Goal: Task Accomplishment & Management: Manage account settings

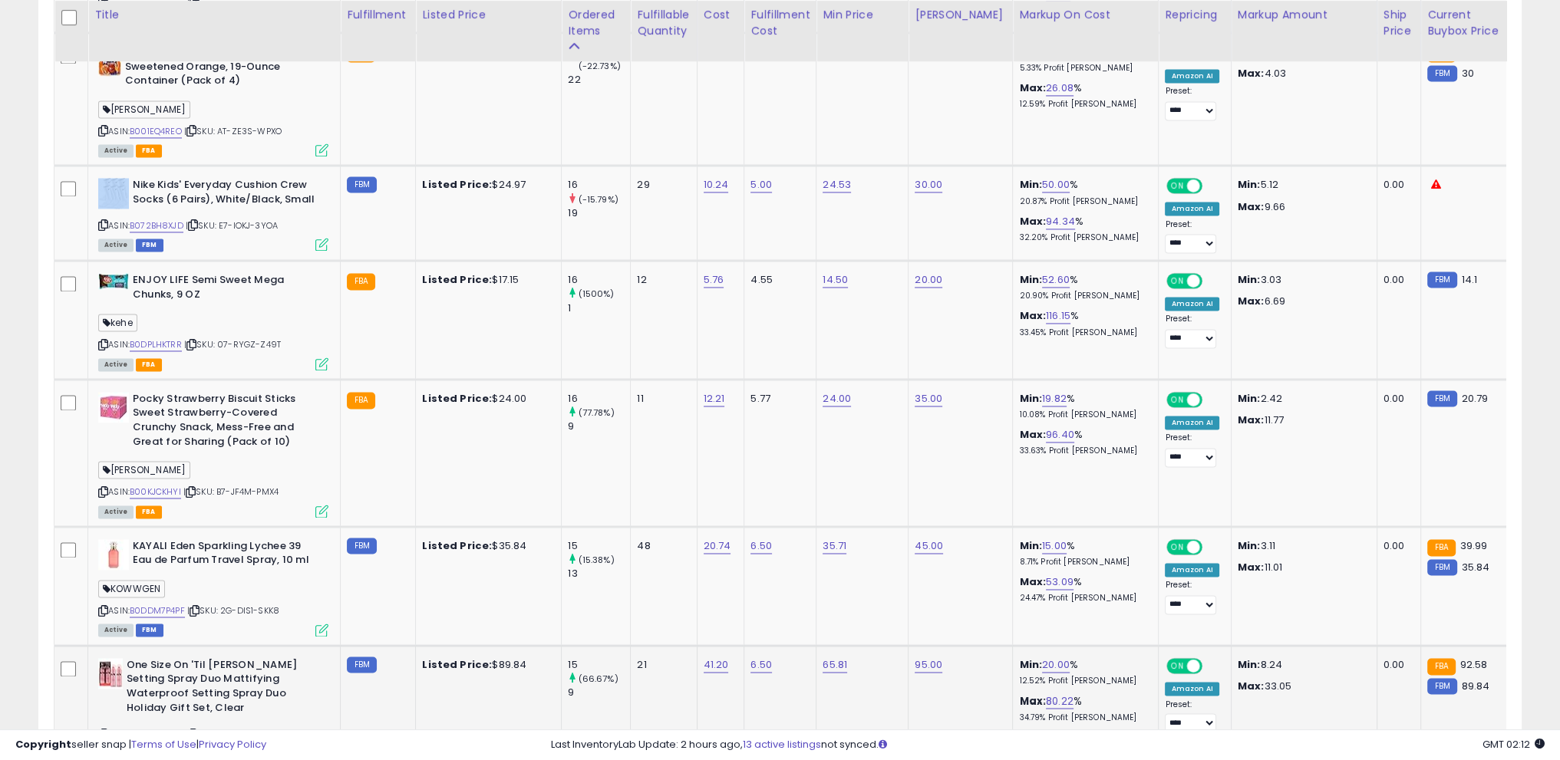
scroll to position [3222, 0]
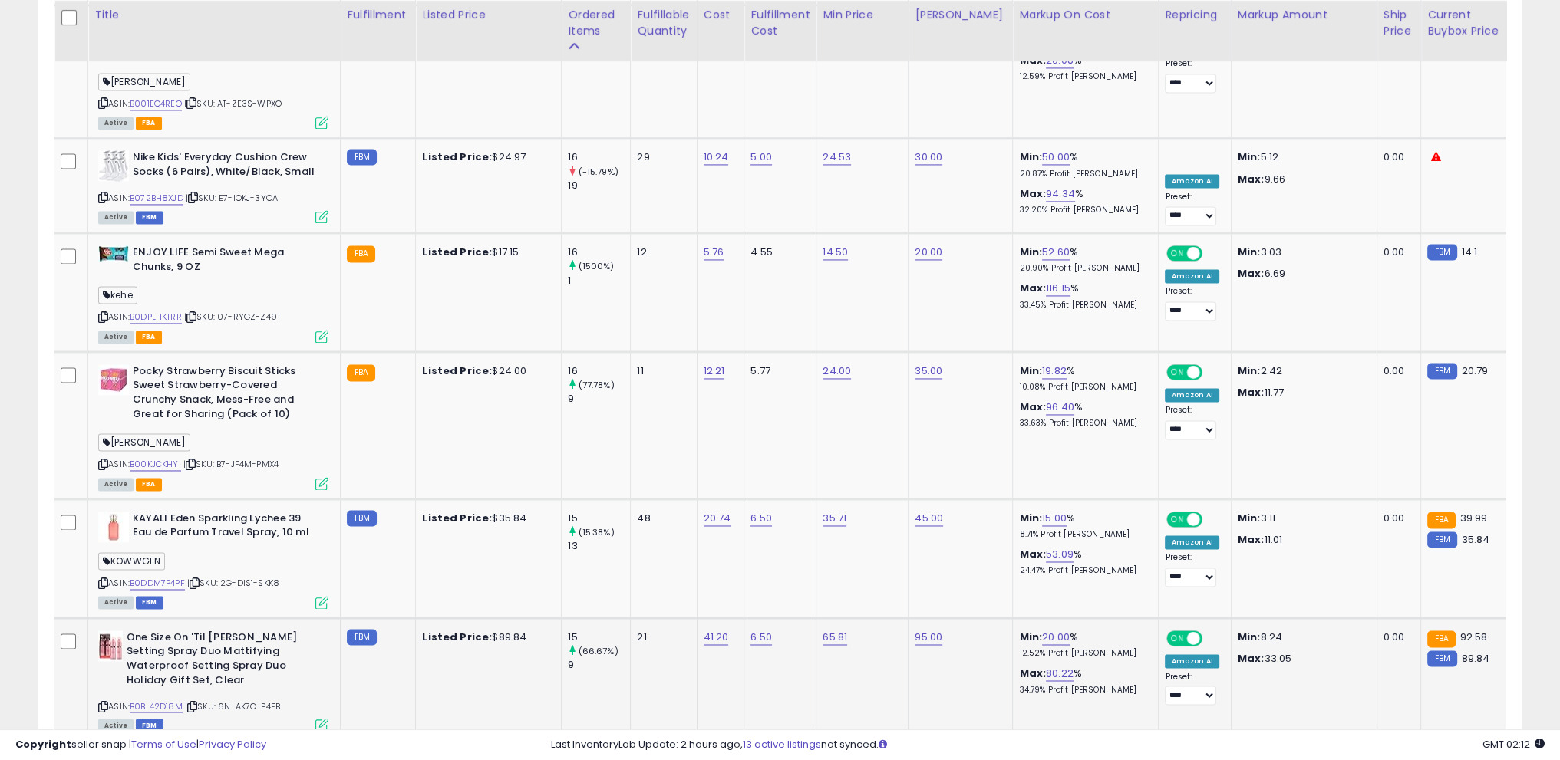
click at [197, 702] on icon at bounding box center [192, 706] width 10 height 8
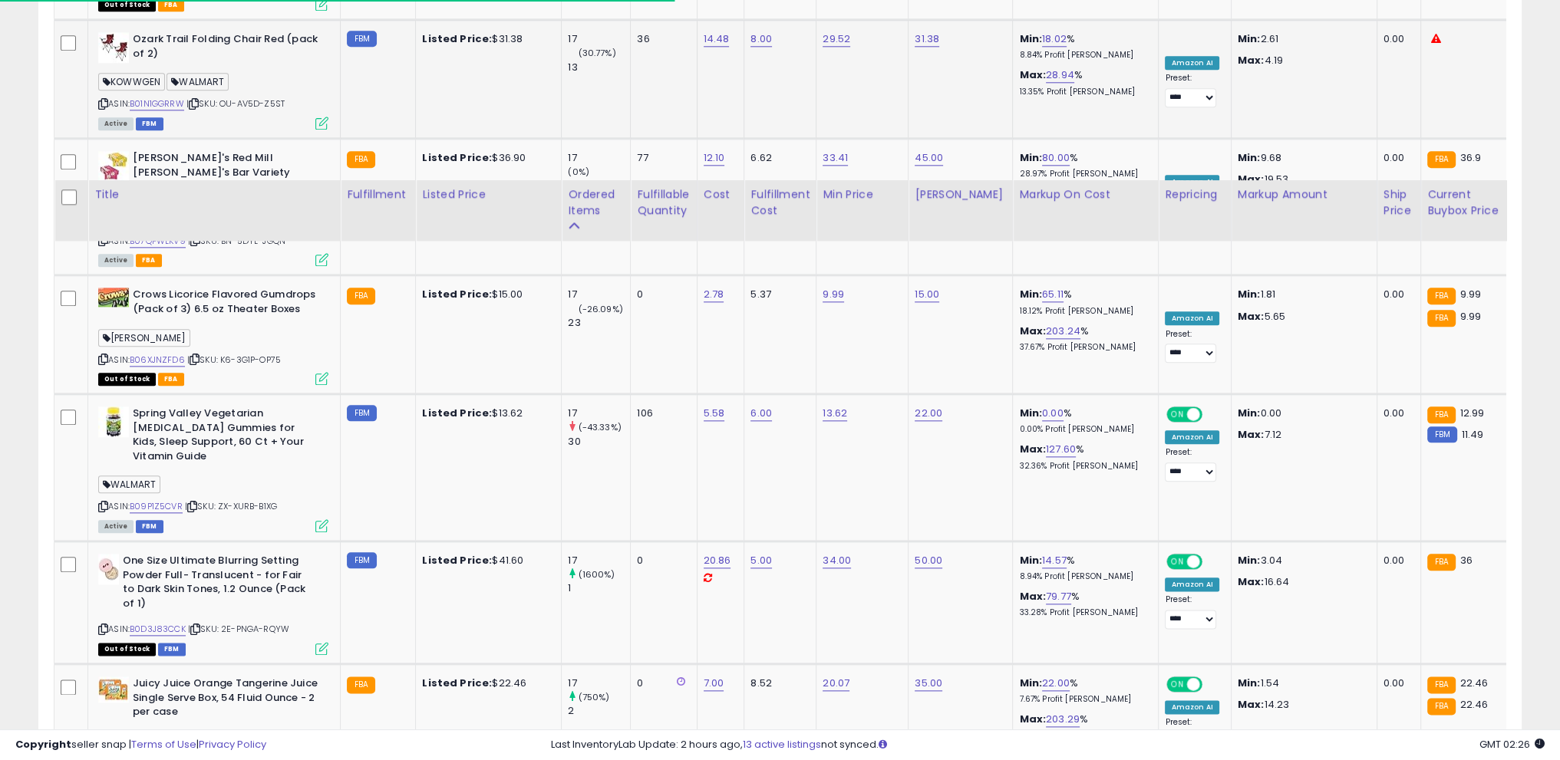
scroll to position [2225, 0]
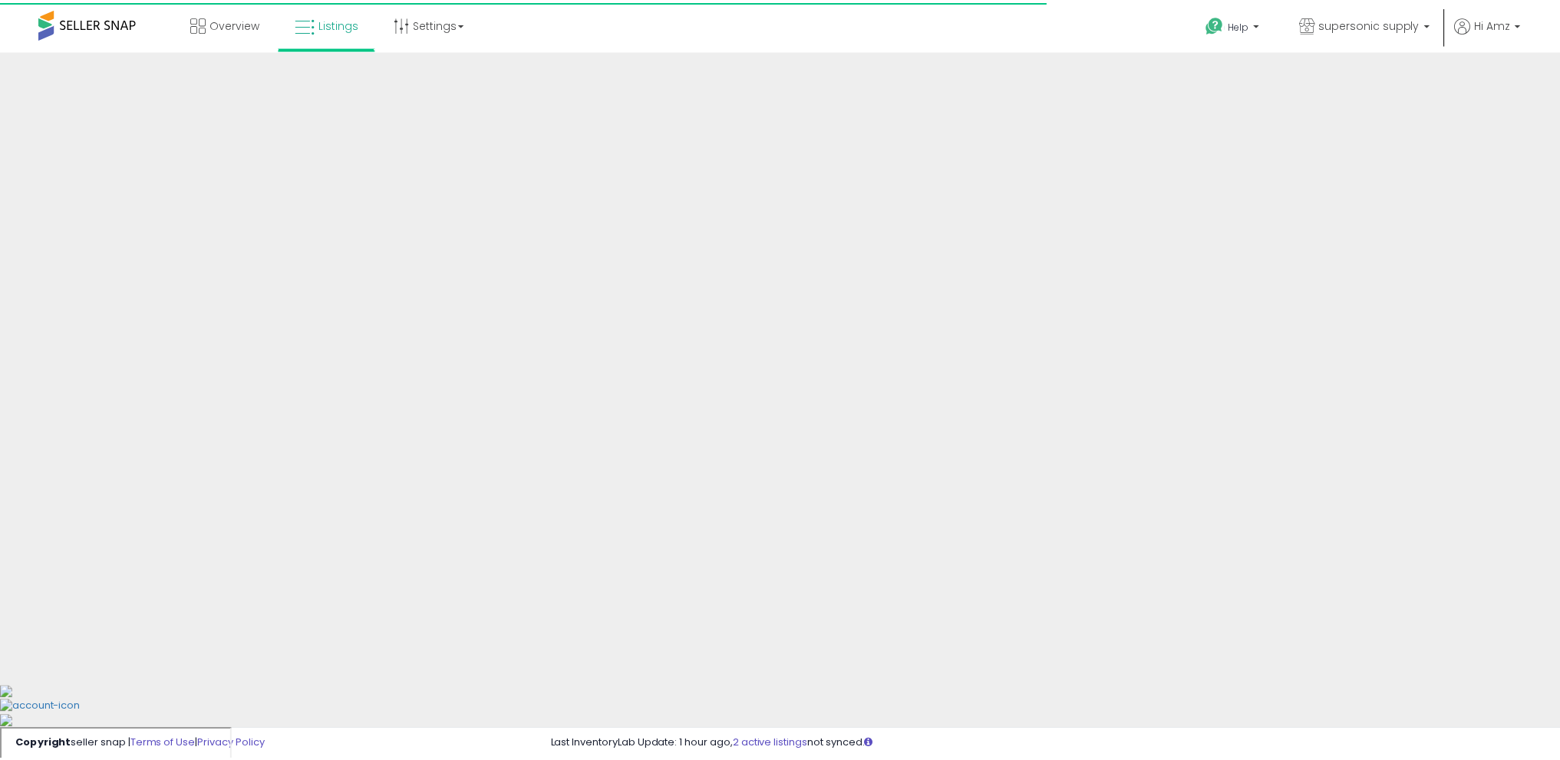
scroll to position [190, 0]
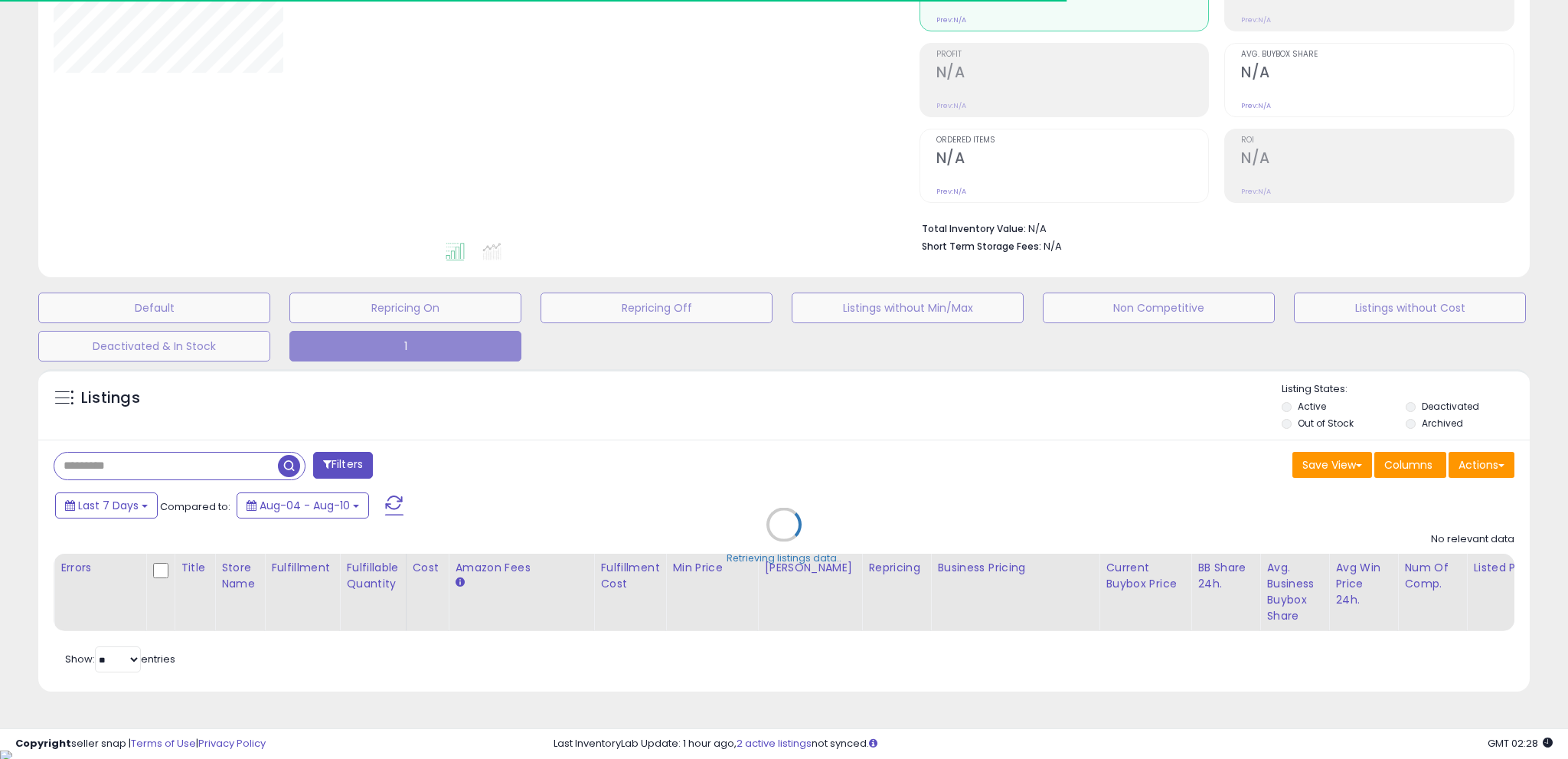
type input "**********"
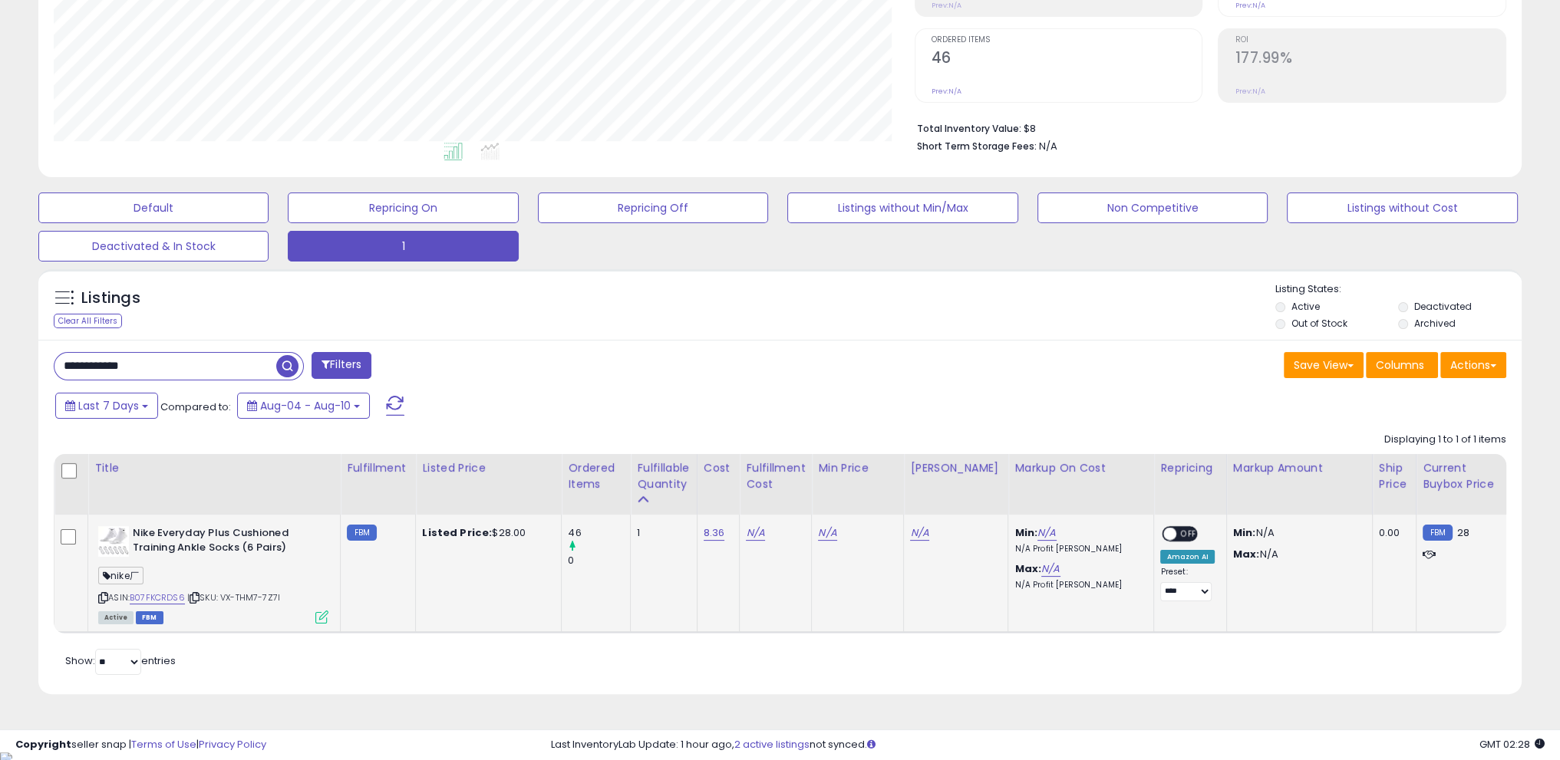
scroll to position [292, 0]
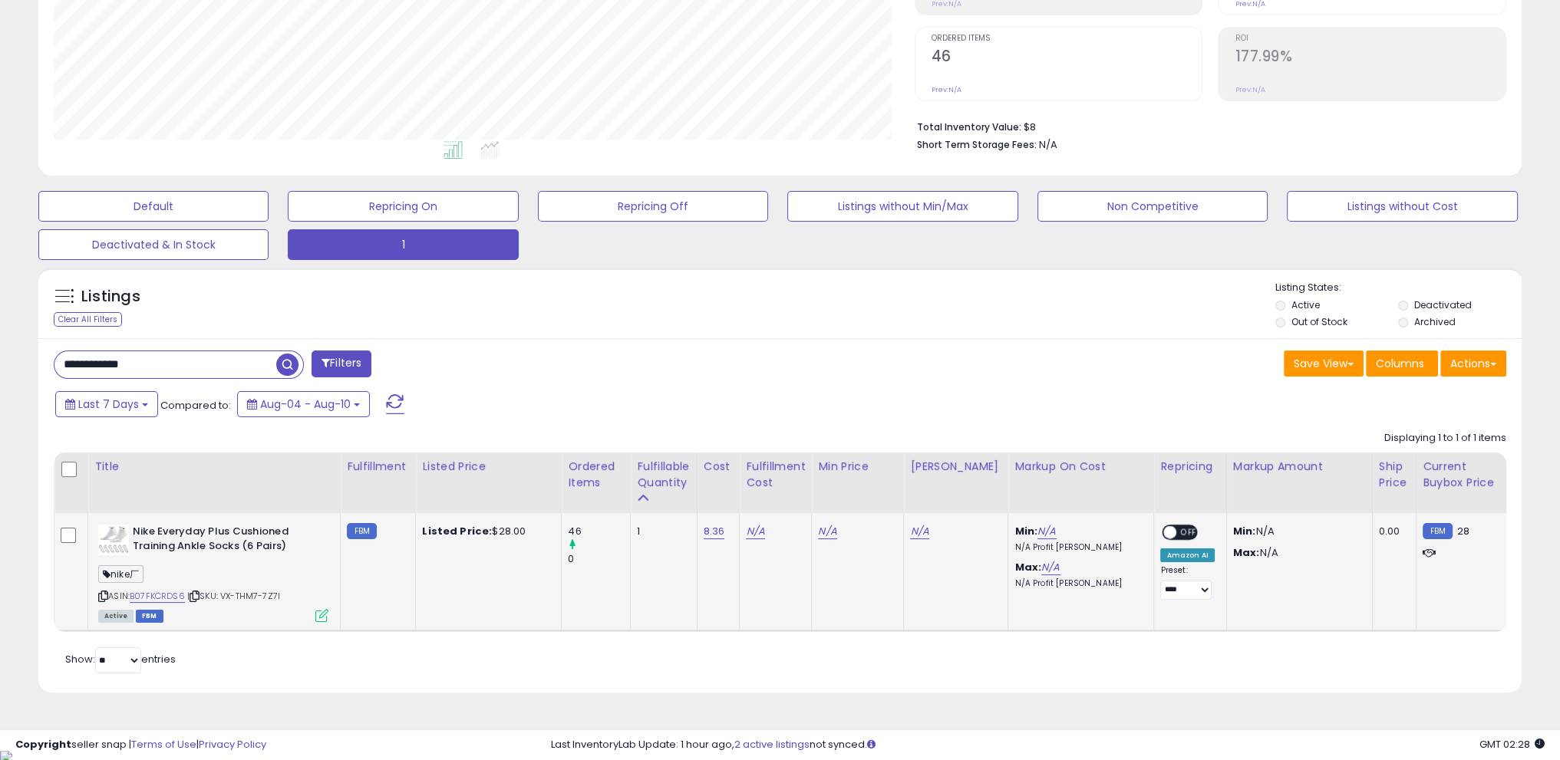
click at [97, 590] on div "Nike Everyday Plus Cushioned Training Ankle Socks (6 Pairs) nike厂 ASIN: B07FKCR…" at bounding box center [211, 573] width 234 height 96
click at [99, 592] on icon at bounding box center [103, 596] width 10 height 8
drag, startPoint x: 166, startPoint y: 374, endPoint x: 0, endPoint y: 366, distance: 165.9
click at [0, 366] on div "**********" at bounding box center [780, 254] width 1560 height 993
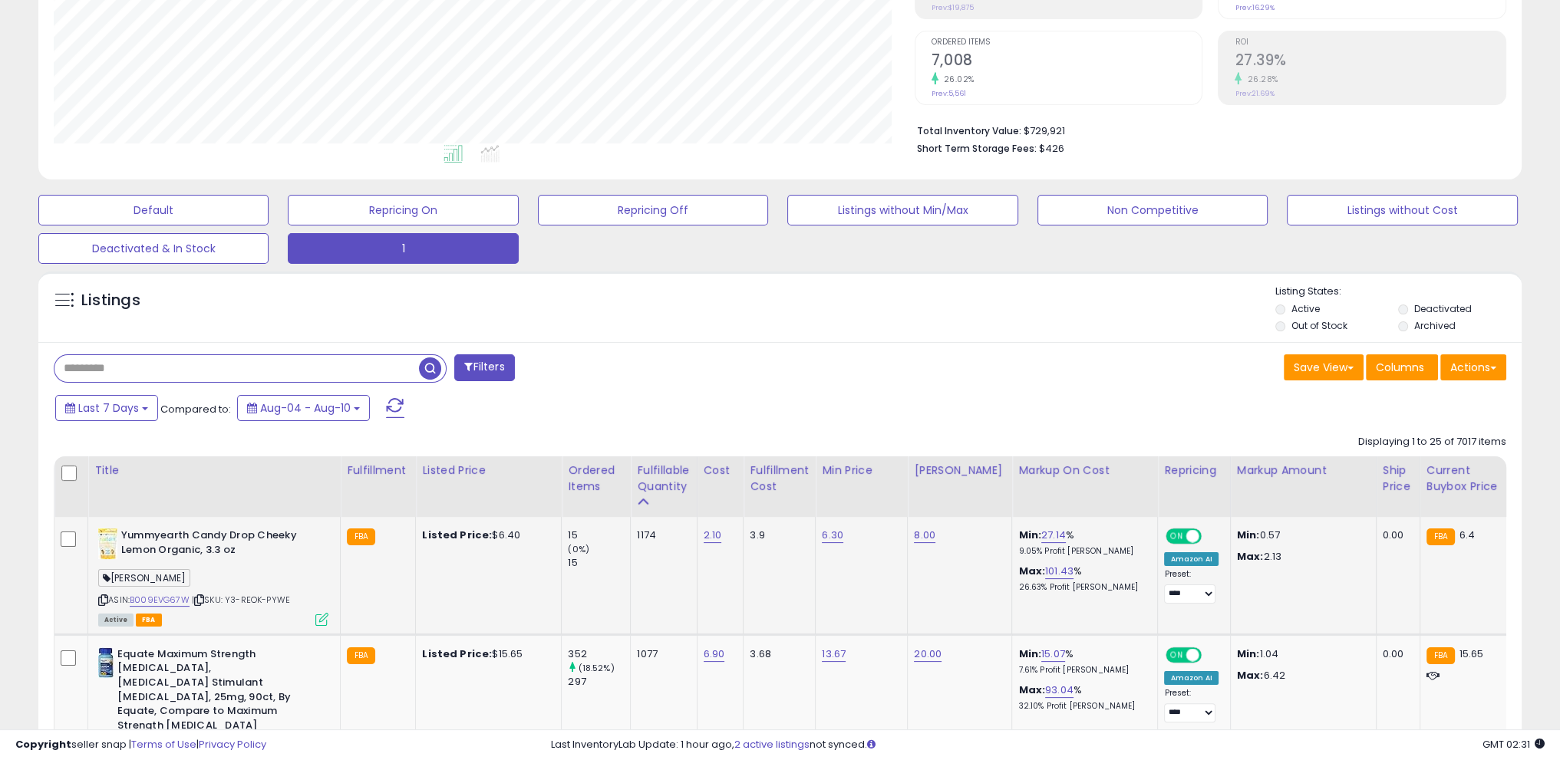
scroll to position [328, 0]
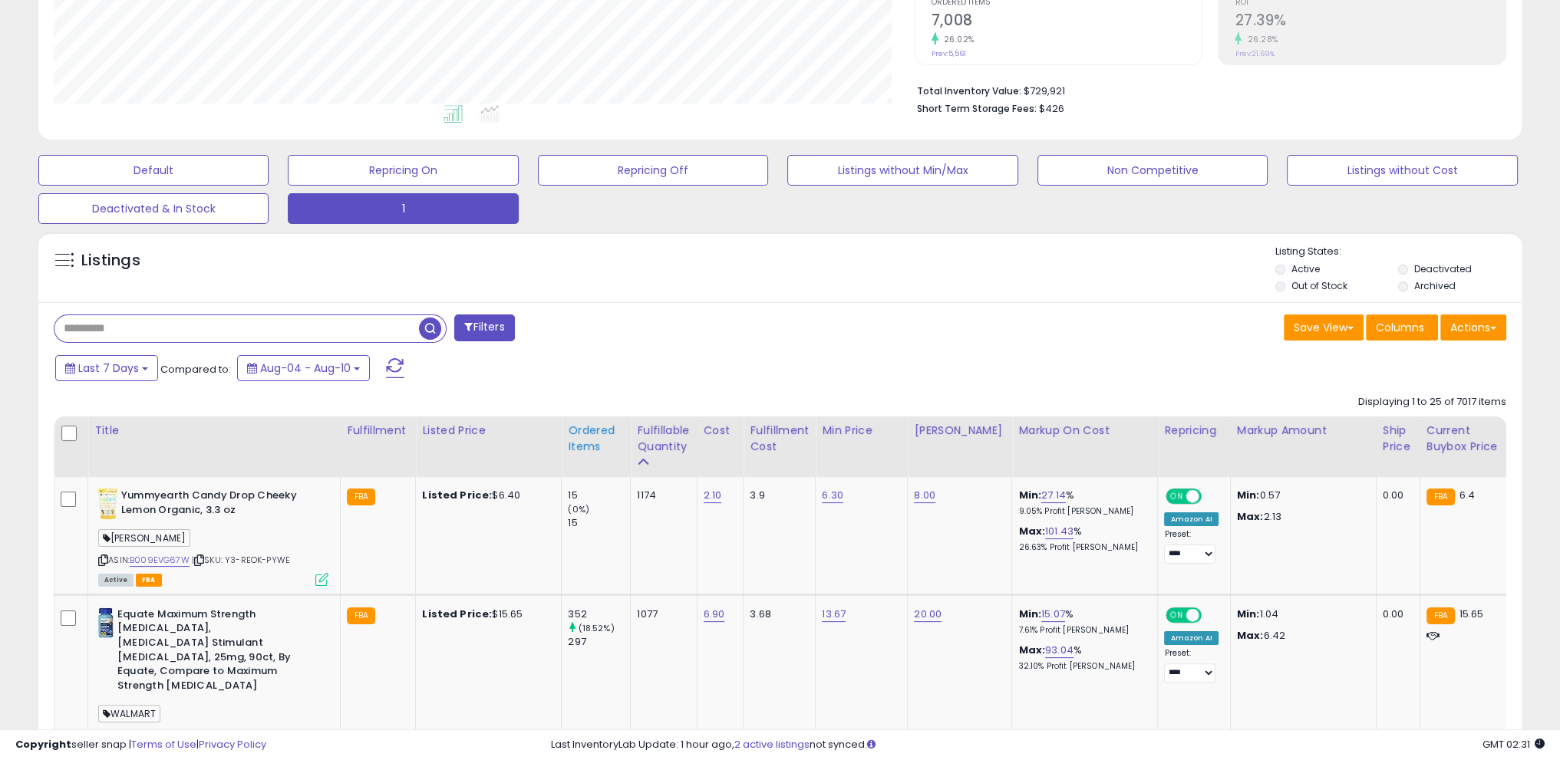
click at [591, 444] on div "Ordered Items" at bounding box center [596, 439] width 56 height 32
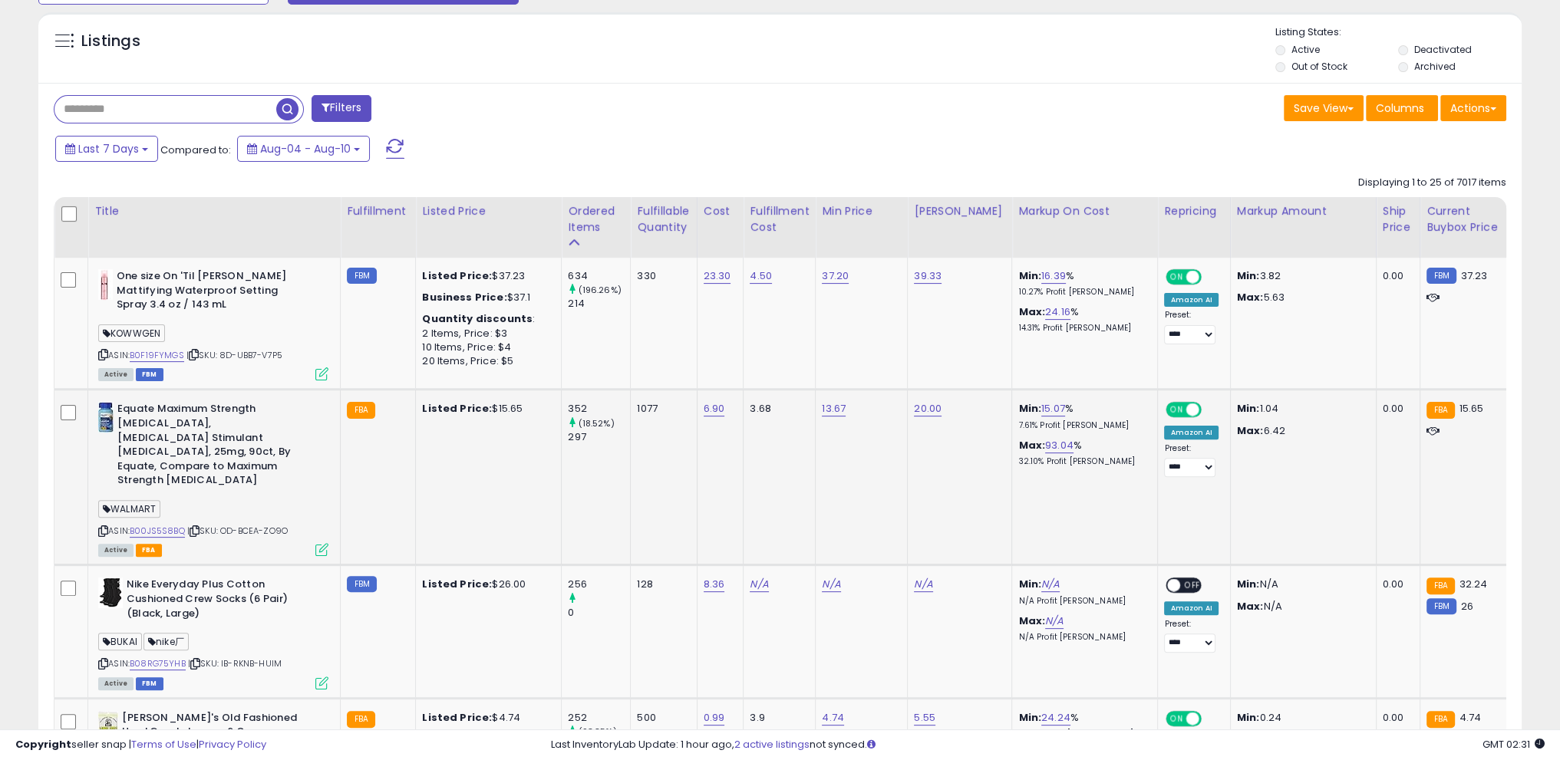
scroll to position [559, 0]
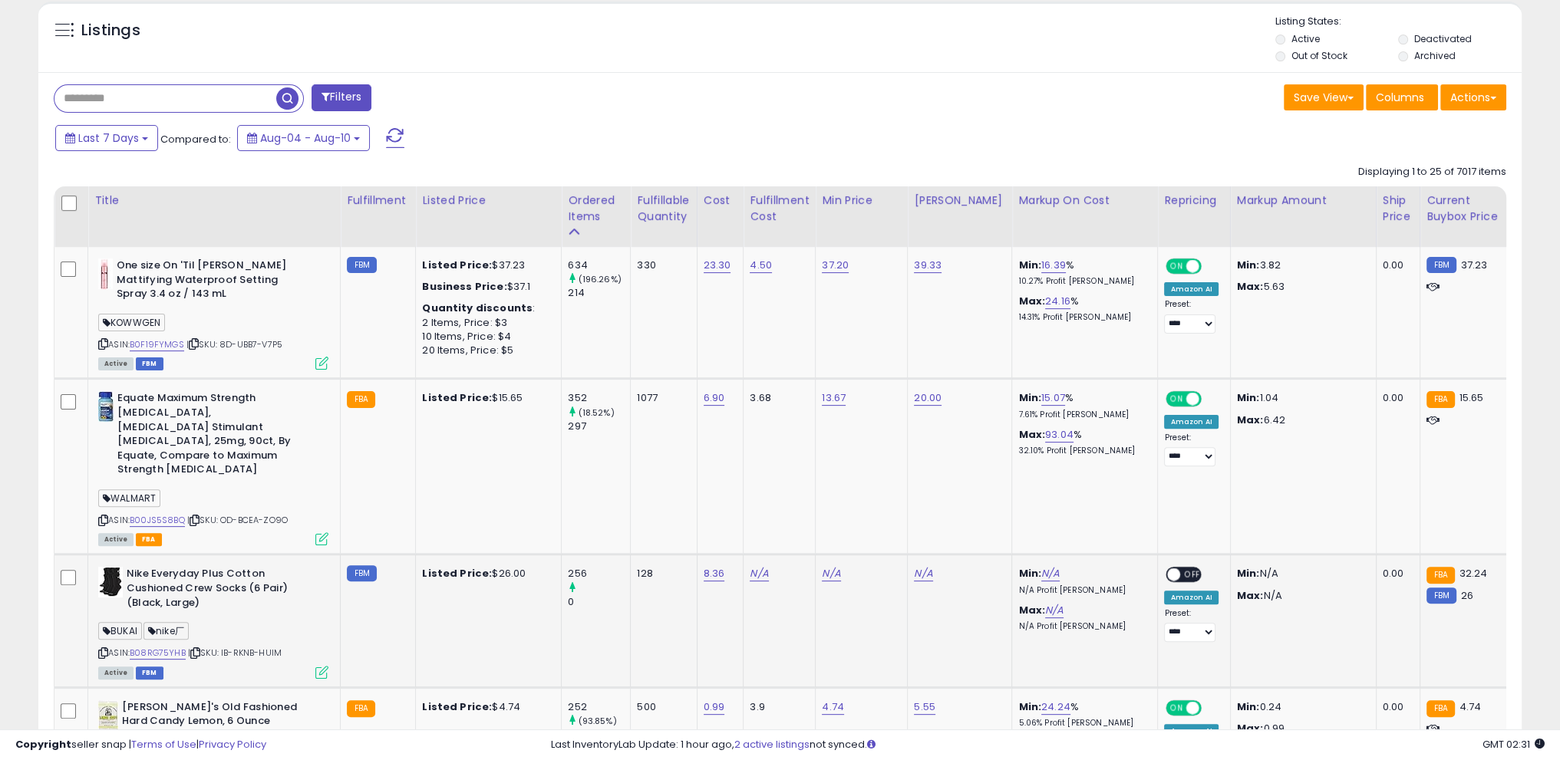
click at [101, 649] on icon at bounding box center [103, 653] width 10 height 8
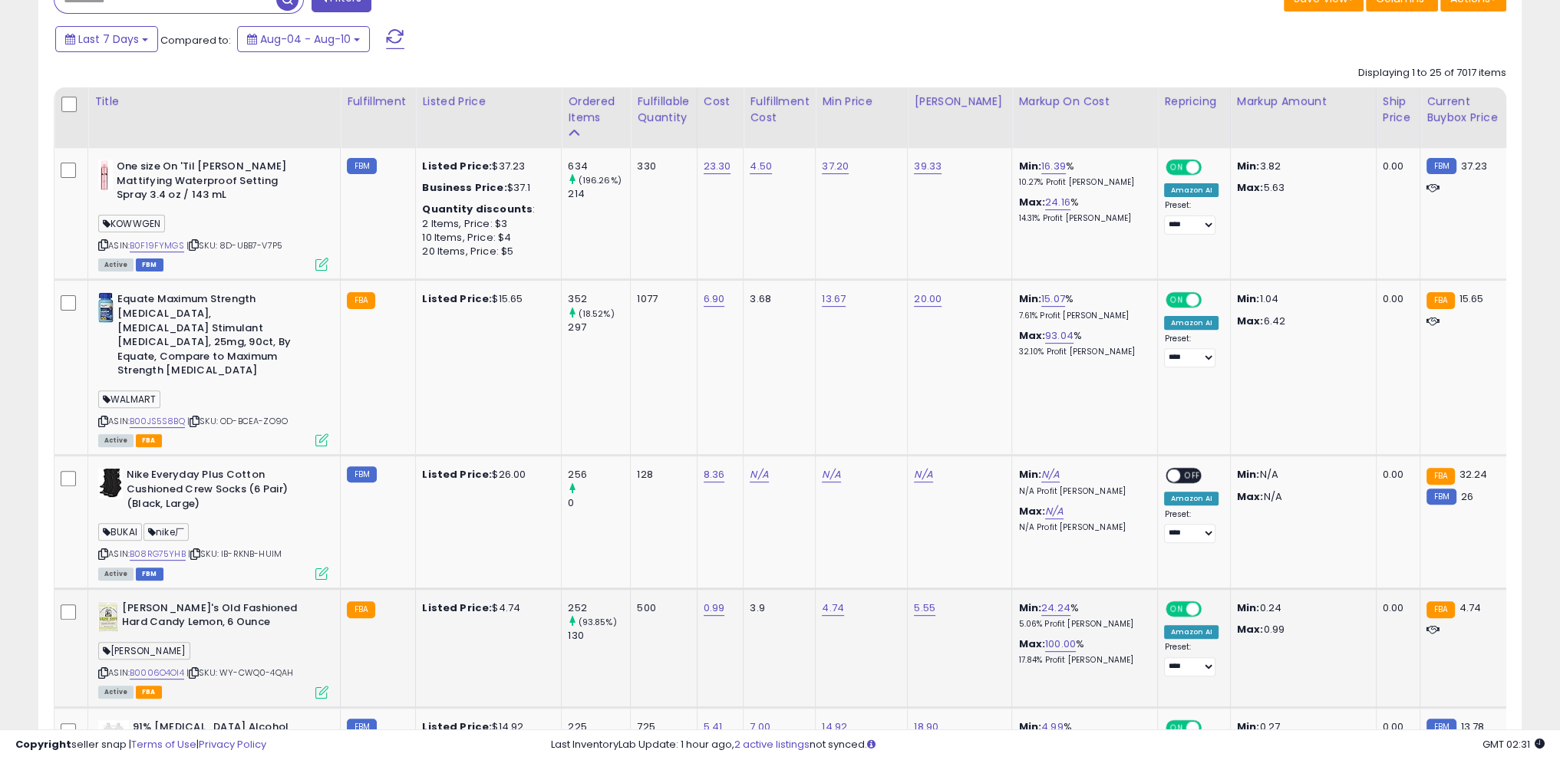
scroll to position [712, 0]
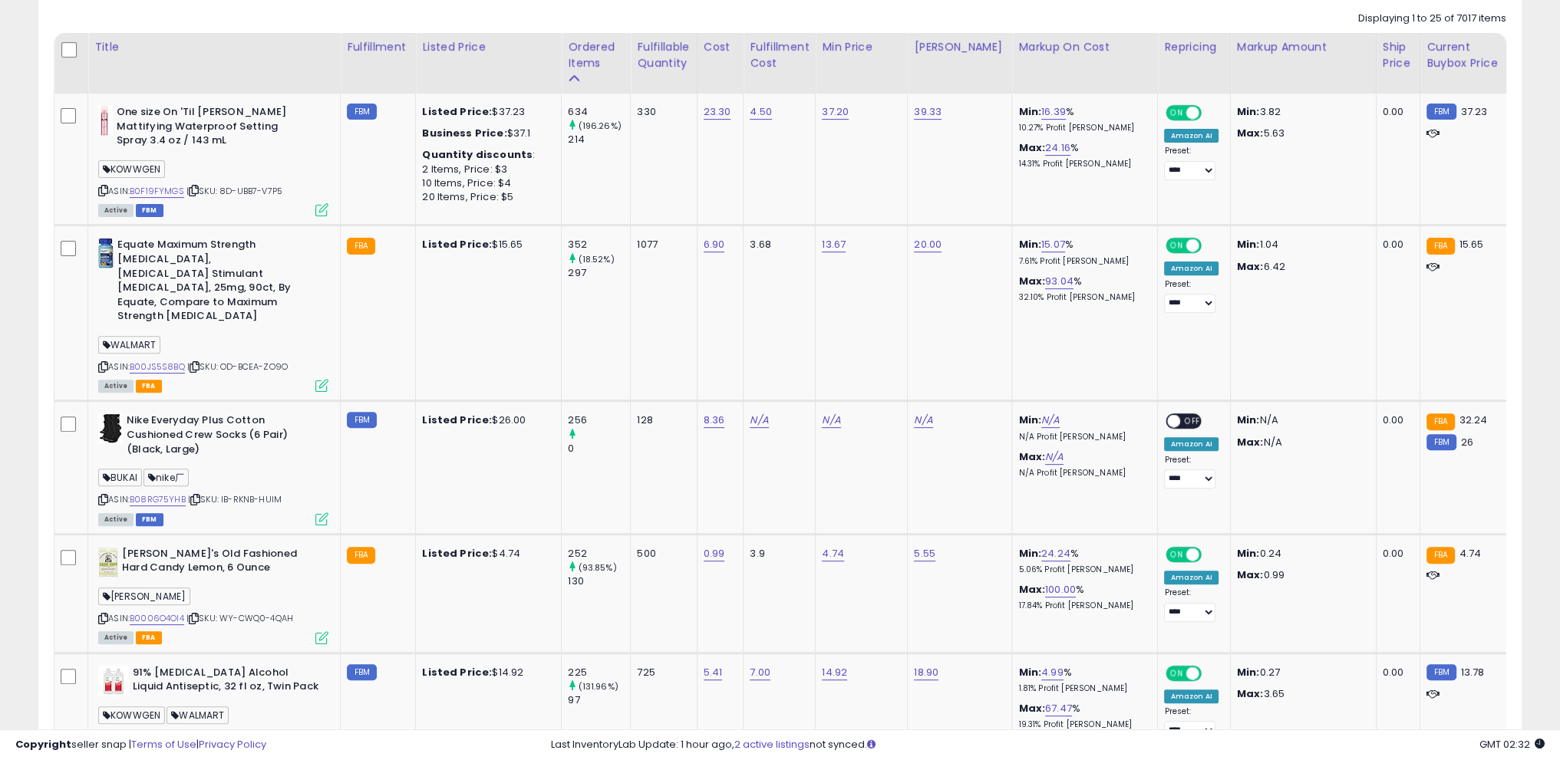
click at [101, 496] on icon at bounding box center [103, 500] width 10 height 8
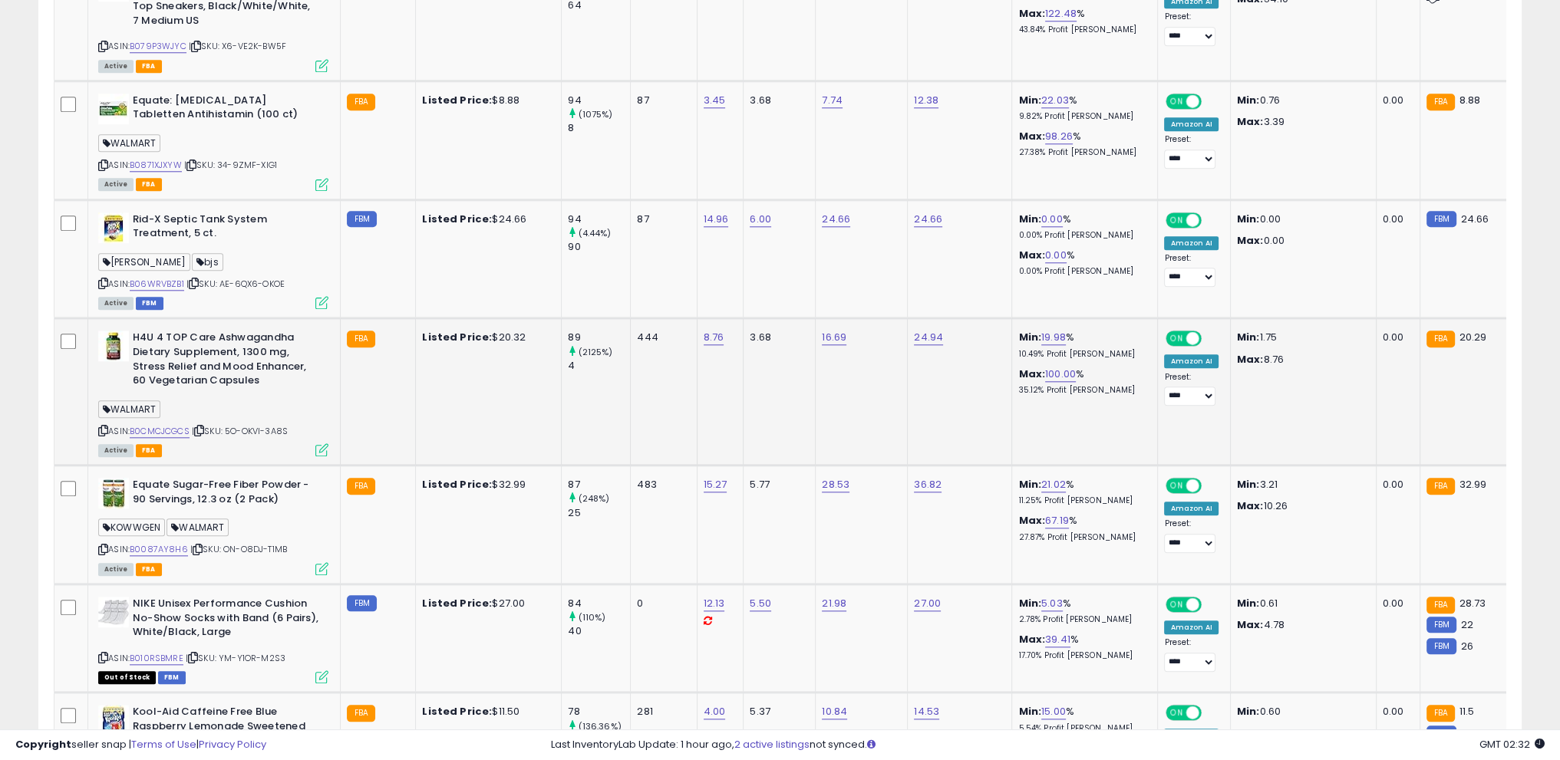
scroll to position [2170, 0]
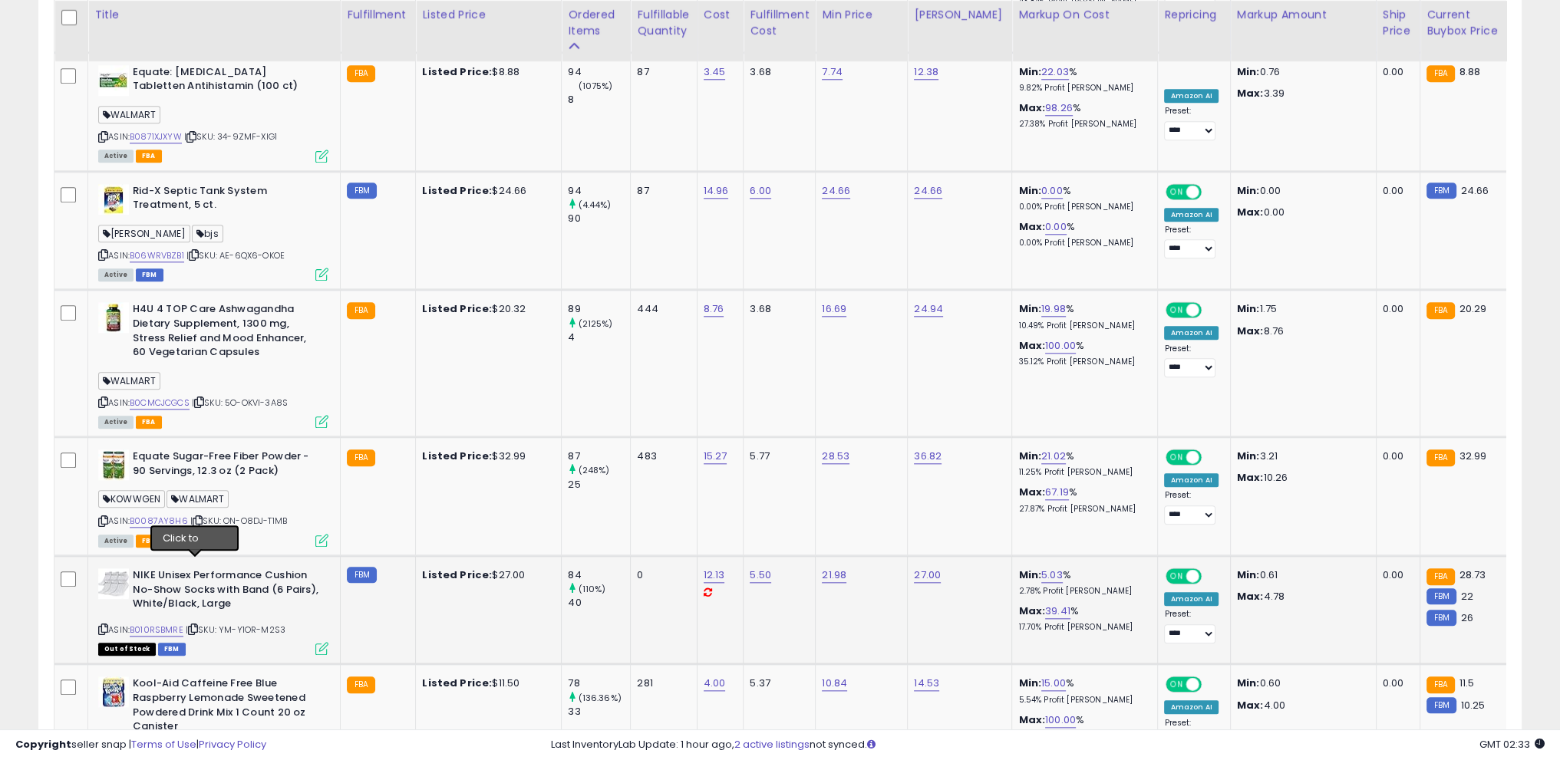
click at [196, 625] on icon at bounding box center [193, 629] width 10 height 8
click at [203, 624] on span "| SKU: YM-Y1OR-M2S3" at bounding box center [236, 630] width 100 height 12
click at [190, 625] on icon at bounding box center [193, 629] width 10 height 8
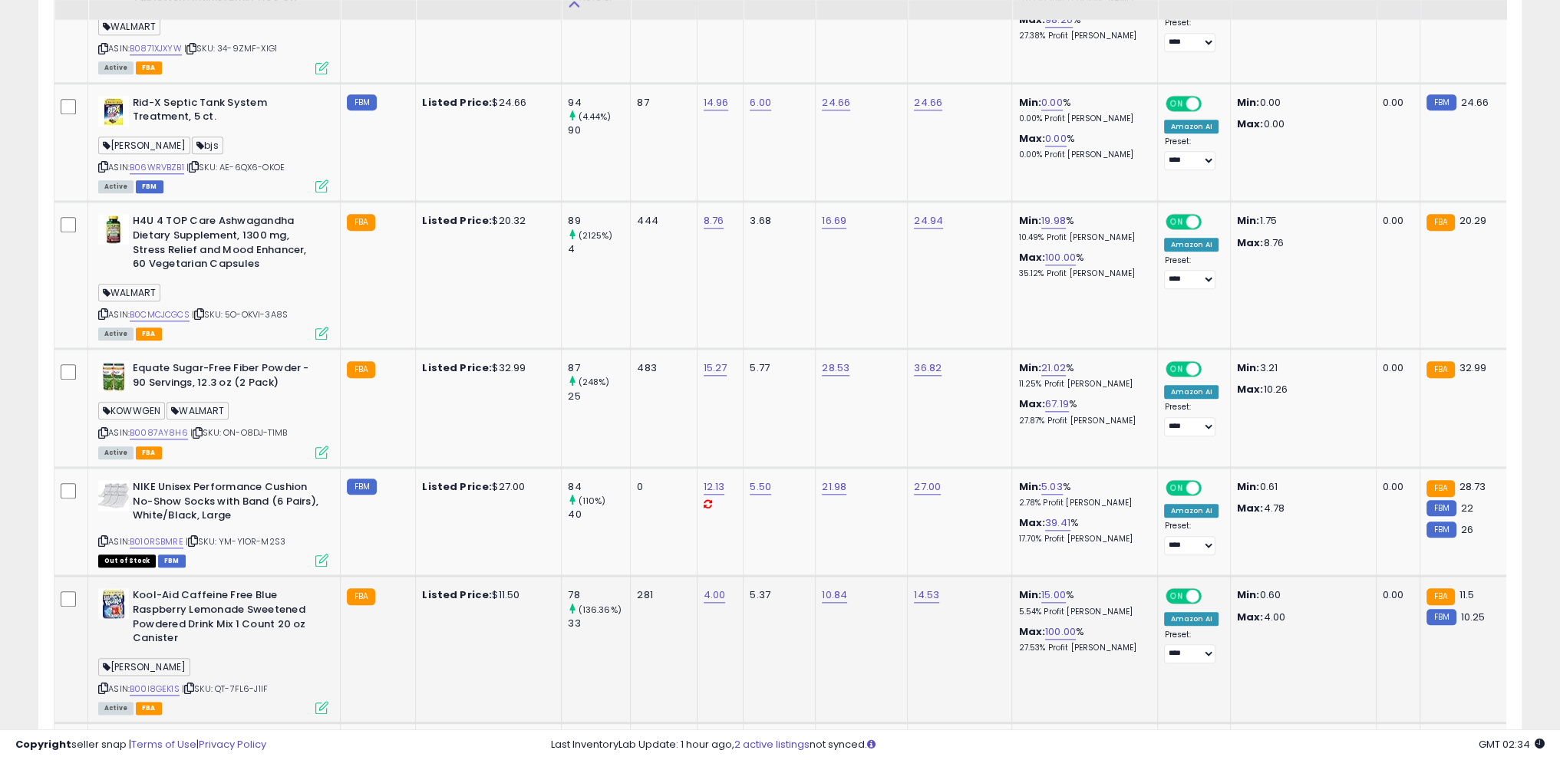
scroll to position [2400, 0]
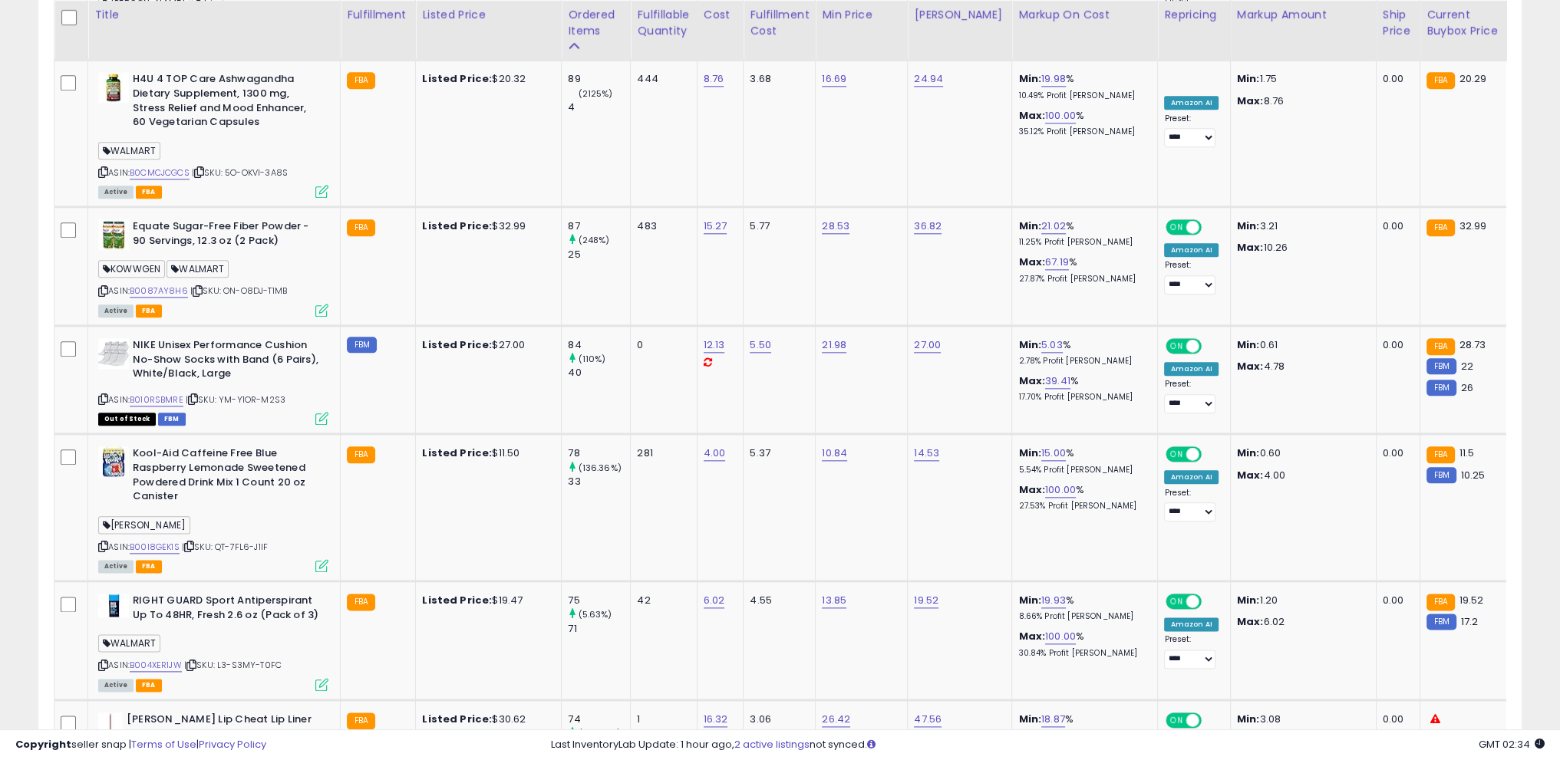
drag, startPoint x: 0, startPoint y: 474, endPoint x: 235, endPoint y: 499, distance: 236.0
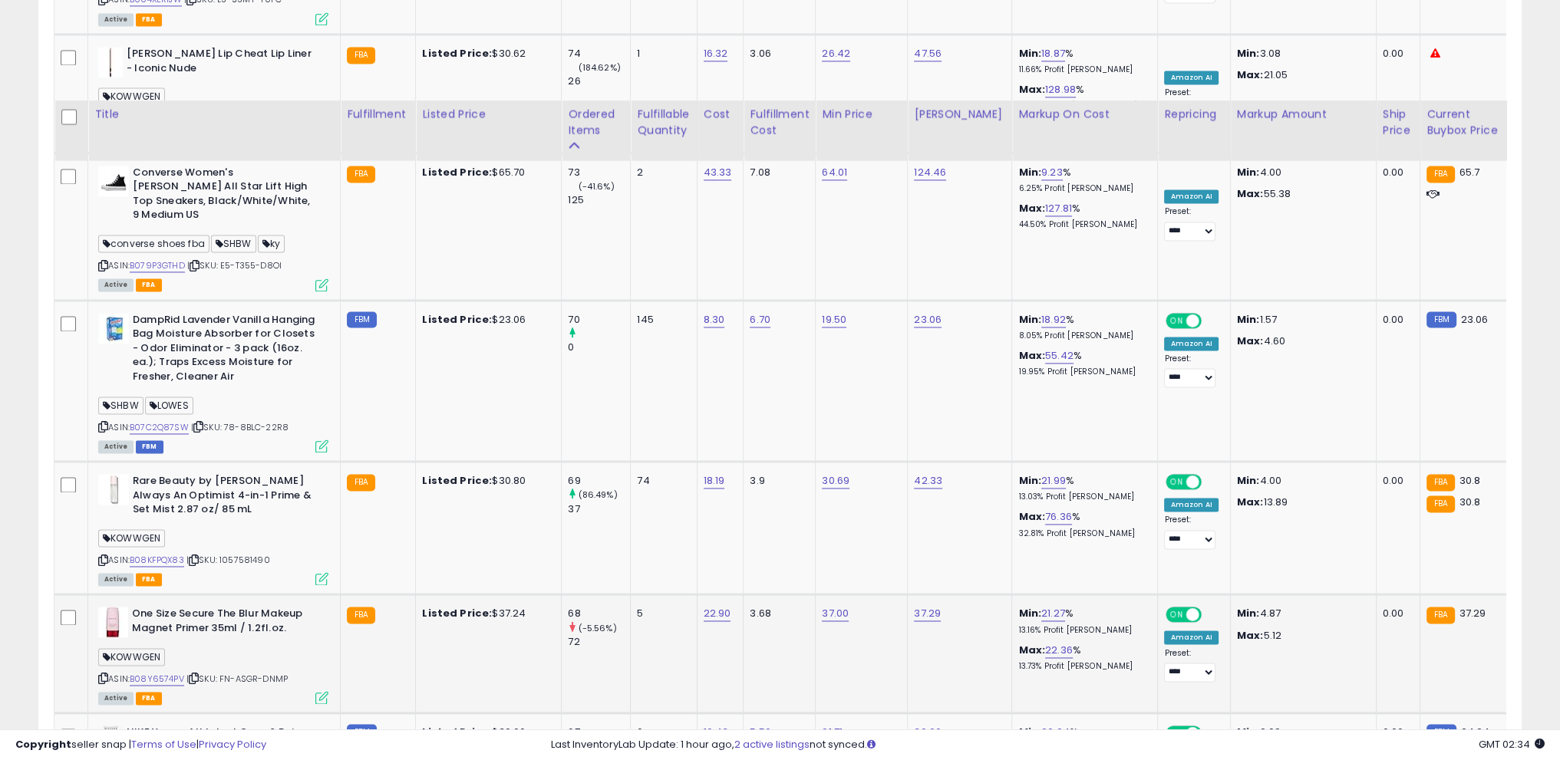
scroll to position [3167, 0]
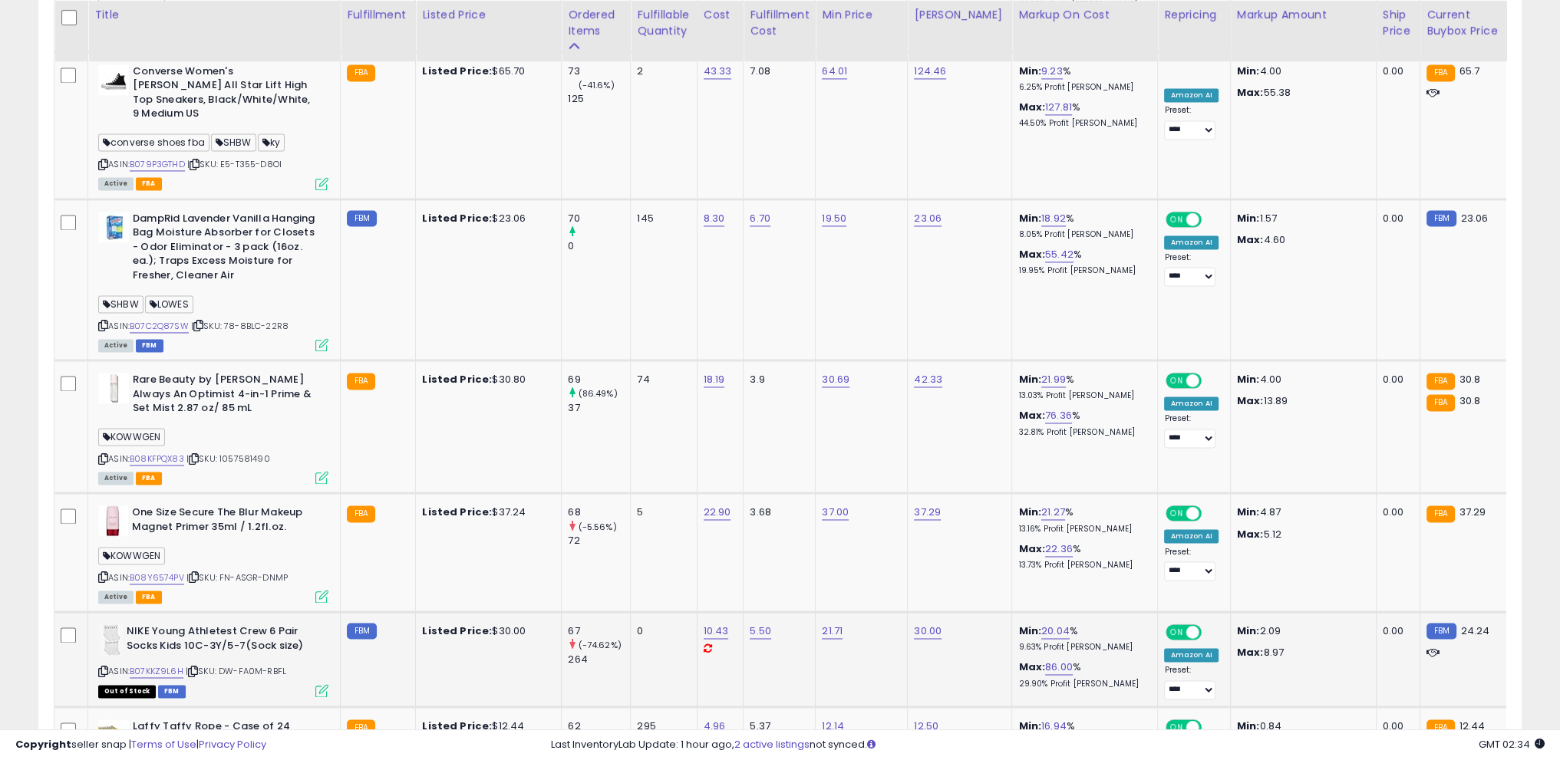
click at [197, 667] on icon at bounding box center [193, 671] width 10 height 8
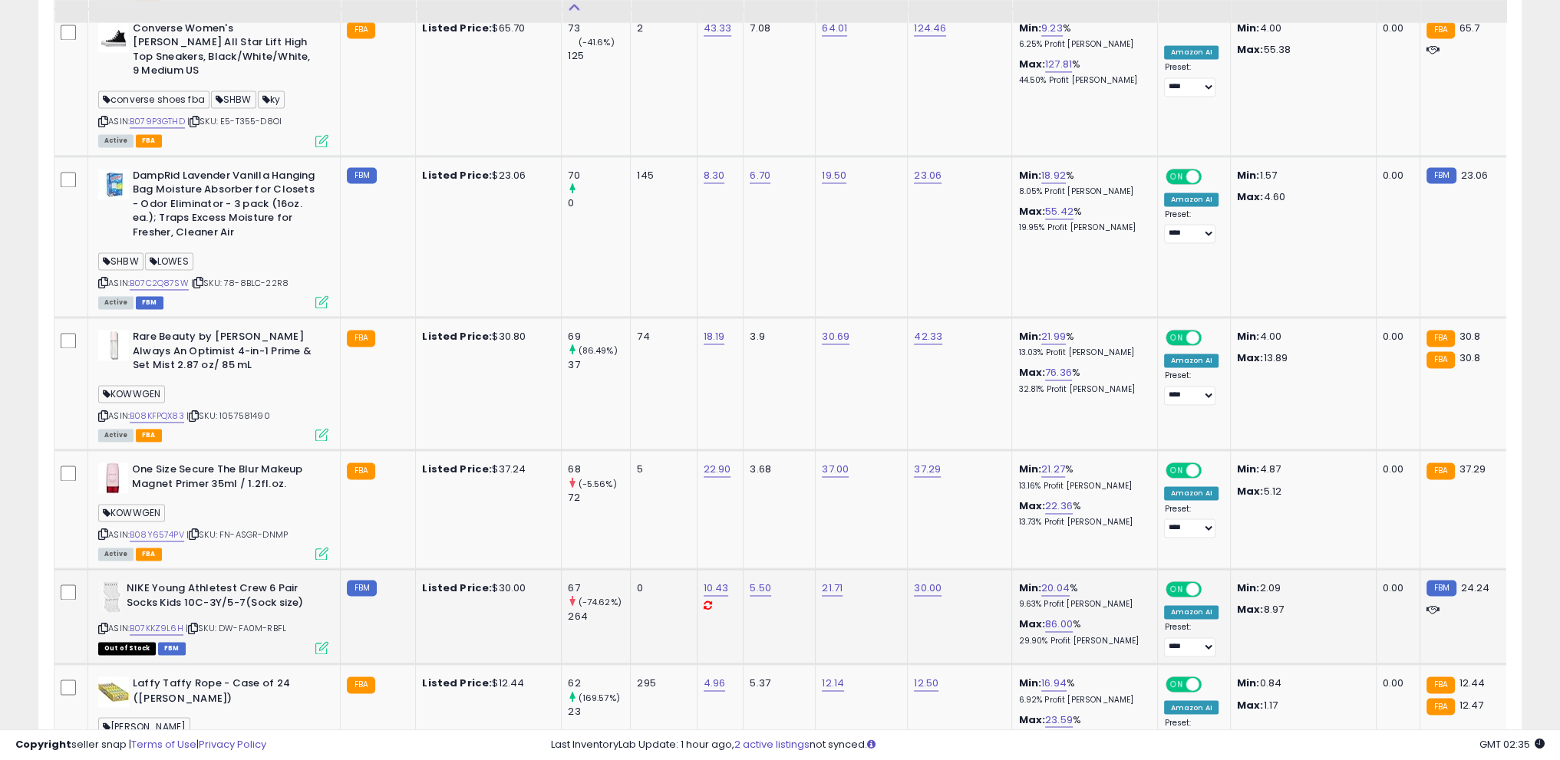
scroll to position [3295, 0]
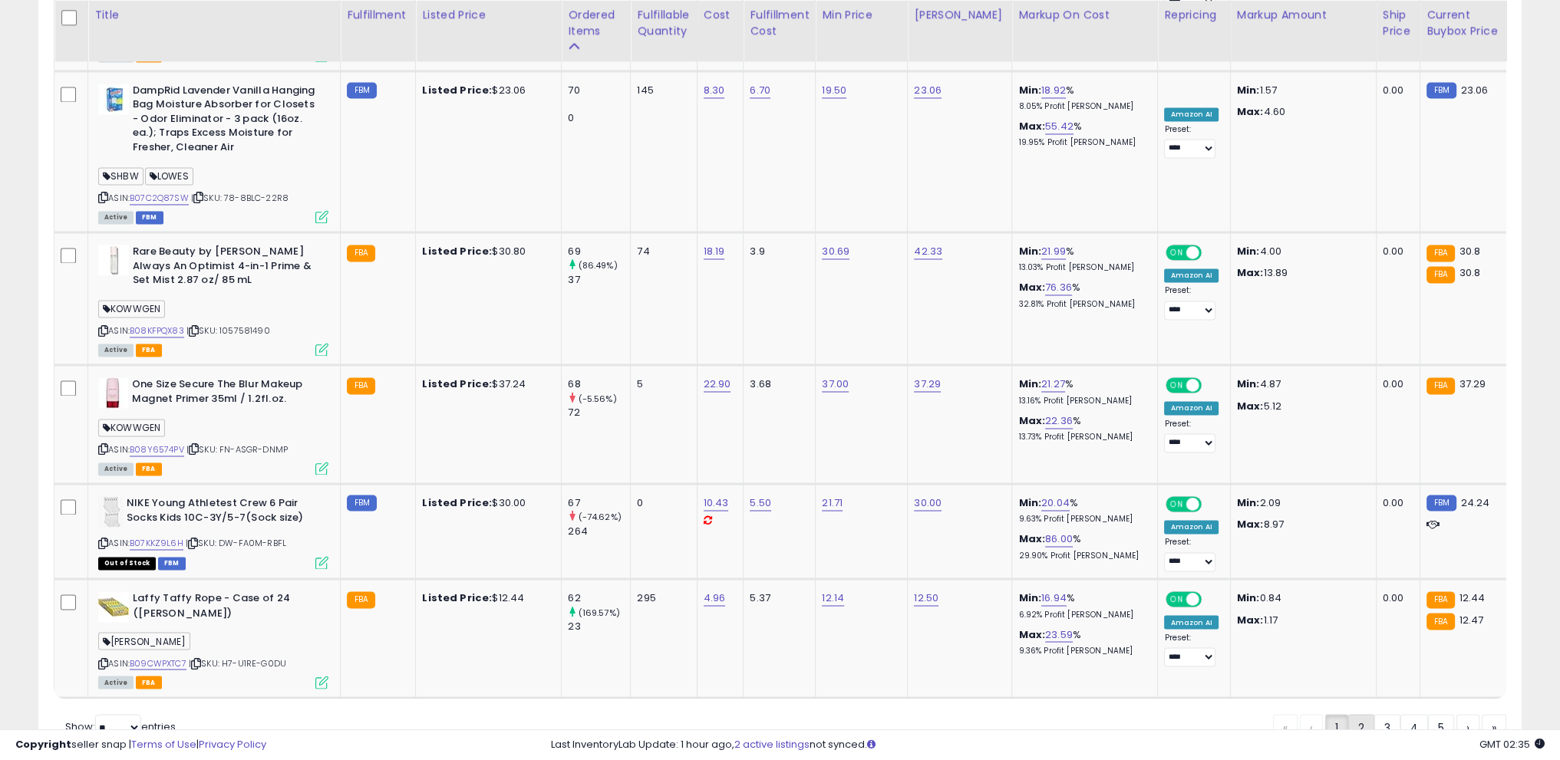
click at [1400, 714] on link "2" at bounding box center [1414, 727] width 28 height 26
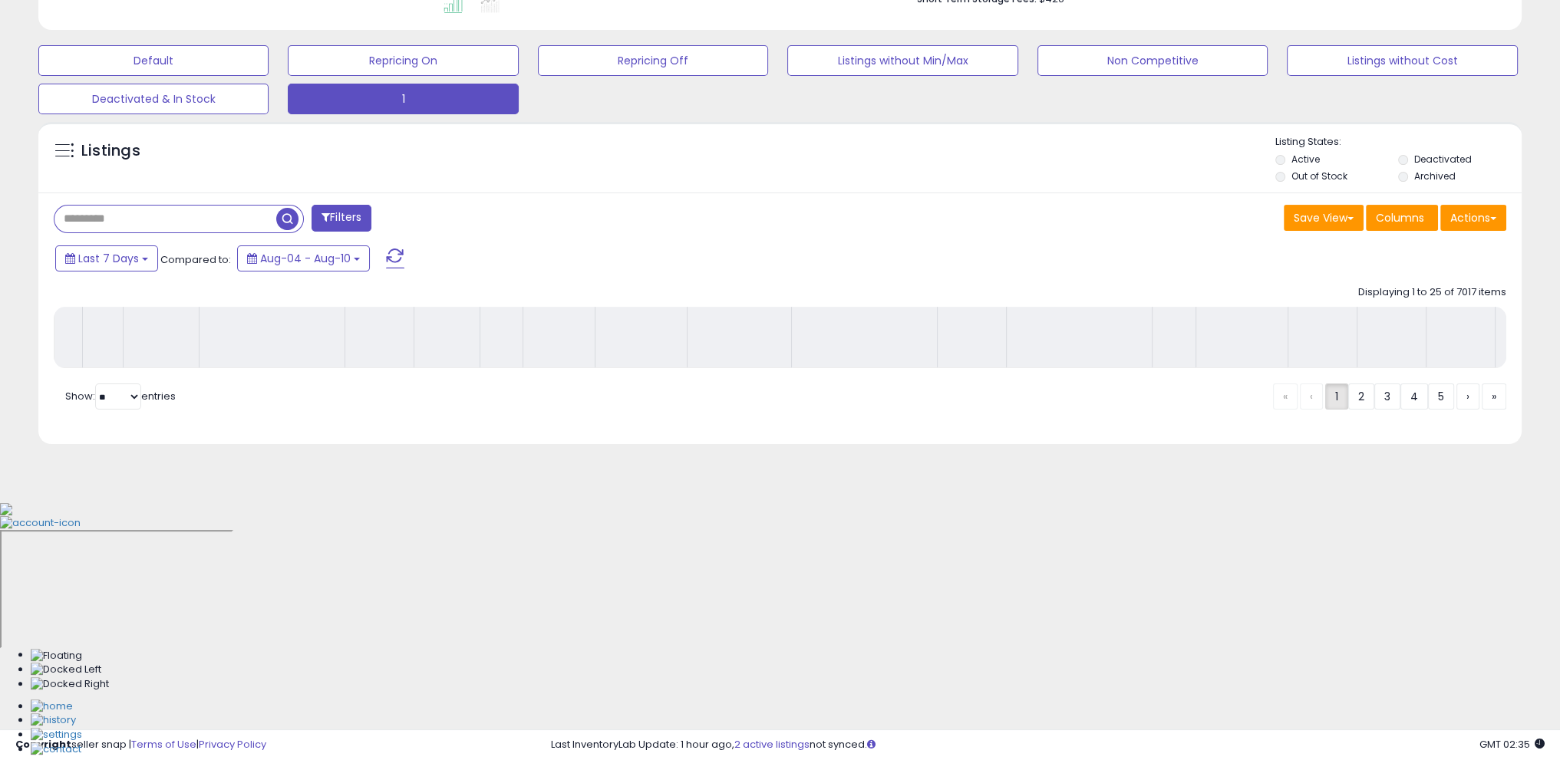
scroll to position [190, 0]
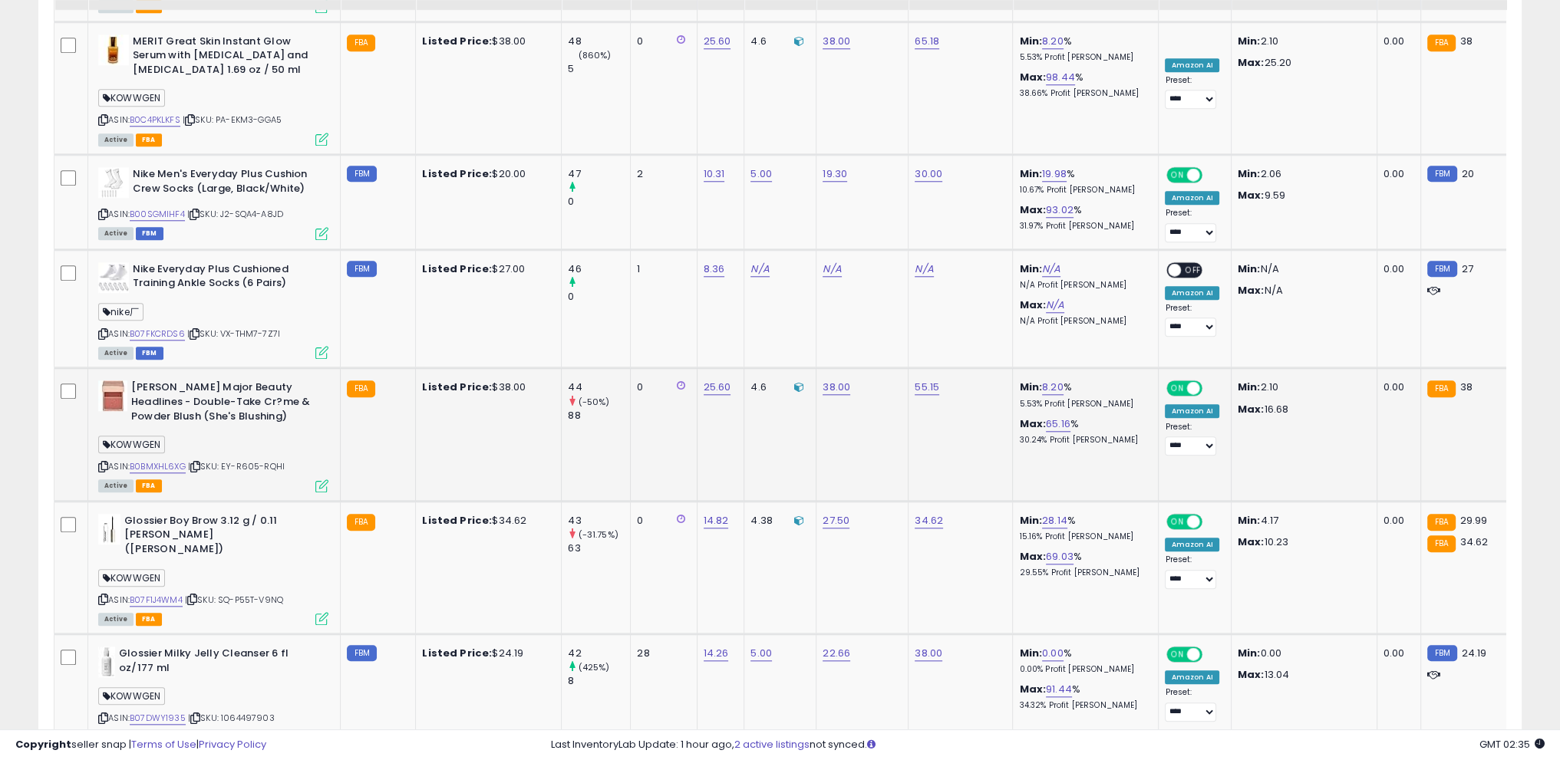
scroll to position [1876, 0]
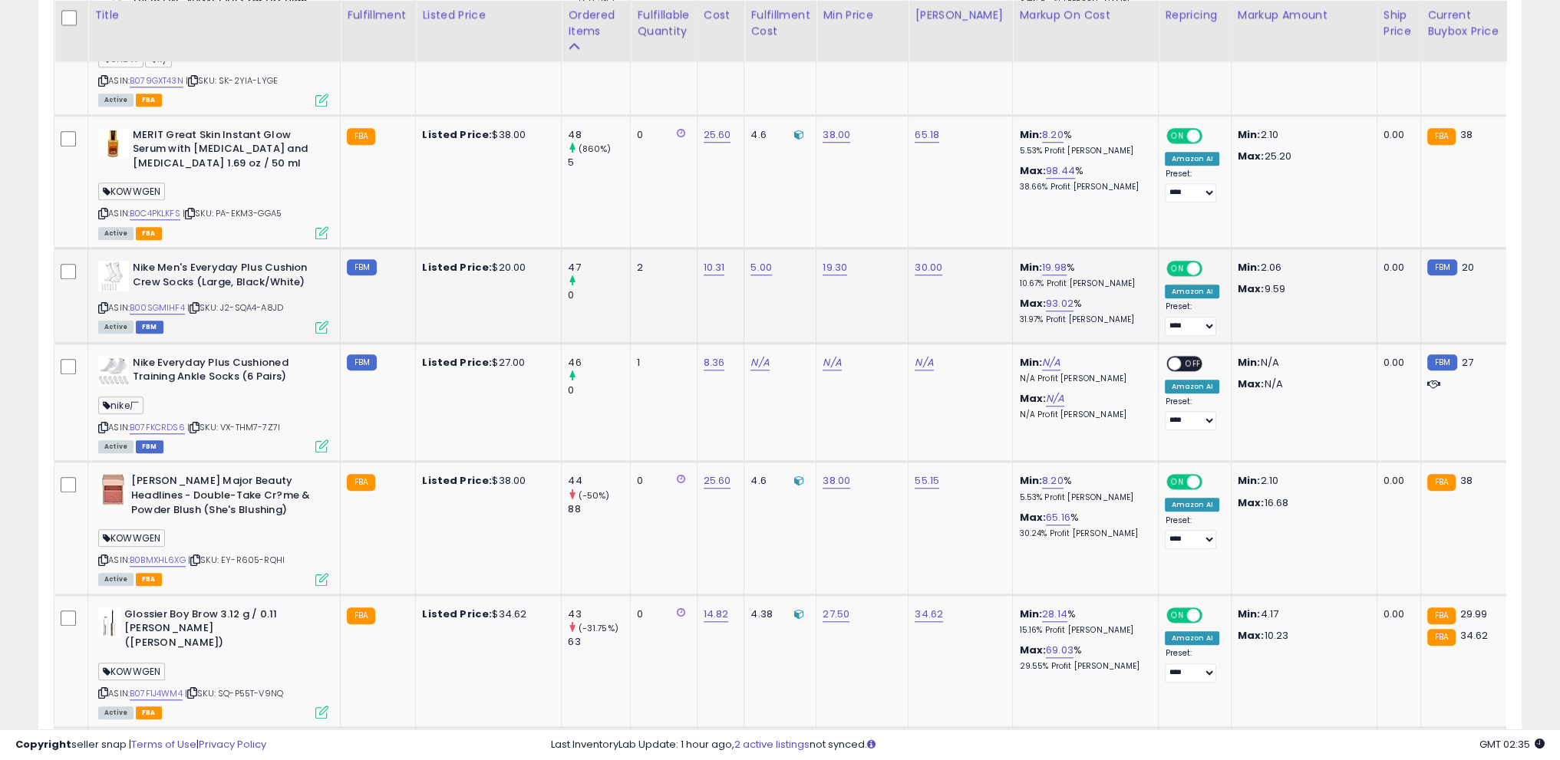
click at [189, 302] on span "| SKU: J2-SQA4-A8JD" at bounding box center [235, 308] width 96 height 12
click at [199, 304] on icon at bounding box center [194, 308] width 10 height 8
drag, startPoint x: 723, startPoint y: 232, endPoint x: 714, endPoint y: 232, distance: 9.2
click at [721, 261] on div "10.31" at bounding box center [718, 268] width 29 height 14
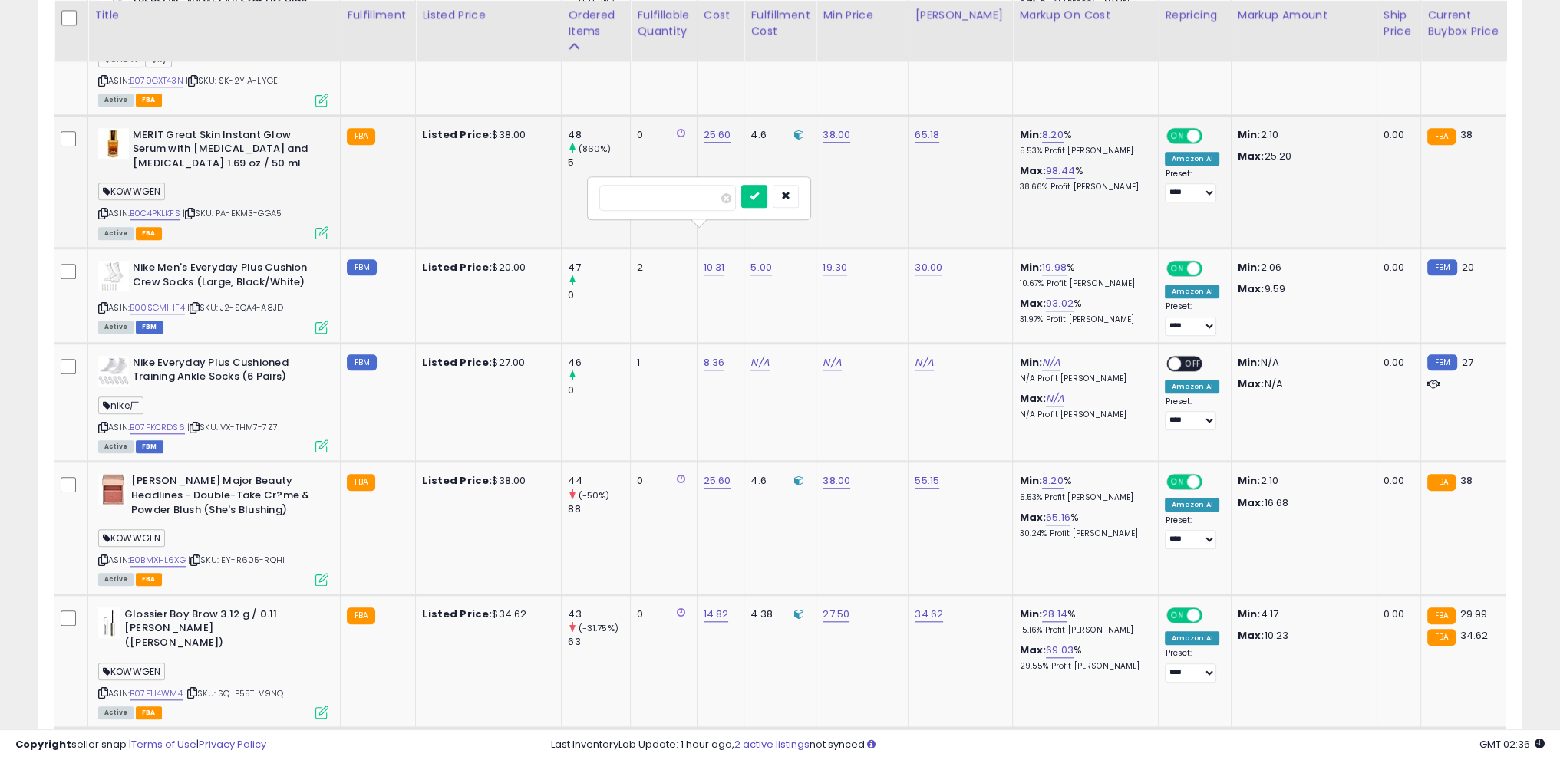
drag, startPoint x: 555, startPoint y: 183, endPoint x: 539, endPoint y: 182, distance: 15.4
click at [539, 182] on tbody "Nike Brasilia Training Medium Duffle Bag, Durable for Women & Men with Adjustab…" at bounding box center [1238, 548] width 2368 height 3237
type input "****"
click at [759, 191] on icon "submit" at bounding box center [754, 195] width 9 height 9
click at [1042, 260] on link "-11.01" at bounding box center [1054, 267] width 24 height 15
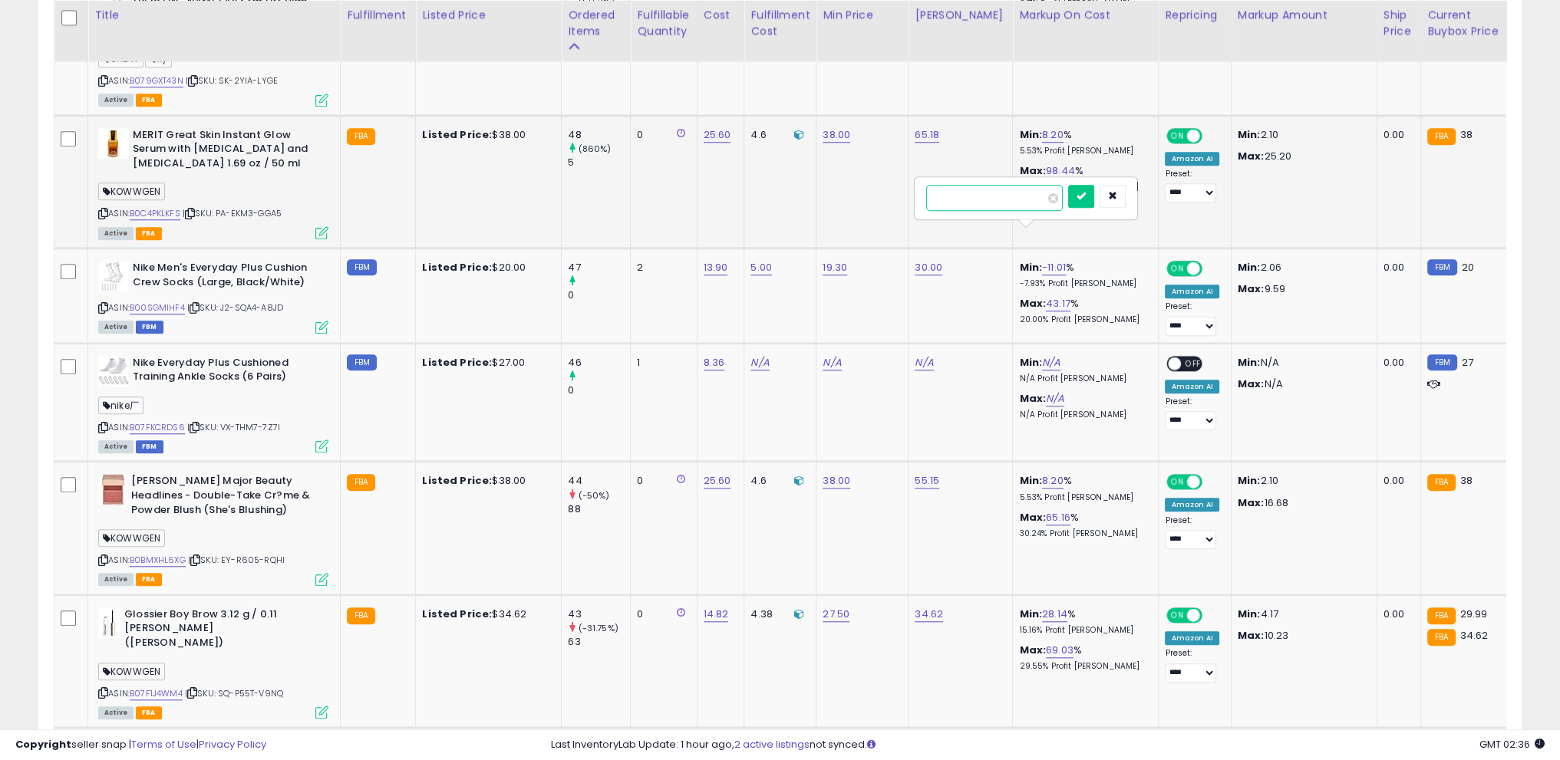
drag, startPoint x: 961, startPoint y: 194, endPoint x: 816, endPoint y: 173, distance: 145.7
click at [813, 173] on tbody "Nike Brasilia Training Medium Duffle Bag, Durable for Women & Men with Adjustab…" at bounding box center [1238, 548] width 2368 height 3237
type input "**"
click at [1094, 202] on button "submit" at bounding box center [1081, 196] width 26 height 23
click at [197, 304] on icon at bounding box center [194, 308] width 10 height 8
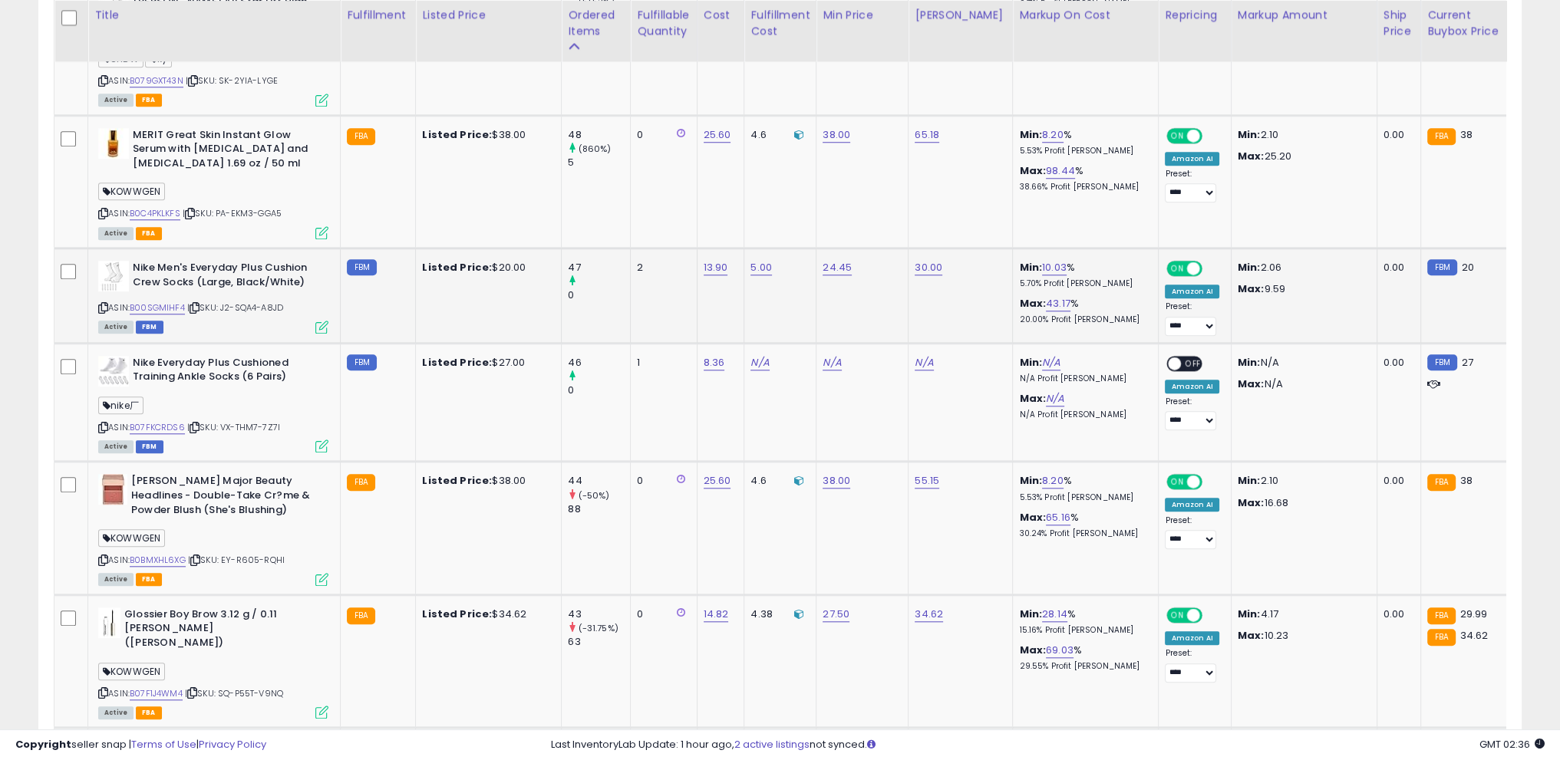
click at [101, 278] on div "ASIN: B00SGMIHF4 | SKU: J2-SQA4-A8JD Active FBM" at bounding box center [213, 296] width 230 height 71
click at [98, 304] on icon at bounding box center [103, 308] width 10 height 8
click at [0, 433] on div "**********" at bounding box center [780, 237] width 1560 height 4127
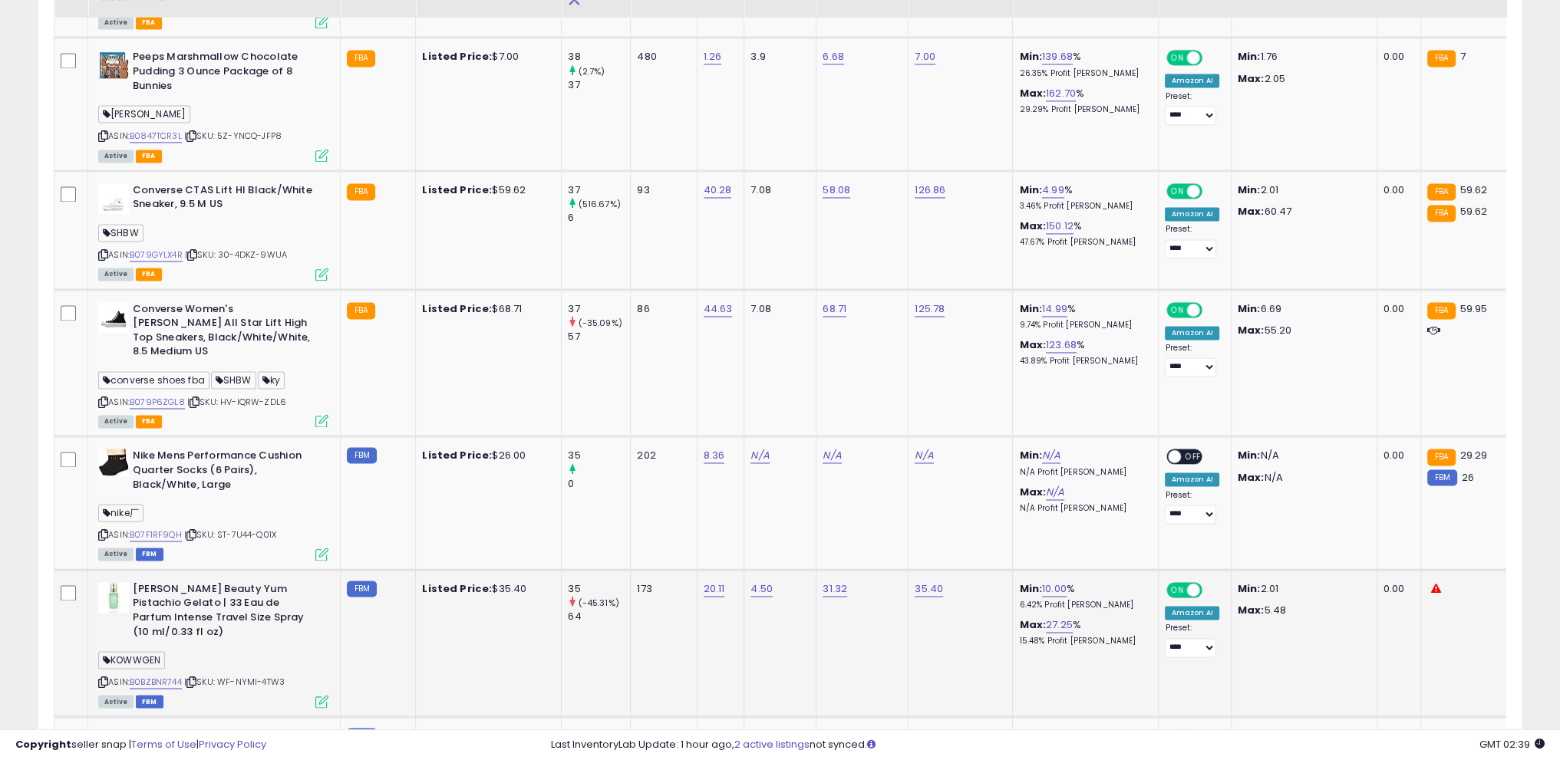
scroll to position [3257, 0]
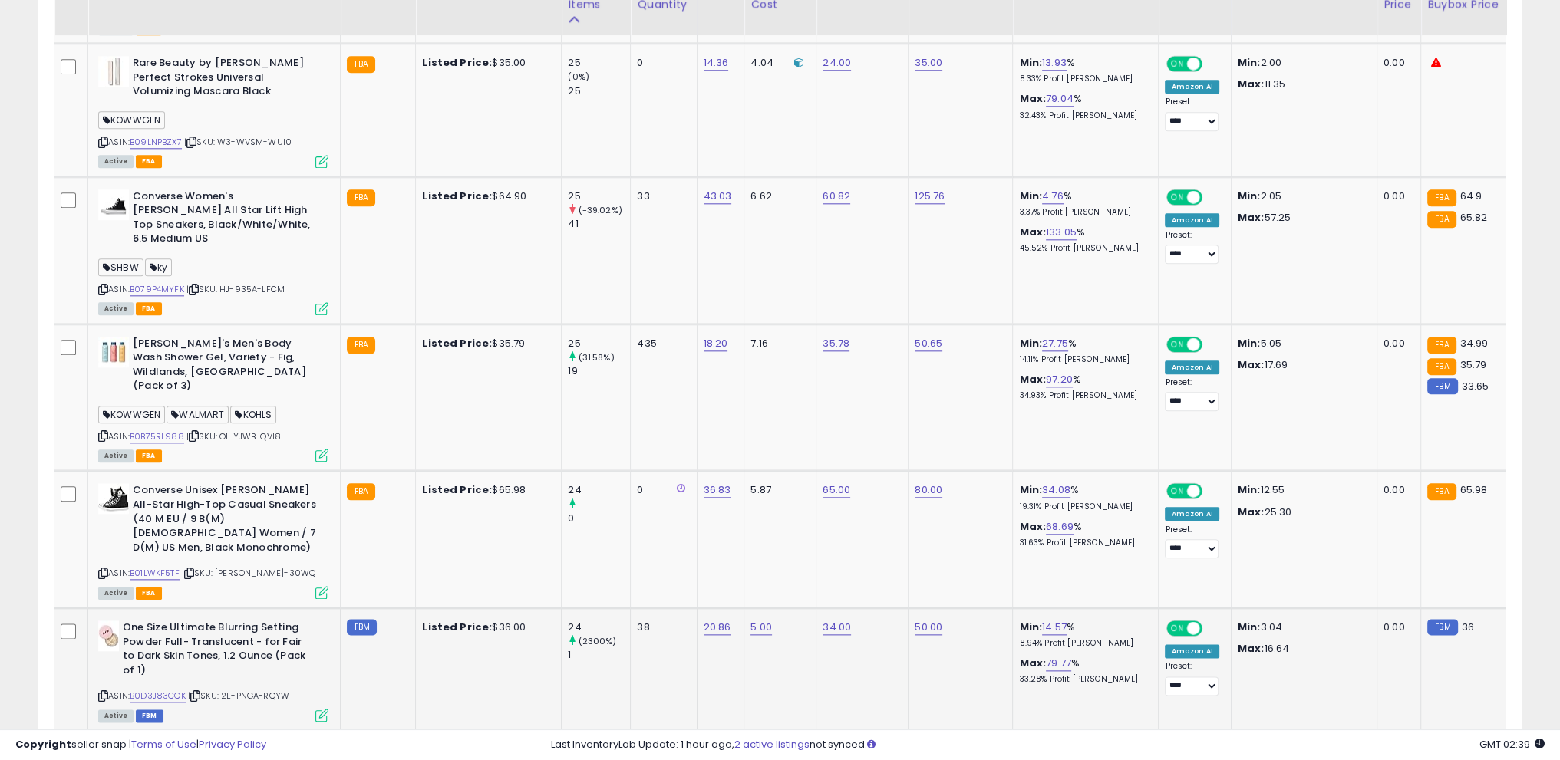
scroll to position [2338, 0]
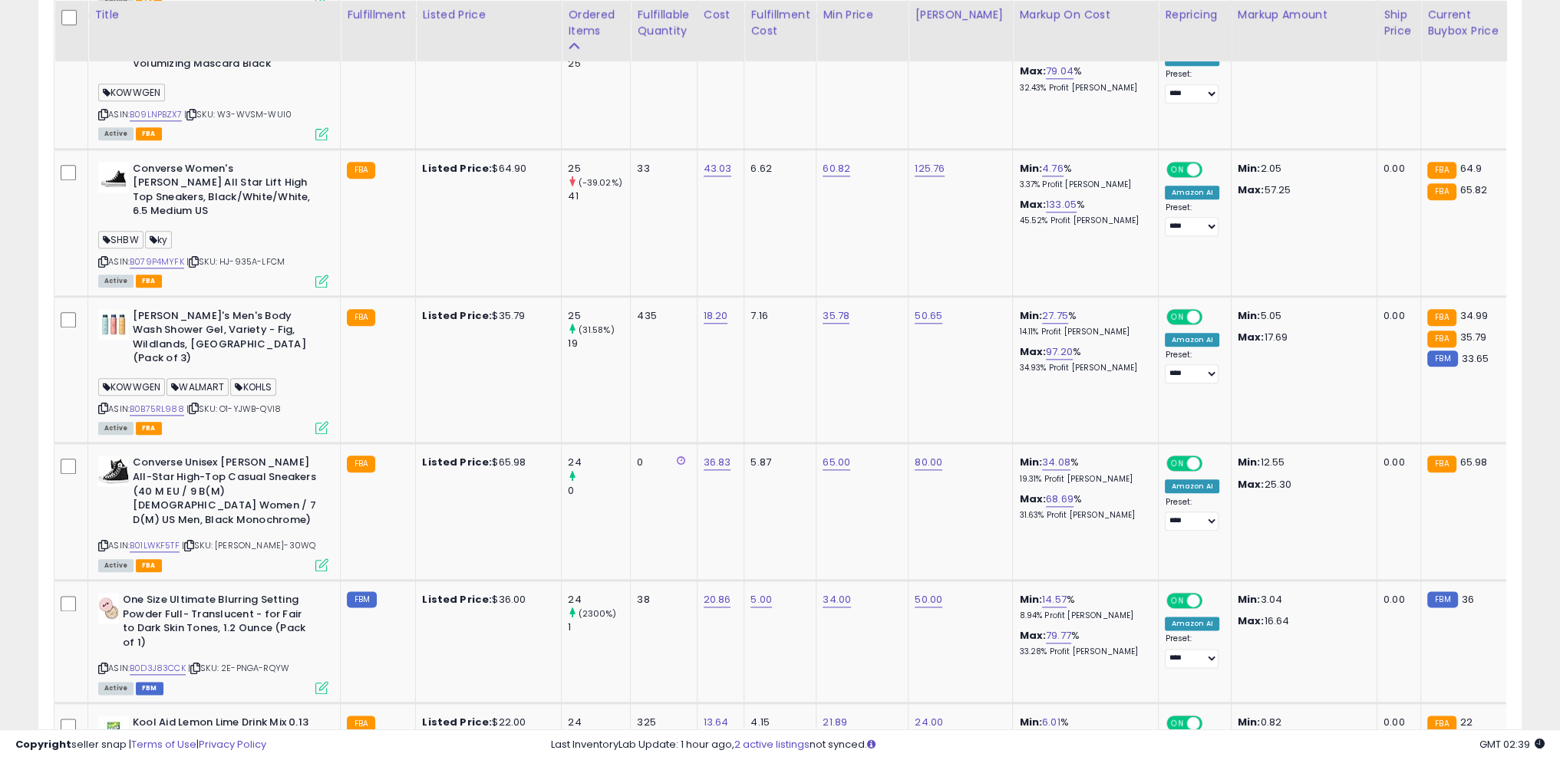
click at [200, 664] on icon at bounding box center [195, 668] width 10 height 8
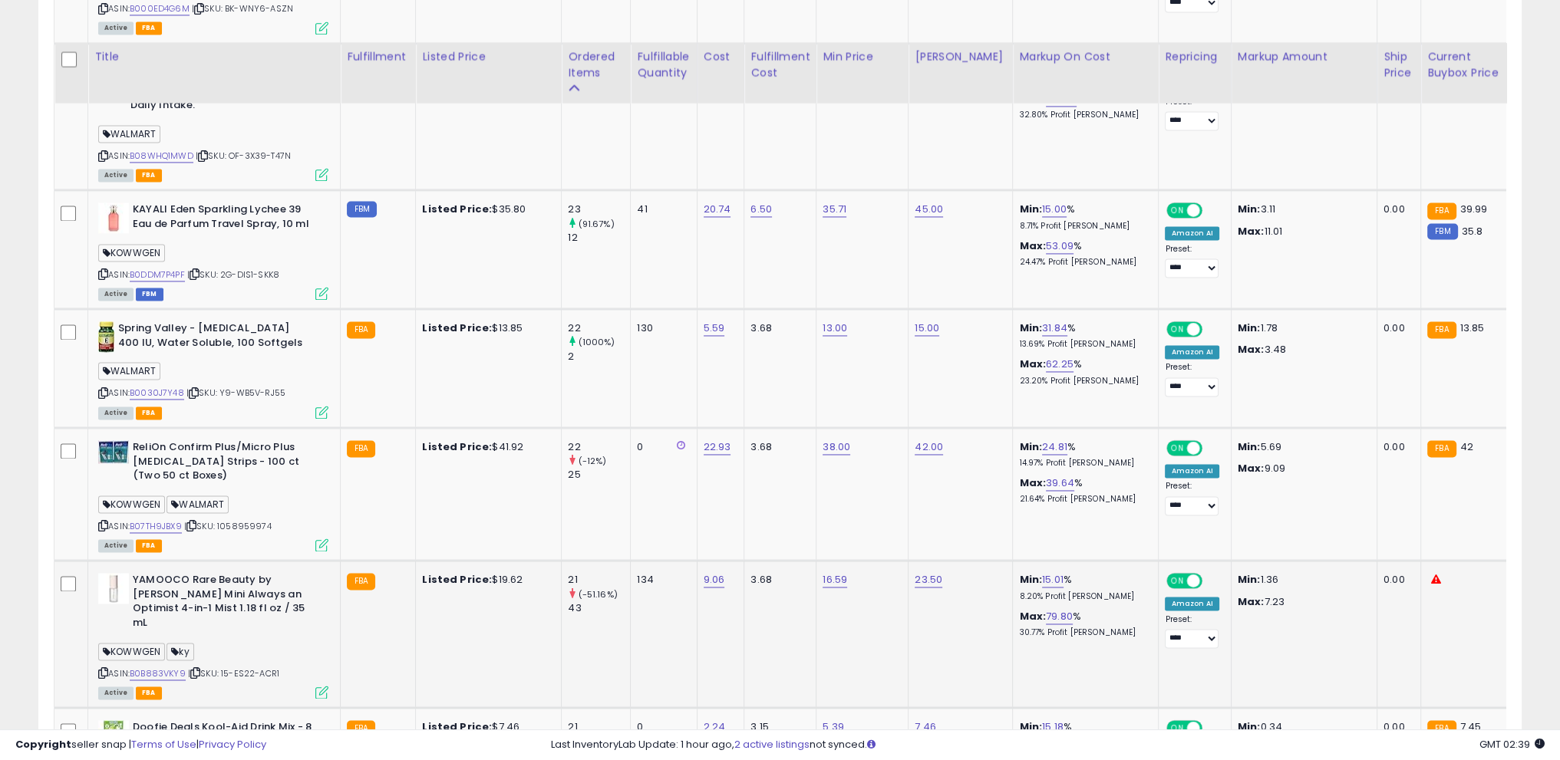
scroll to position [3182, 0]
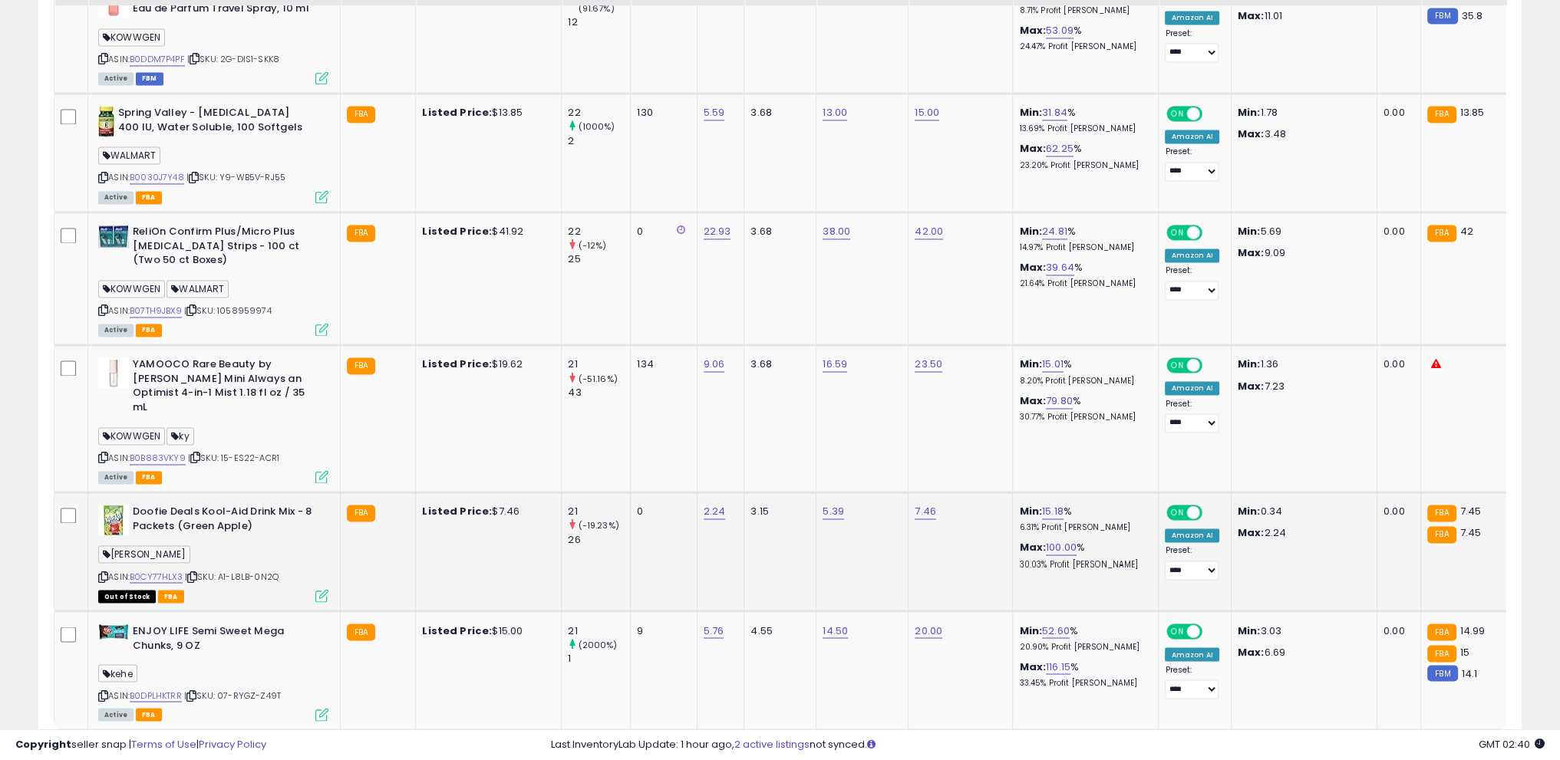
scroll to position [3336, 0]
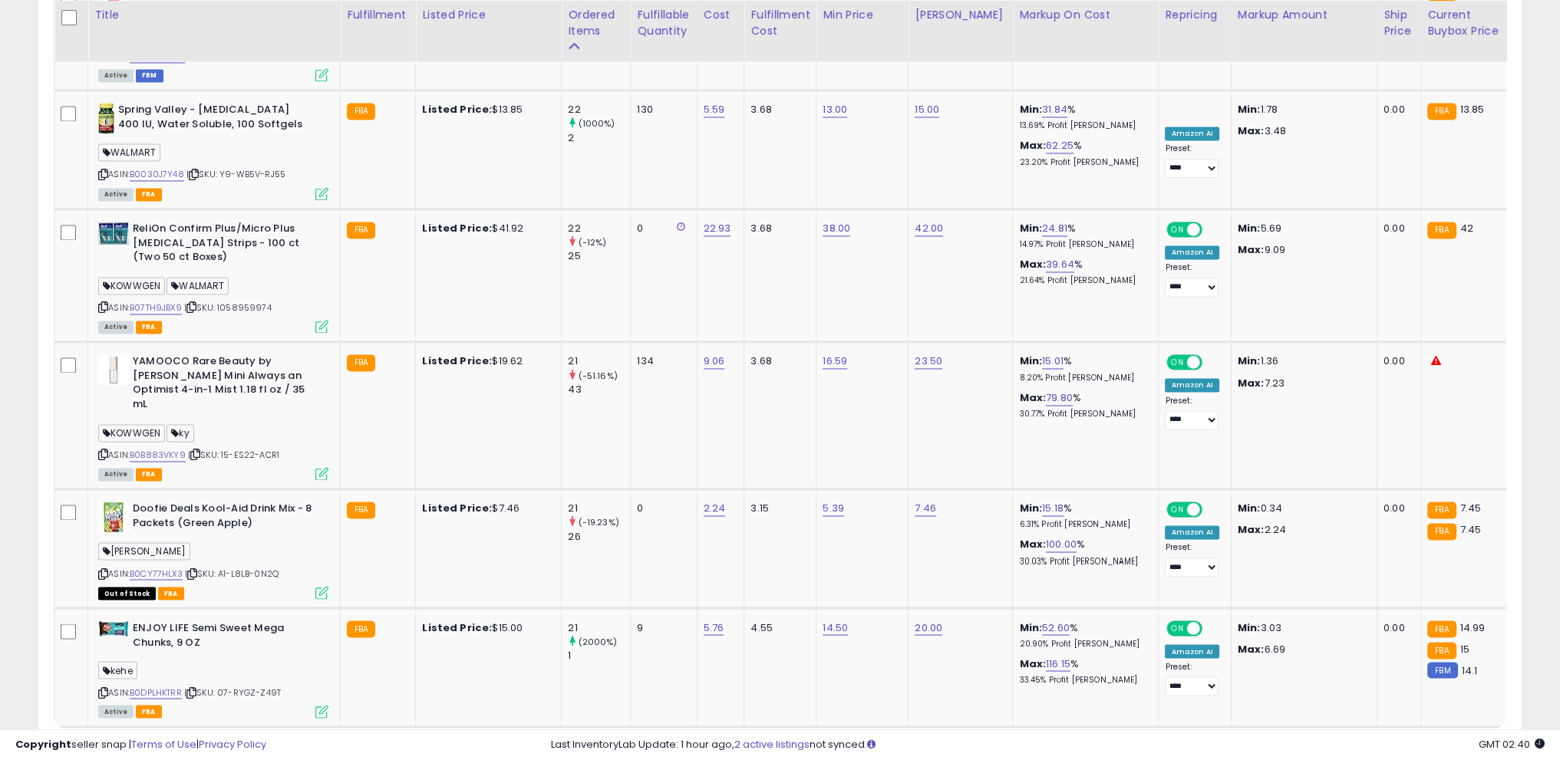
drag, startPoint x: 1408, startPoint y: 692, endPoint x: 667, endPoint y: 745, distance: 743.0
click at [1456, 743] on link "4" at bounding box center [1467, 756] width 23 height 26
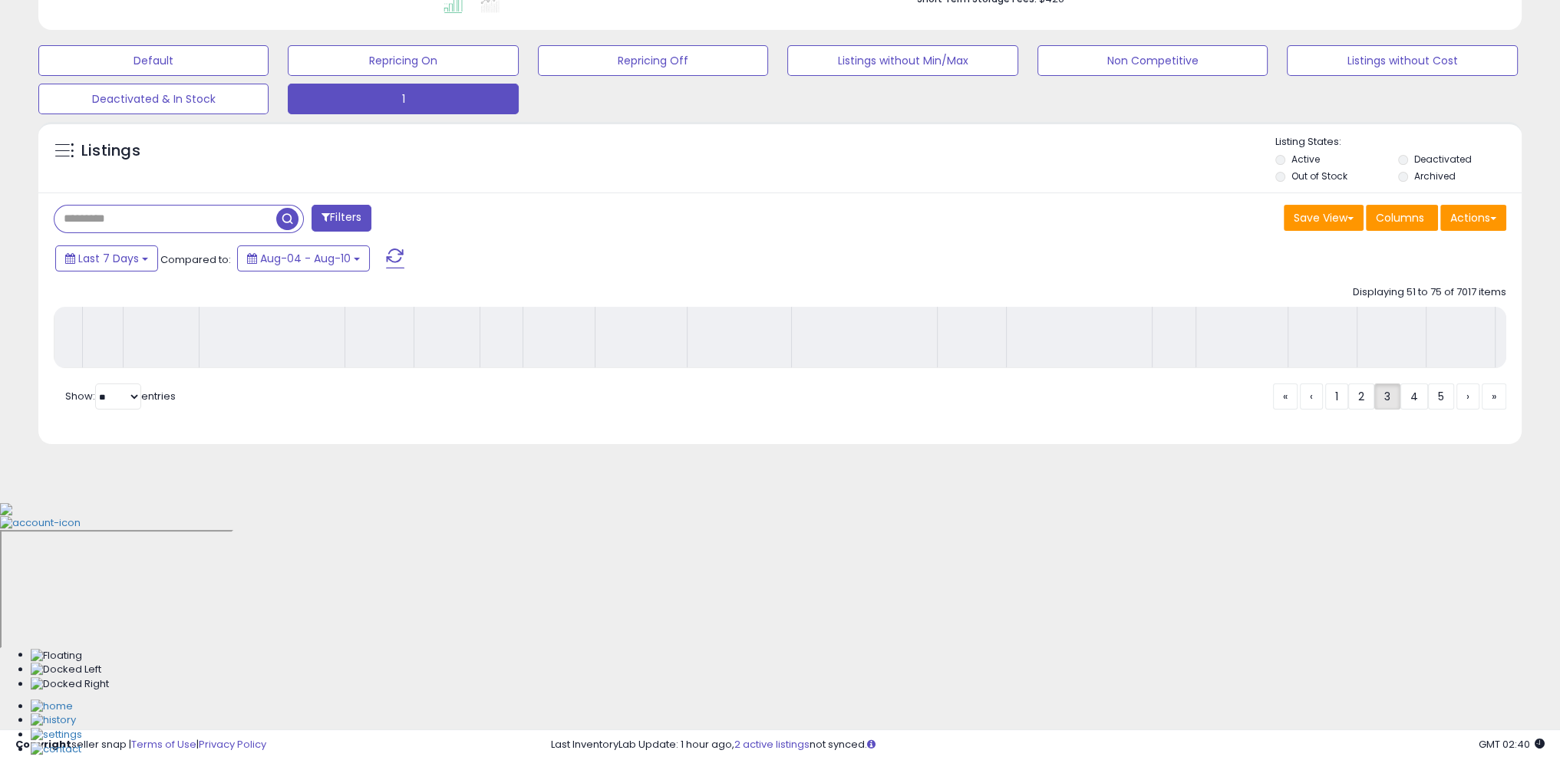
scroll to position [190, 0]
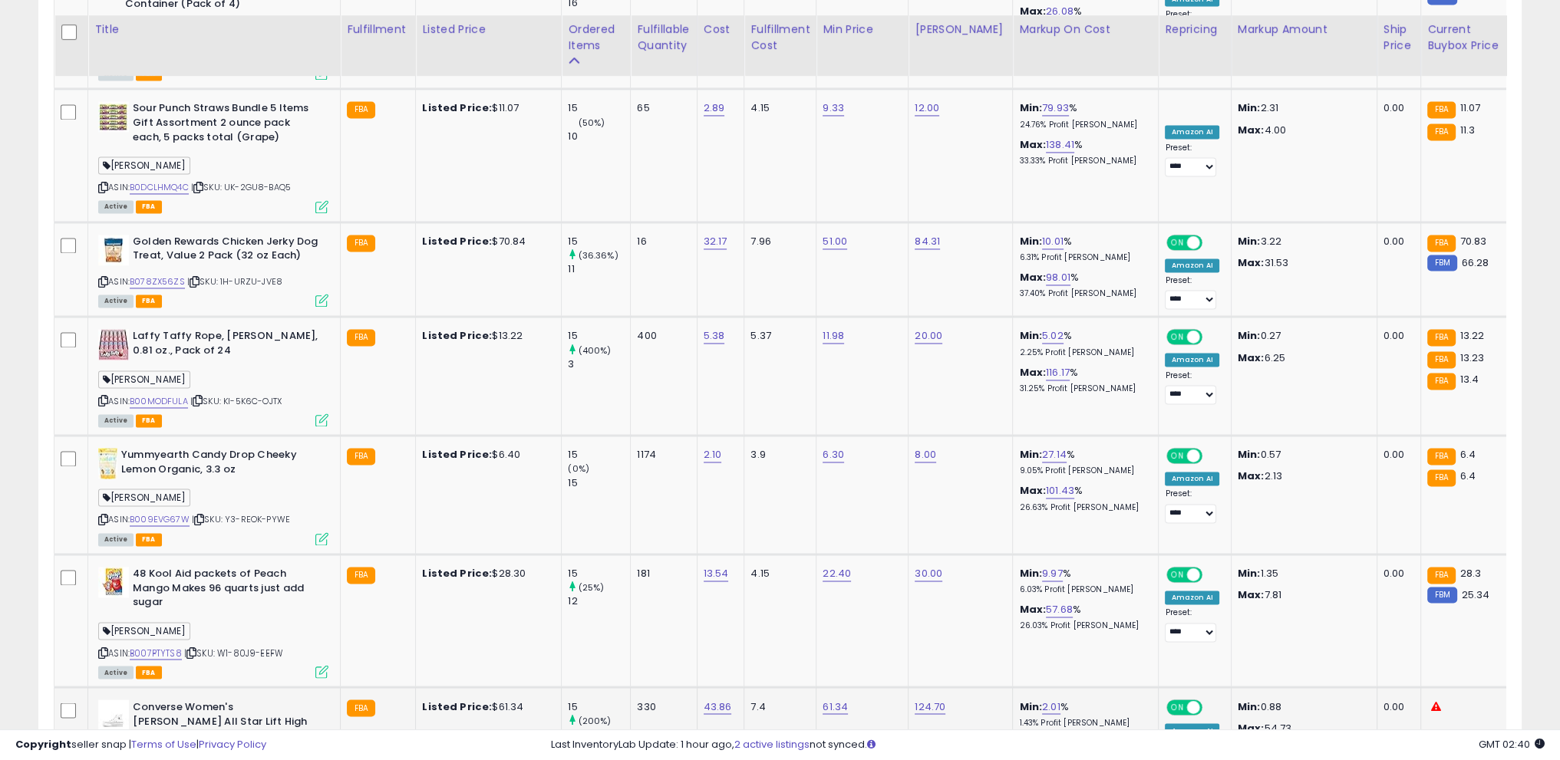
scroll to position [3259, 0]
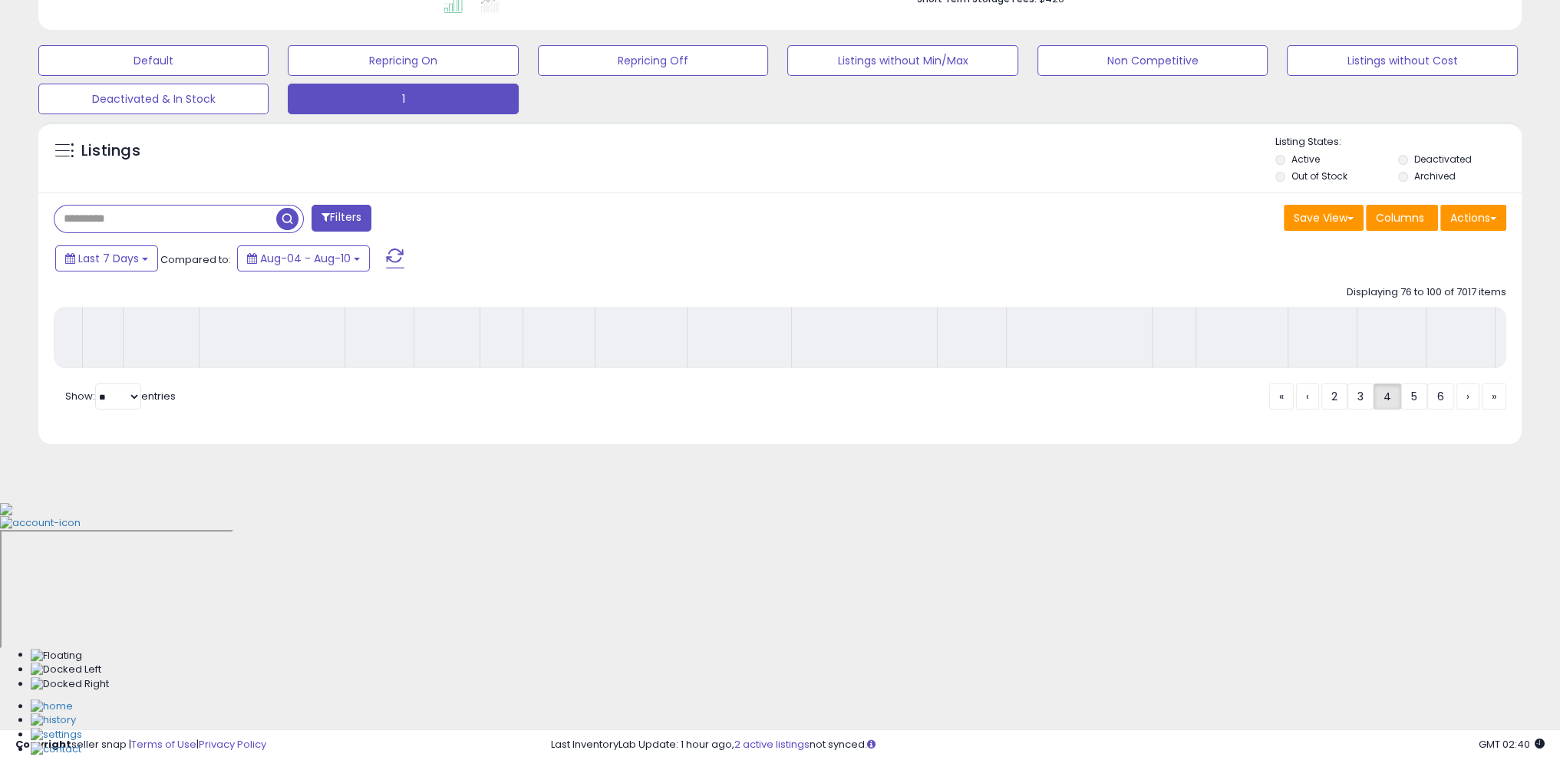
scroll to position [190, 0]
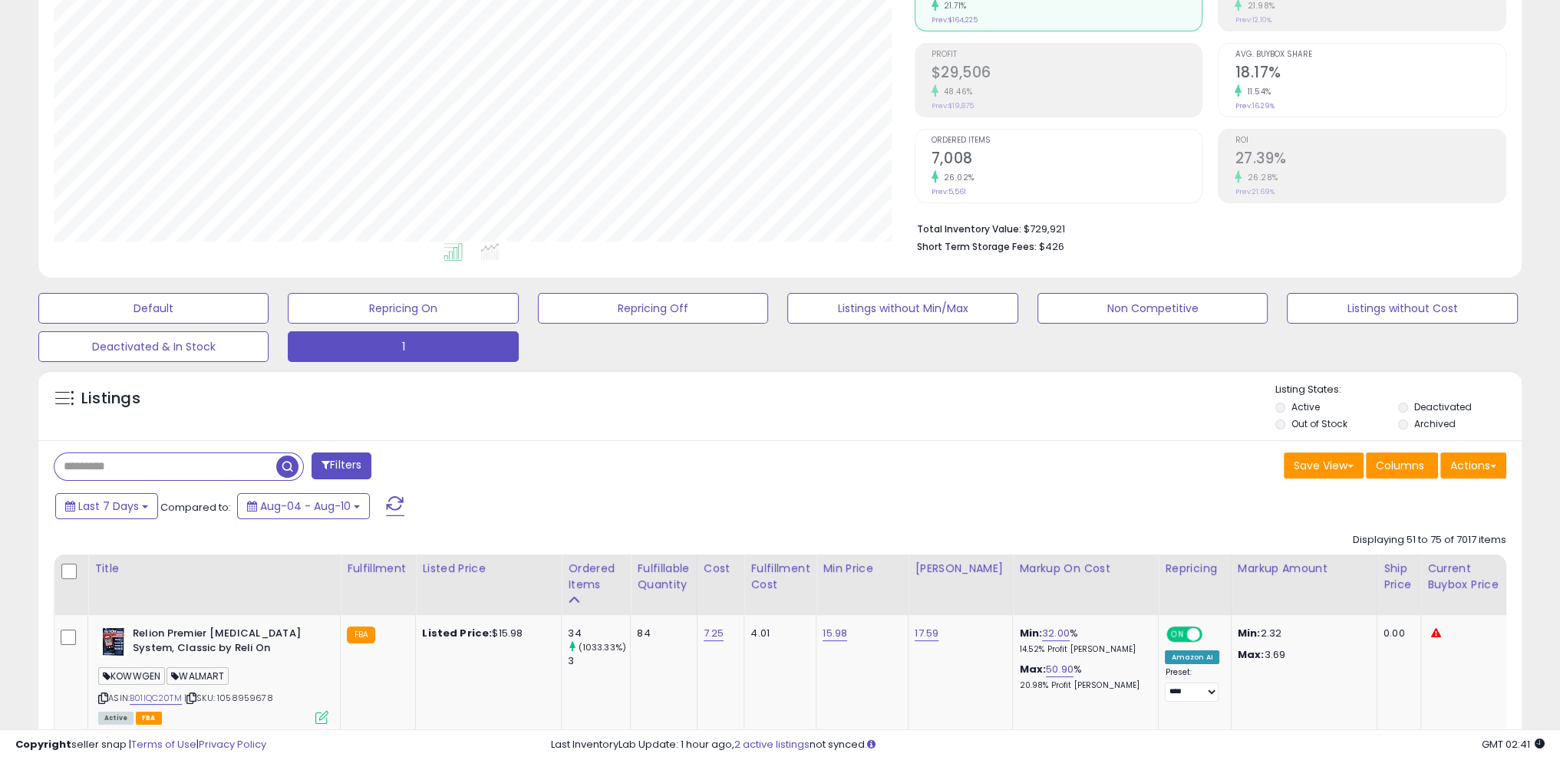
drag, startPoint x: 0, startPoint y: 524, endPoint x: 15, endPoint y: 515, distance: 17.9
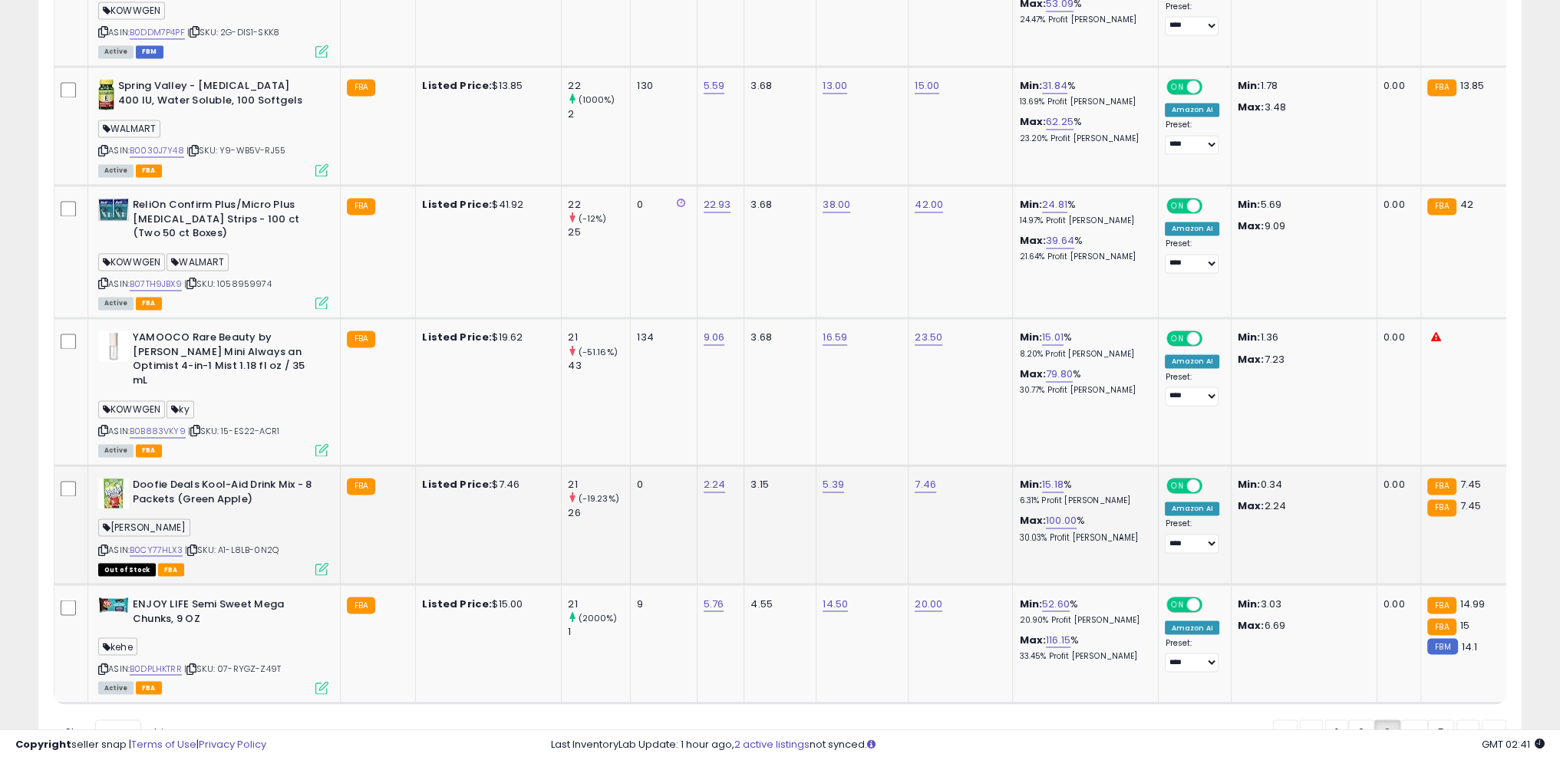
scroll to position [3379, 0]
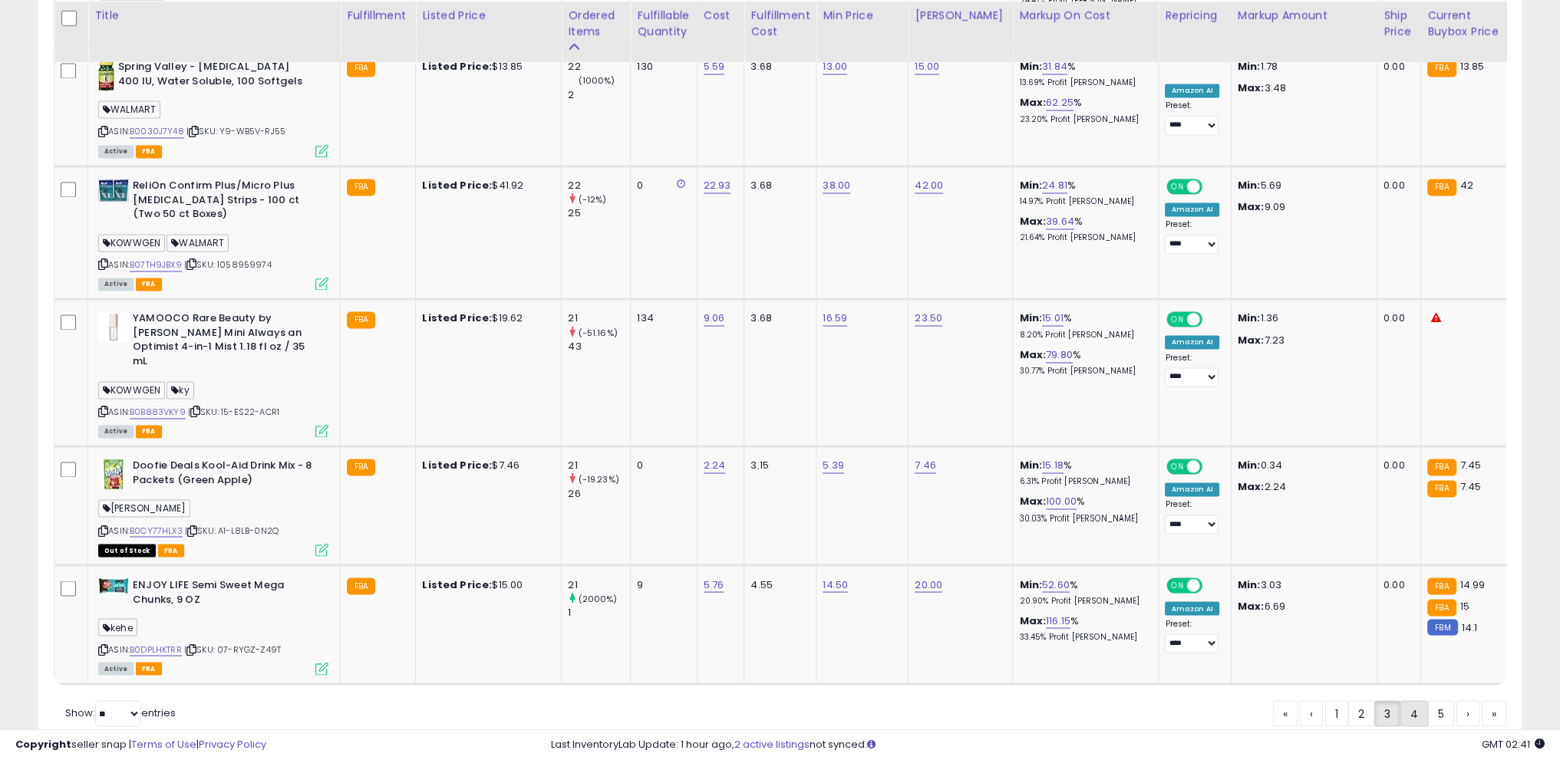
click at [1456, 700] on link "4" at bounding box center [1467, 713] width 23 height 26
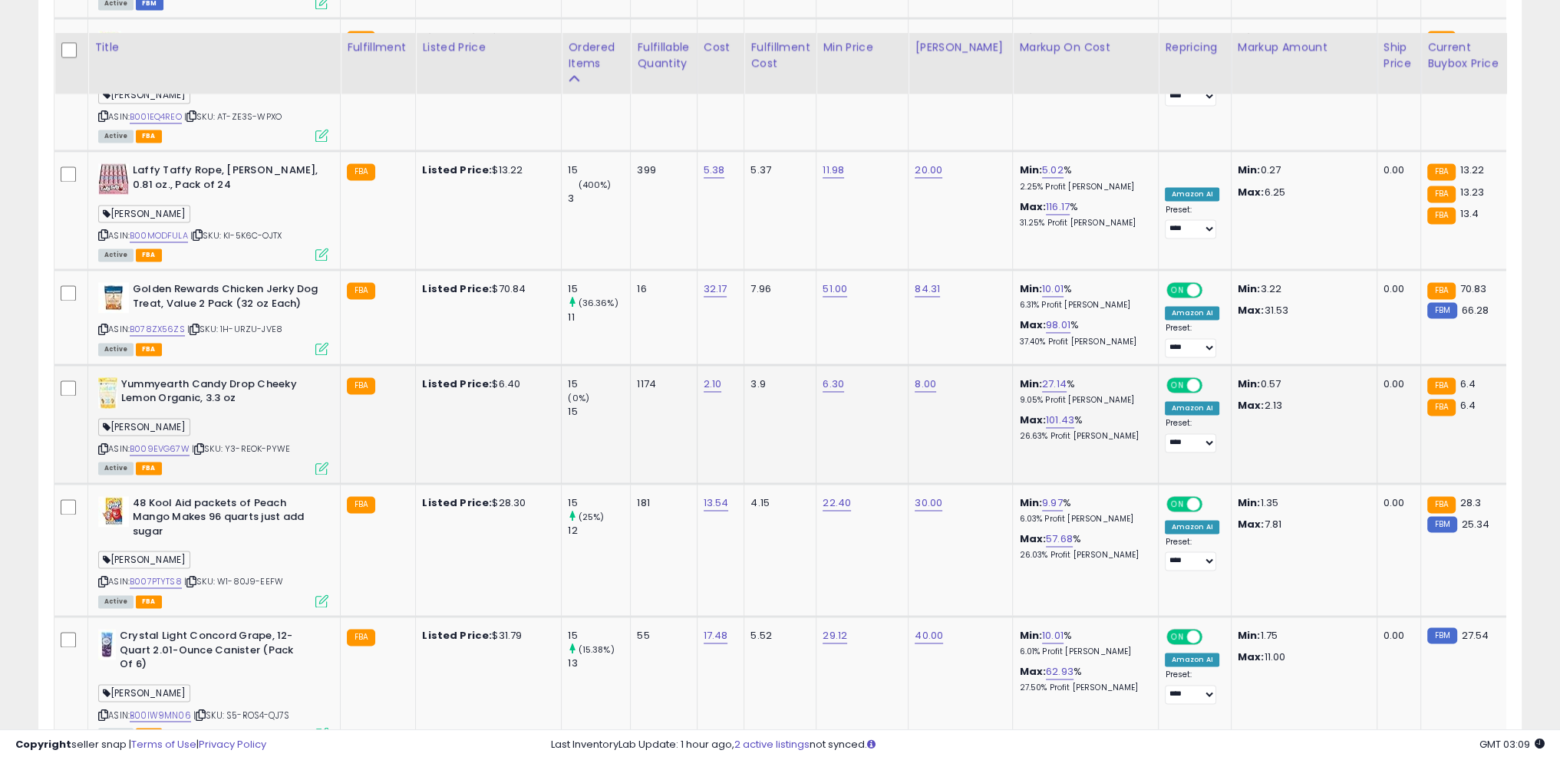
scroll to position [3300, 0]
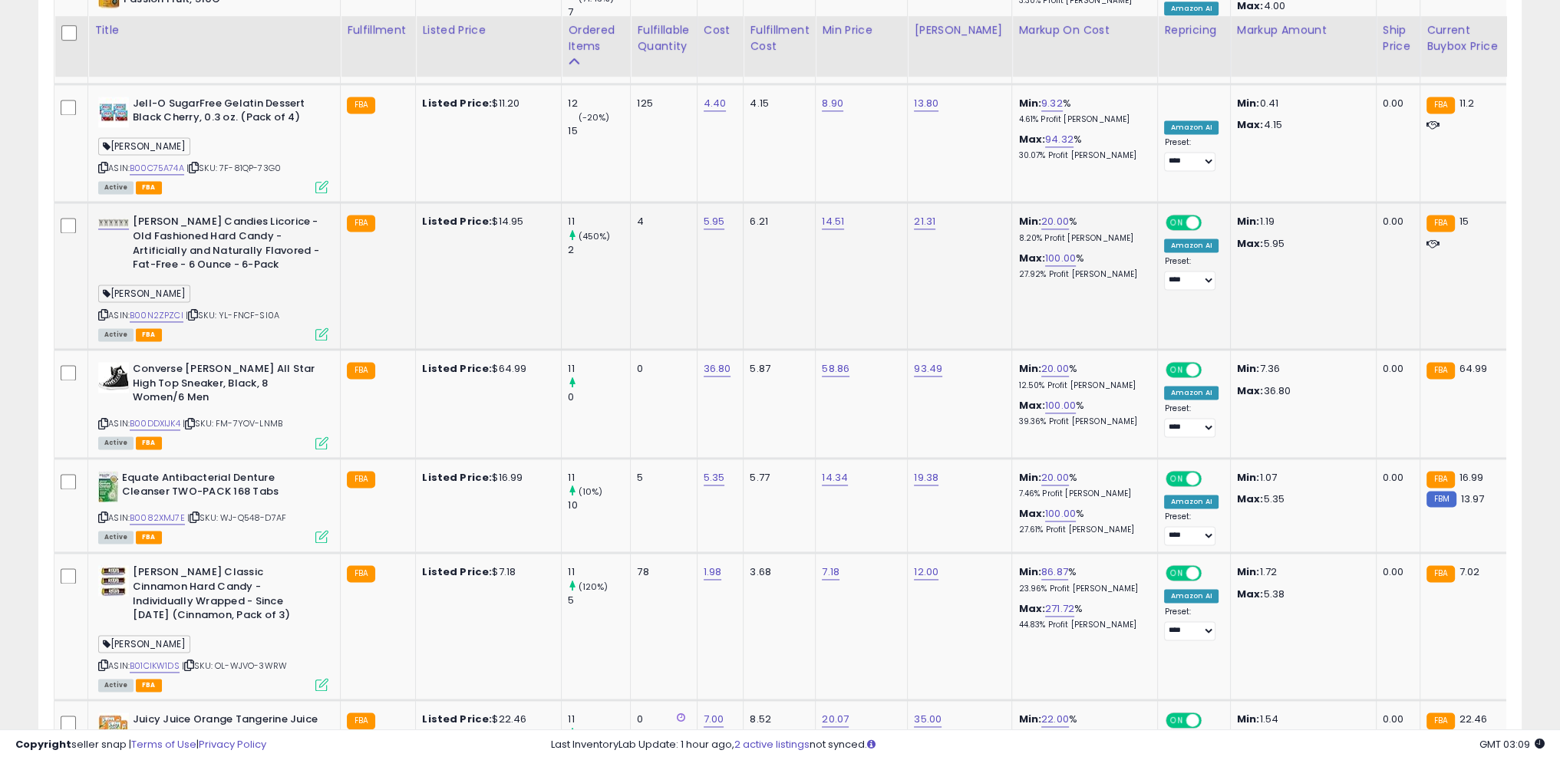
scroll to position [2875, 0]
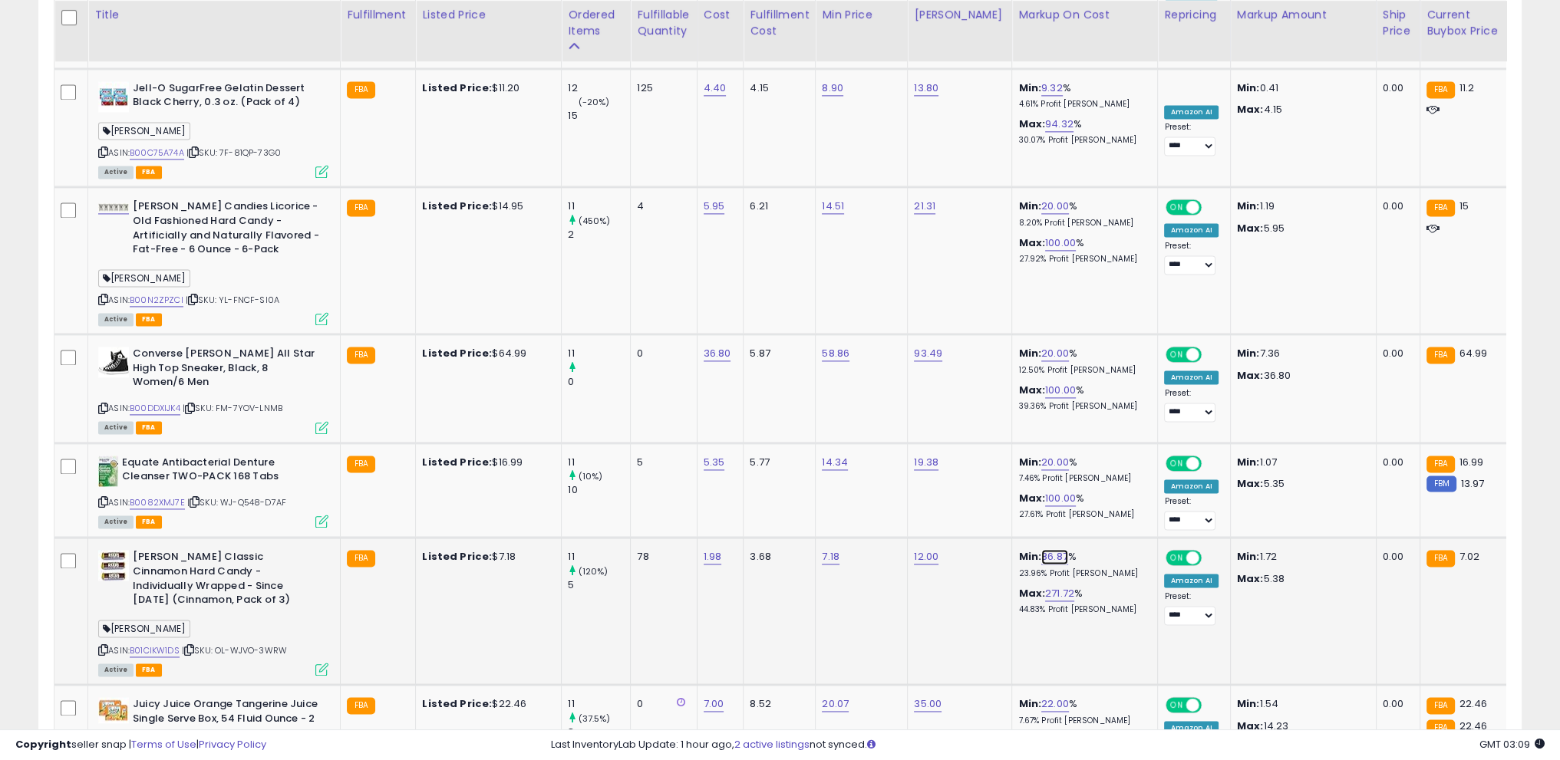
click at [1041, 549] on link "86.87" at bounding box center [1054, 556] width 27 height 15
drag, startPoint x: 975, startPoint y: 470, endPoint x: 802, endPoint y: 444, distance: 175.3
type input "**"
click at [1087, 463] on icon "submit" at bounding box center [1082, 465] width 9 height 9
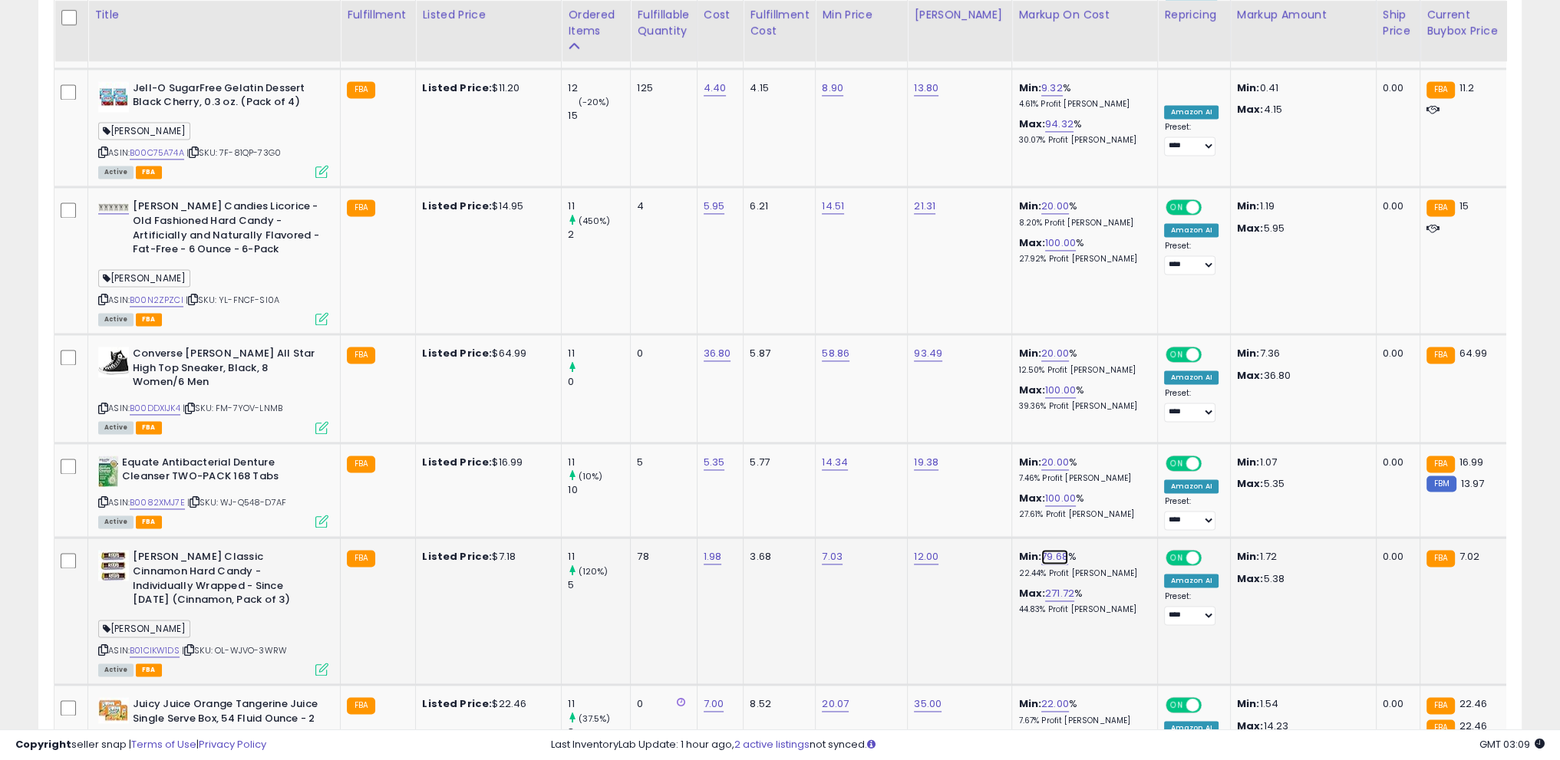
click at [1041, 549] on link "79.68" at bounding box center [1054, 556] width 27 height 15
drag, startPoint x: 977, startPoint y: 465, endPoint x: 891, endPoint y: 465, distance: 85.9
type input "**"
click at [1096, 471] on button "submit" at bounding box center [1082, 466] width 26 height 23
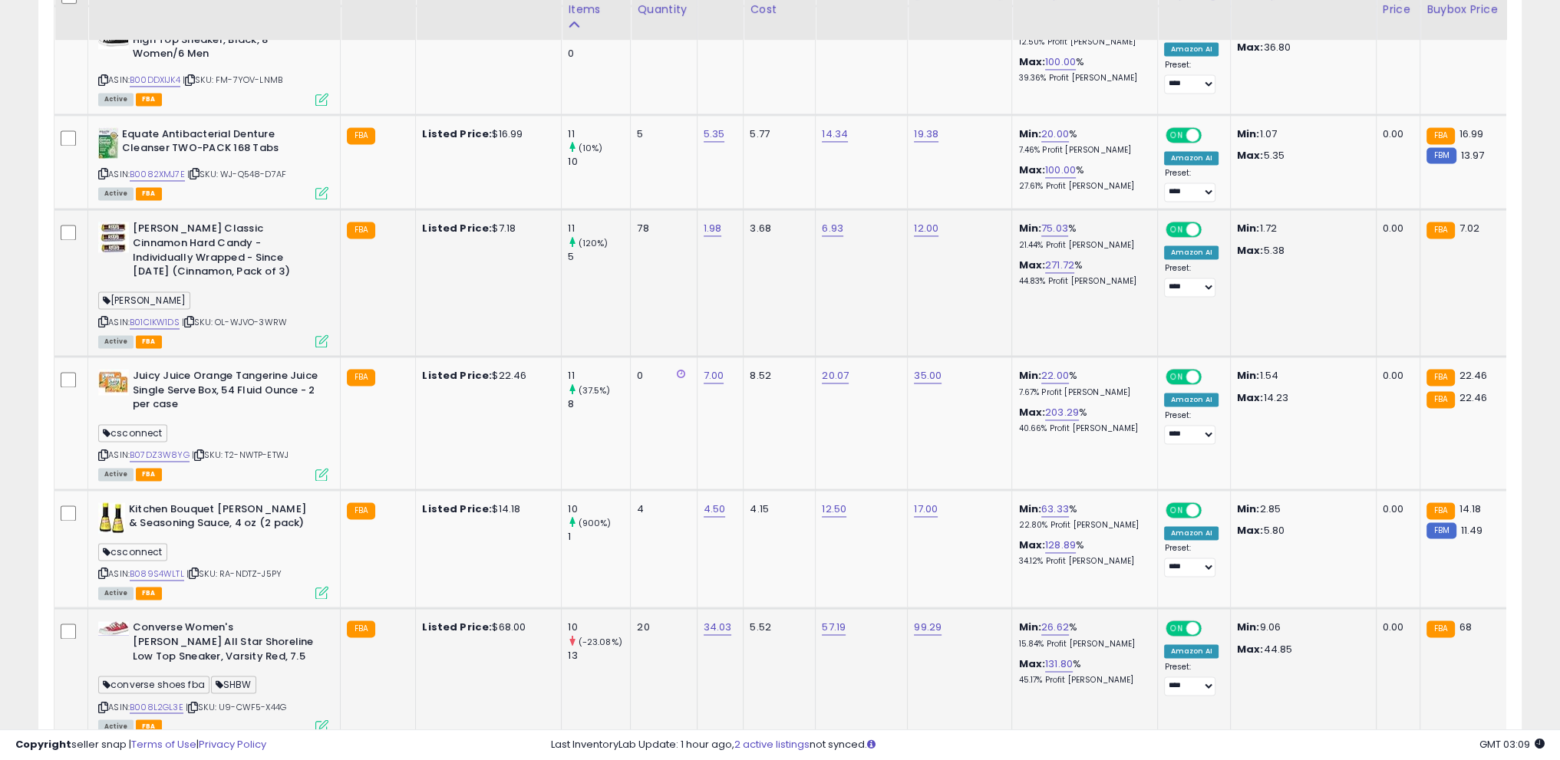
scroll to position [3261, 0]
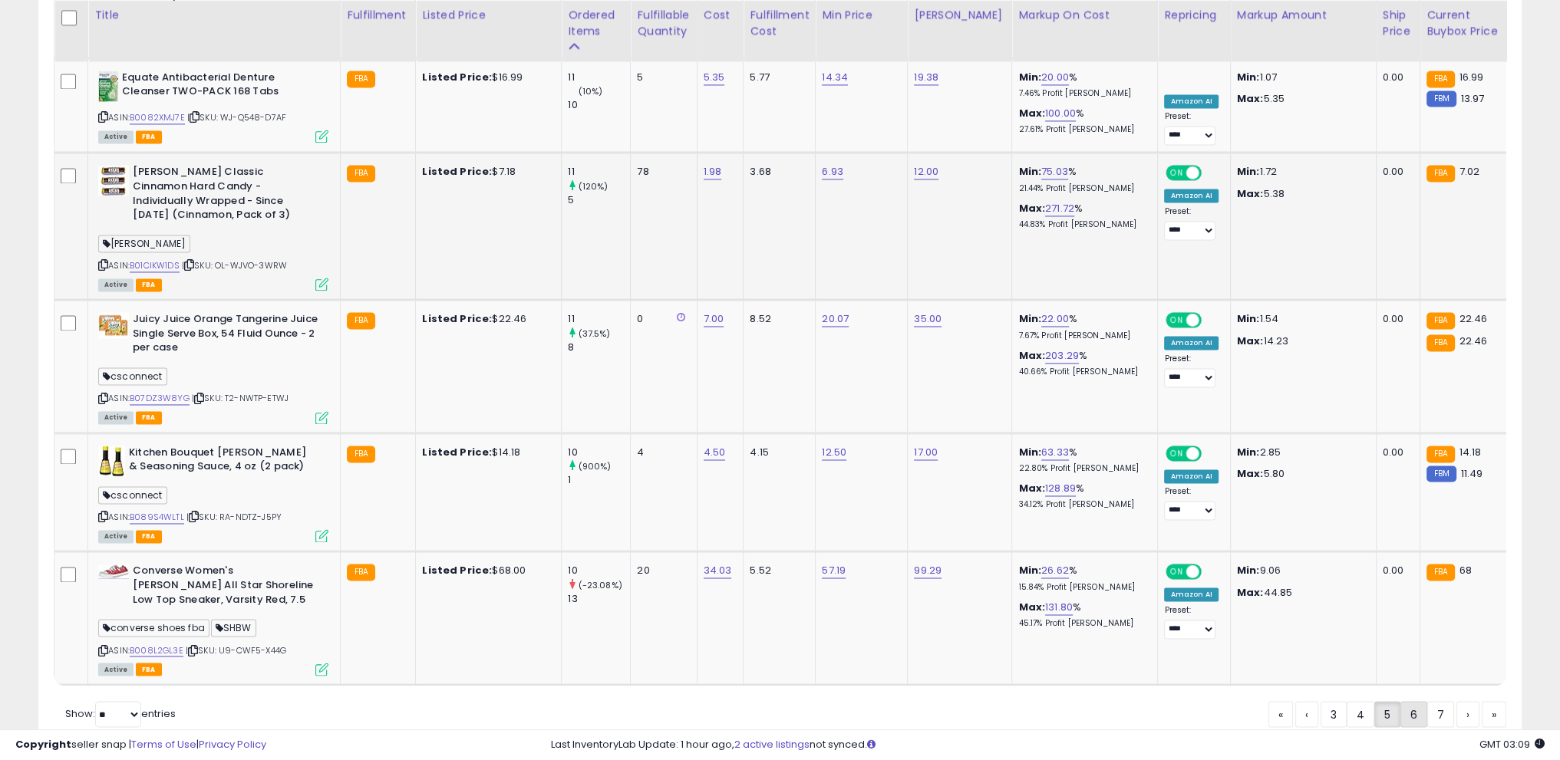
click at [1456, 701] on link "6" at bounding box center [1467, 714] width 23 height 26
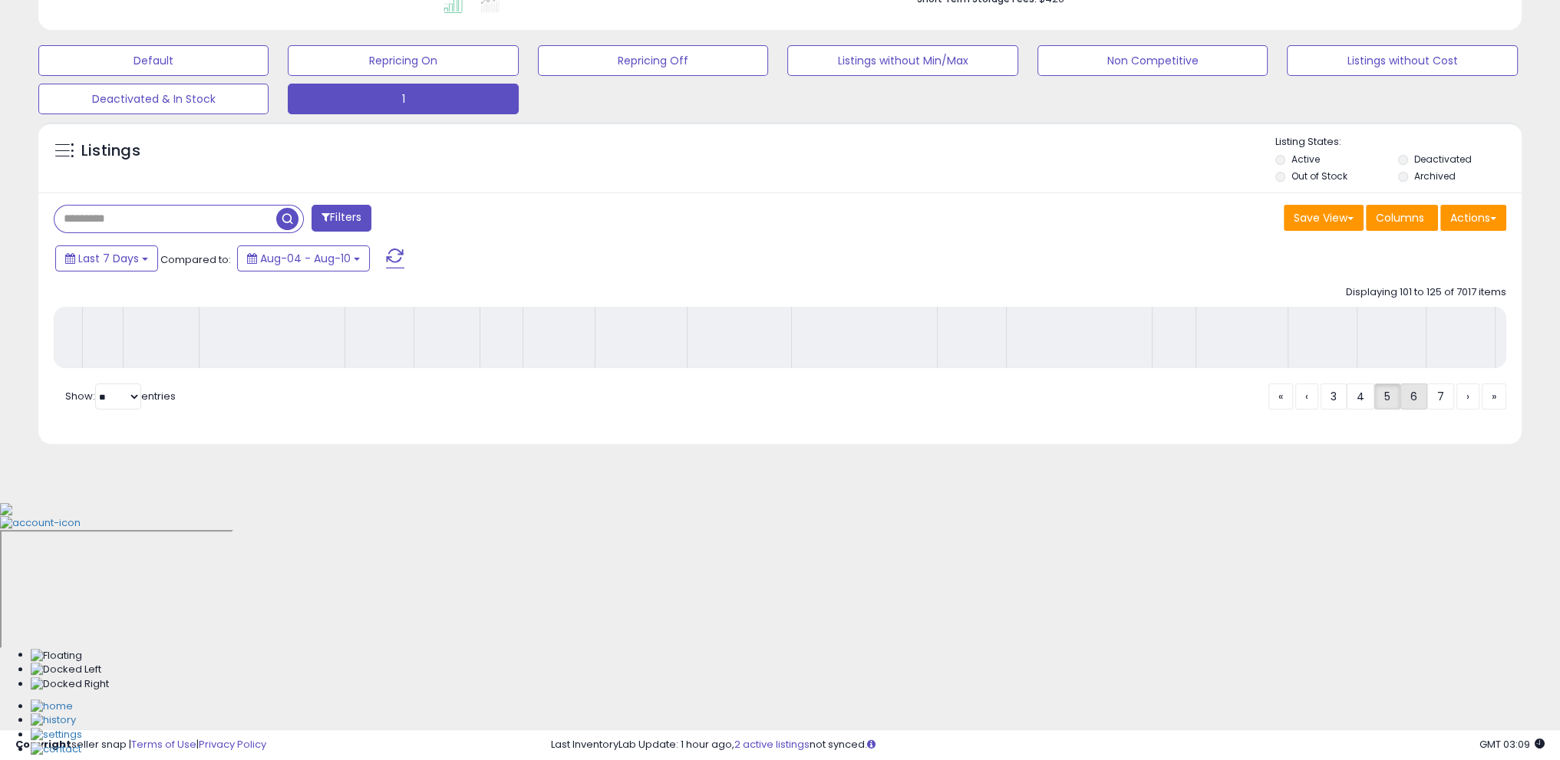
scroll to position [190, 0]
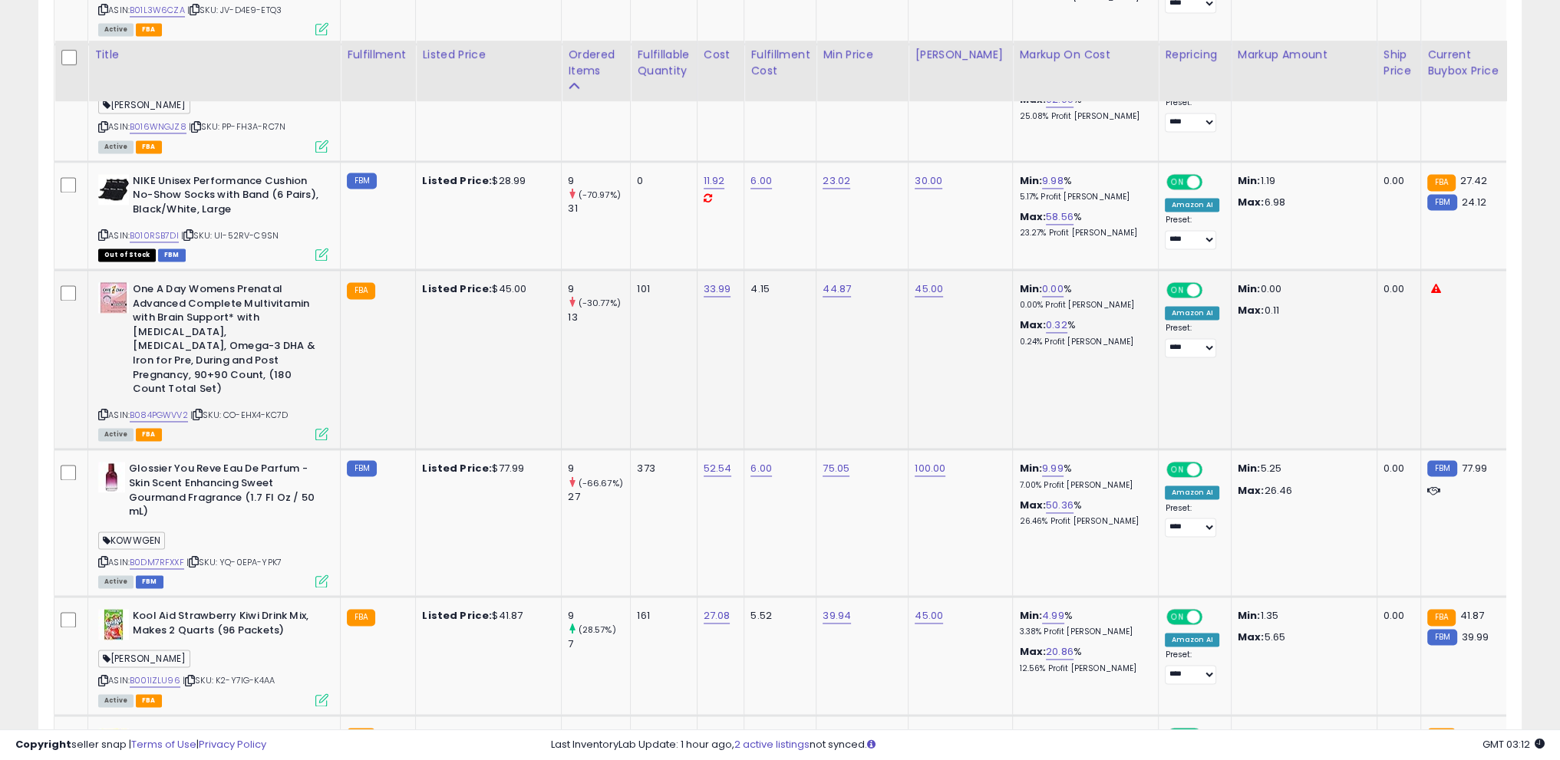
scroll to position [3241, 0]
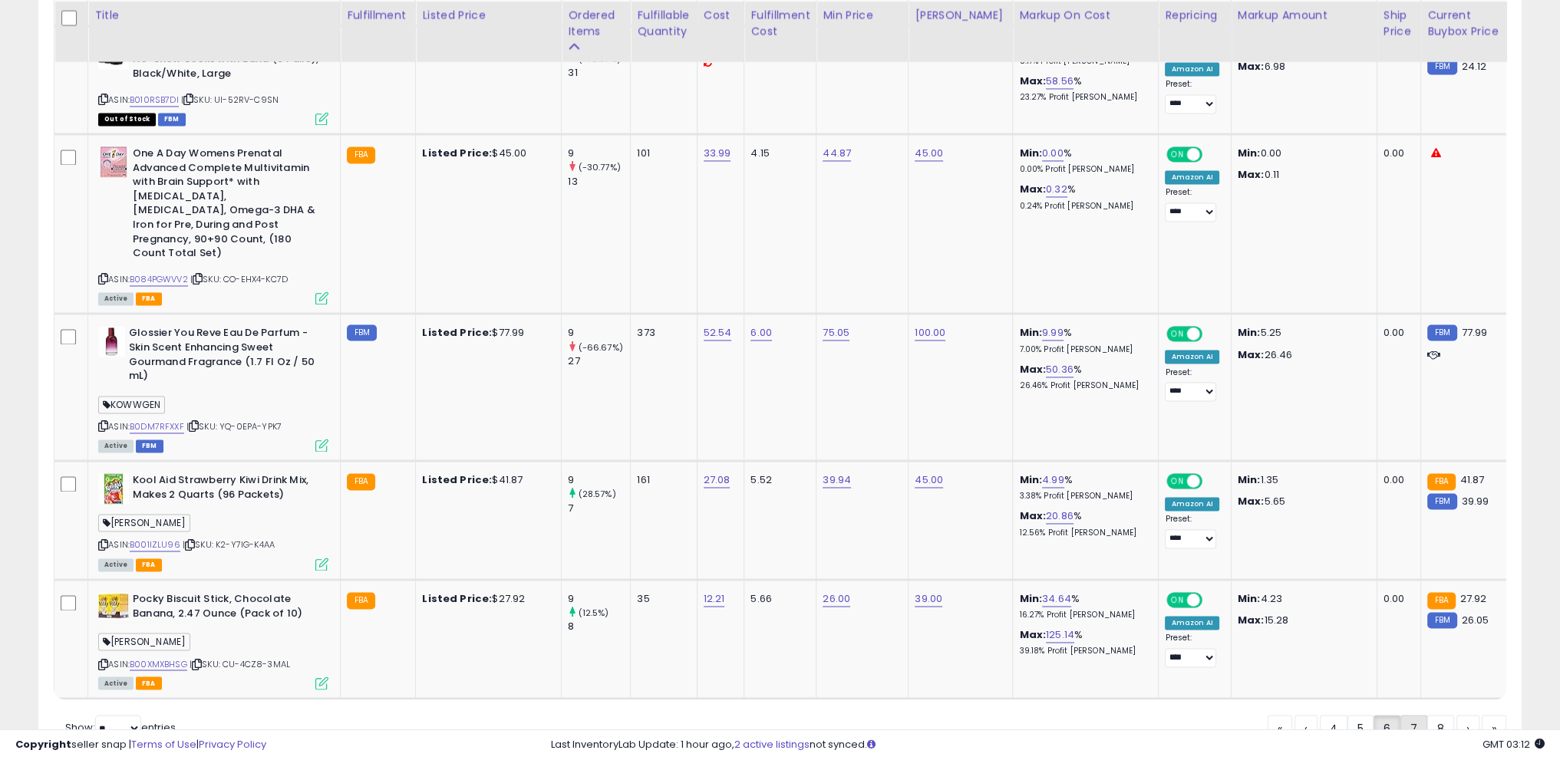
click at [1456, 715] on link "7" at bounding box center [1467, 728] width 23 height 26
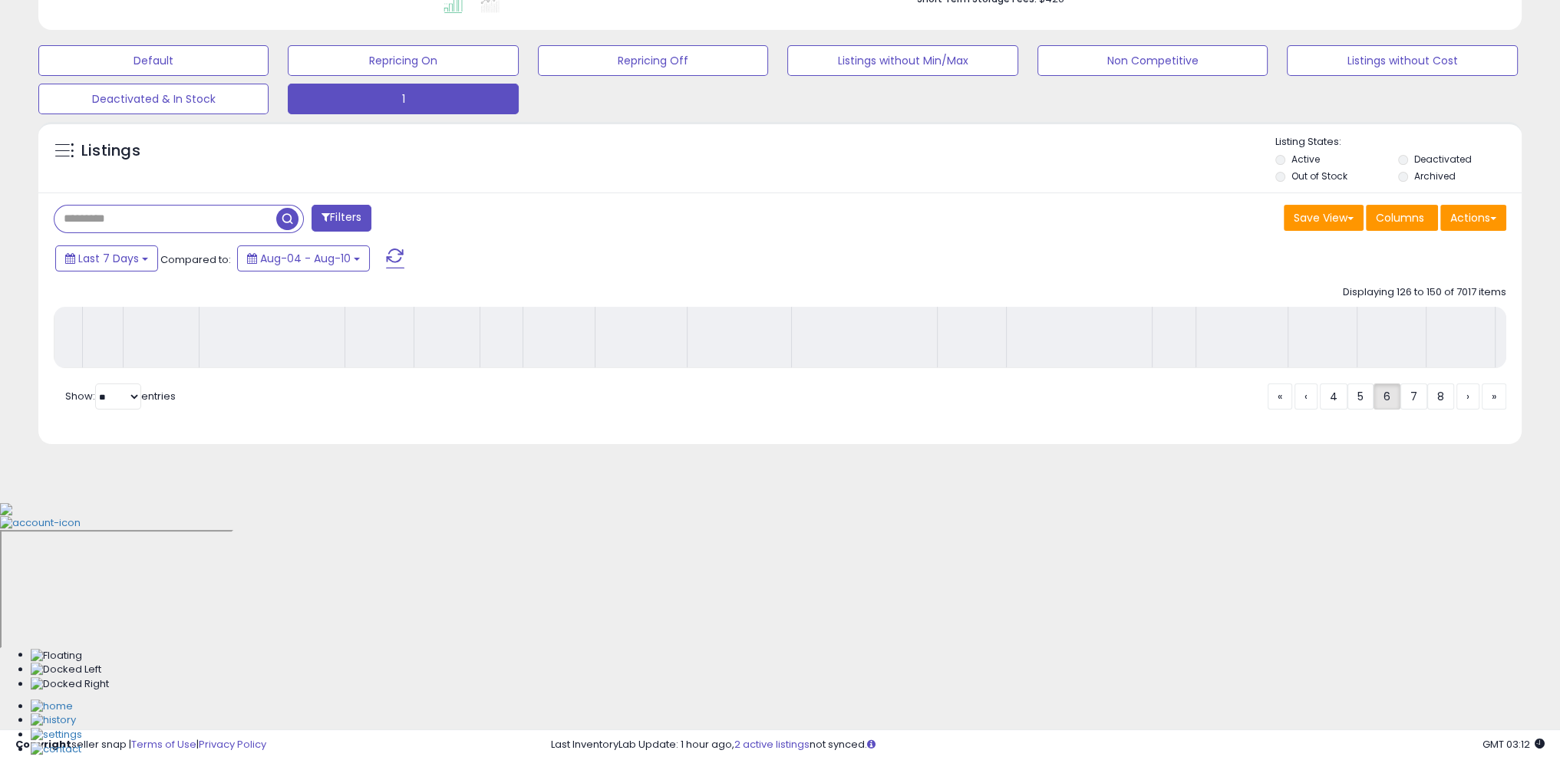
scroll to position [190, 0]
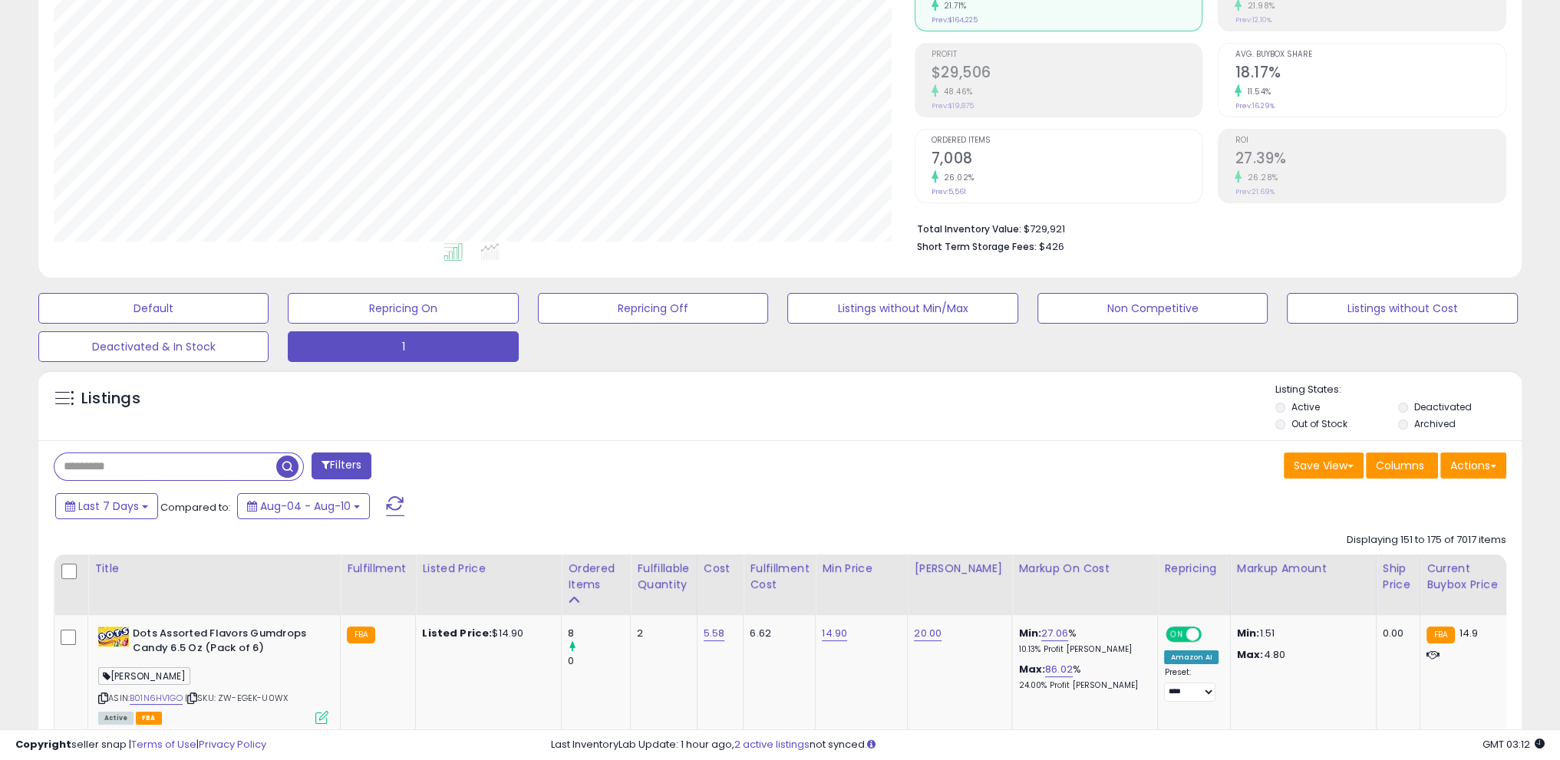
click at [62, 595] on th at bounding box center [71, 585] width 34 height 61
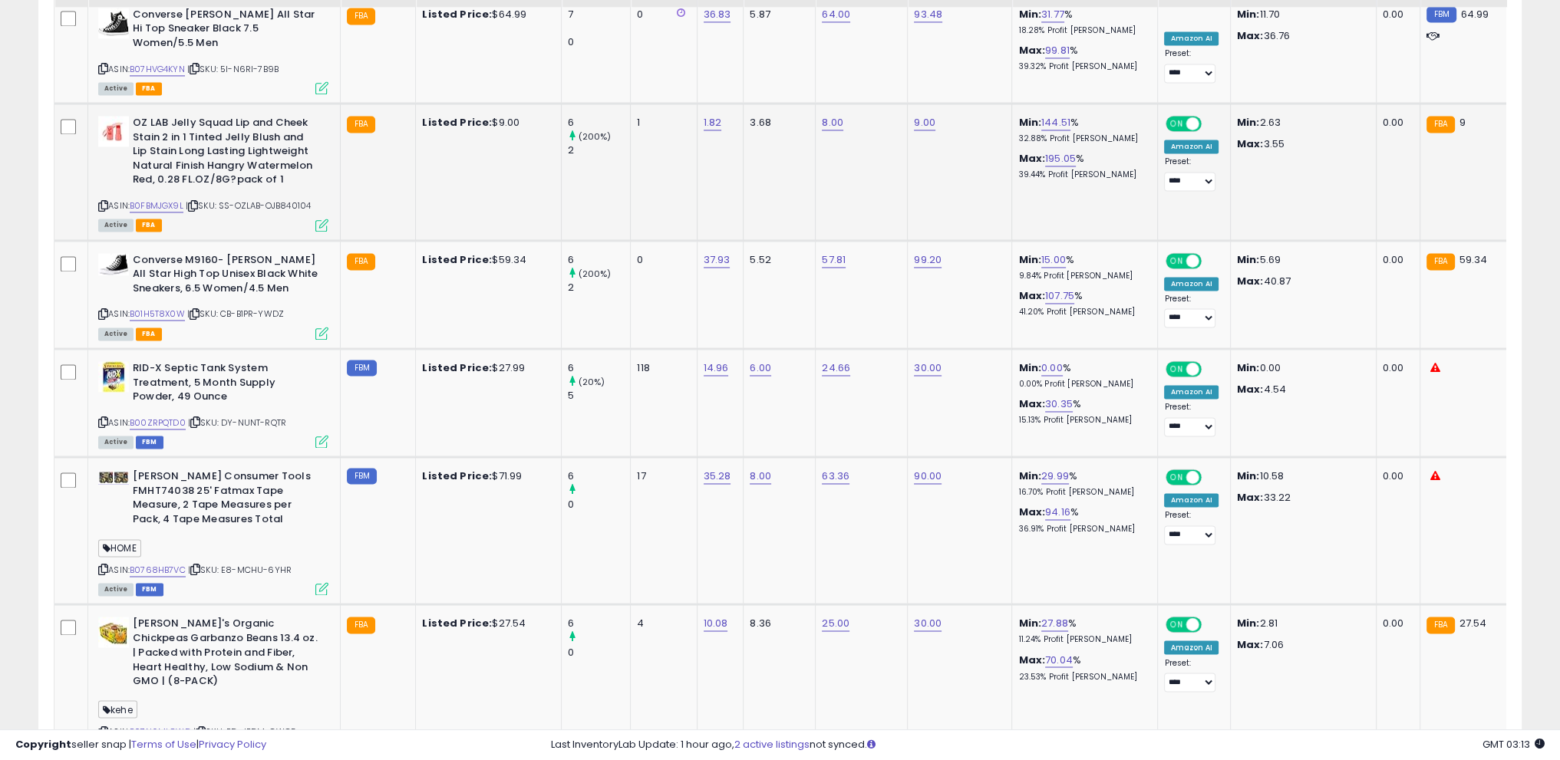
scroll to position [3412, 0]
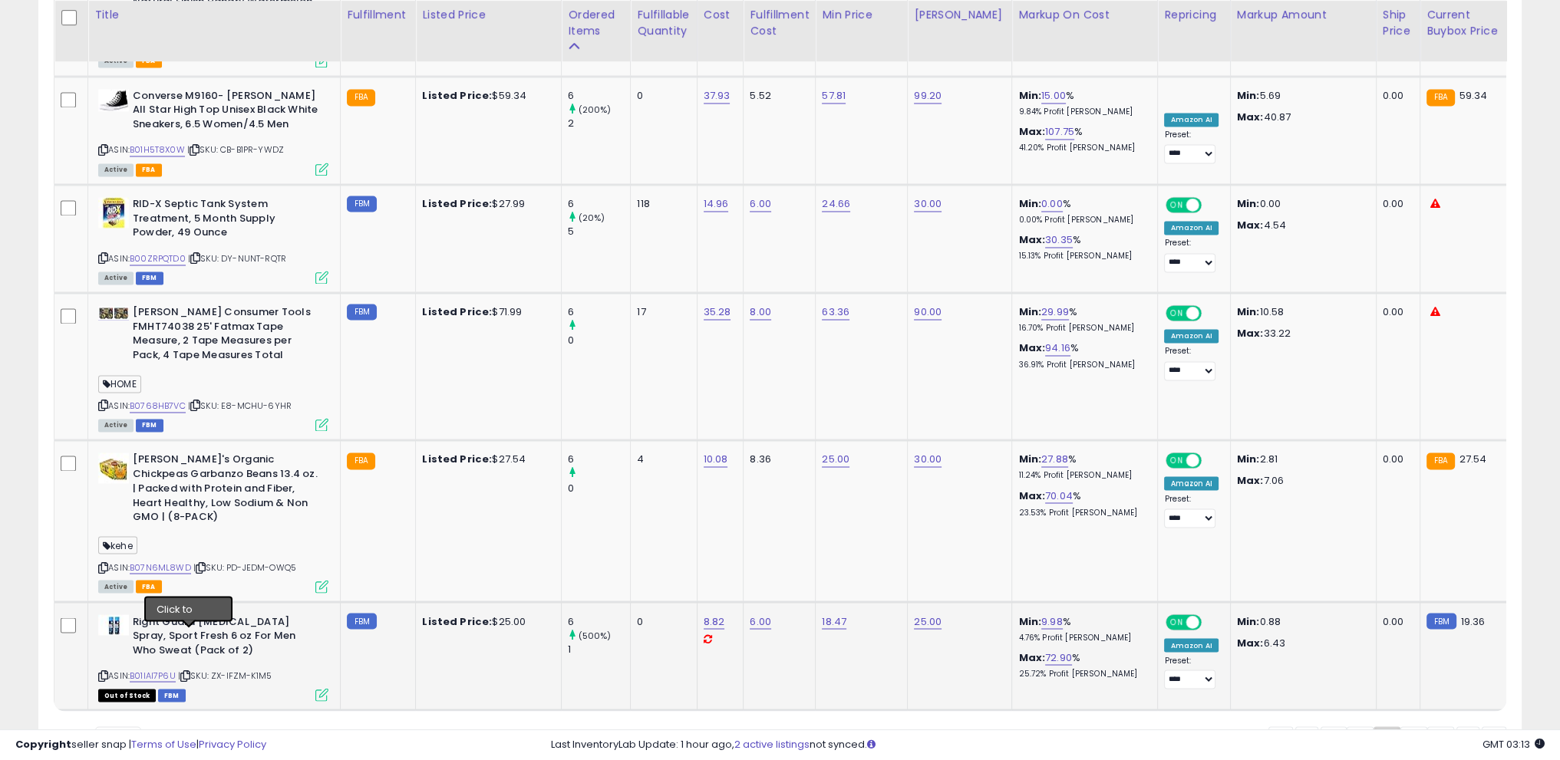
click at [190, 671] on icon at bounding box center [185, 675] width 10 height 8
click at [1456, 727] on link "8" at bounding box center [1467, 740] width 23 height 26
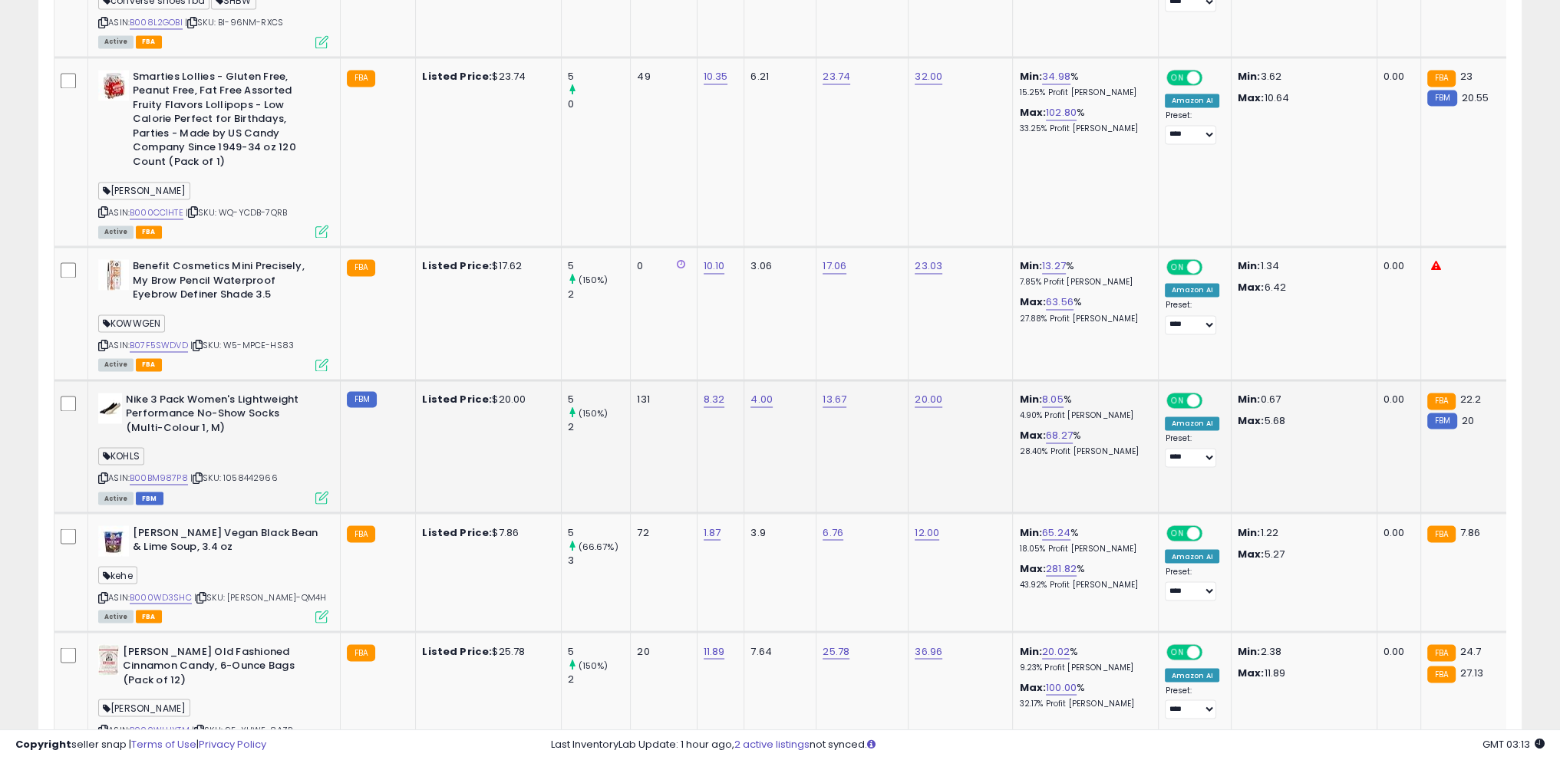
scroll to position [3474, 0]
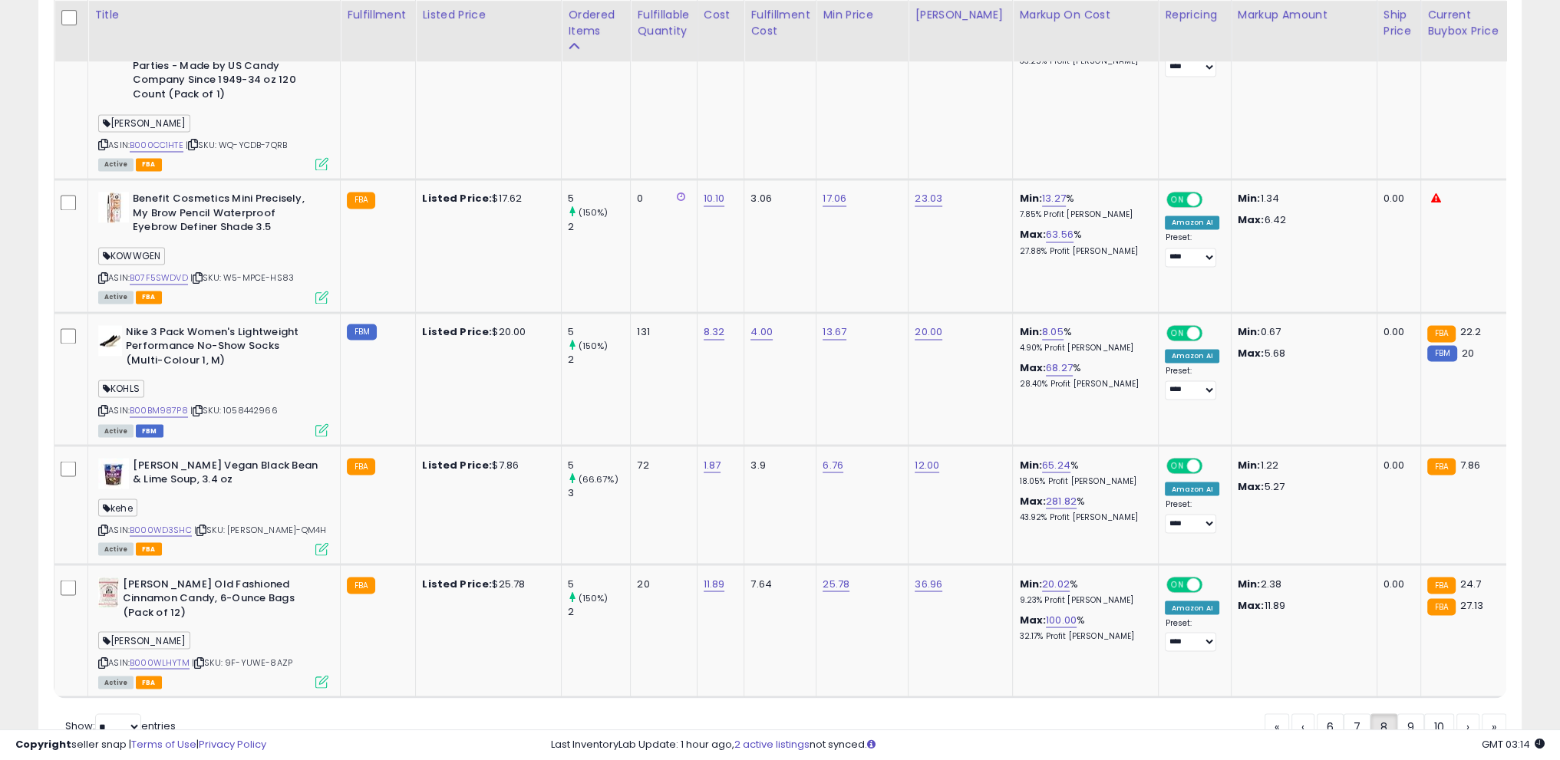
click at [1456, 713] on link "9" at bounding box center [1467, 726] width 23 height 26
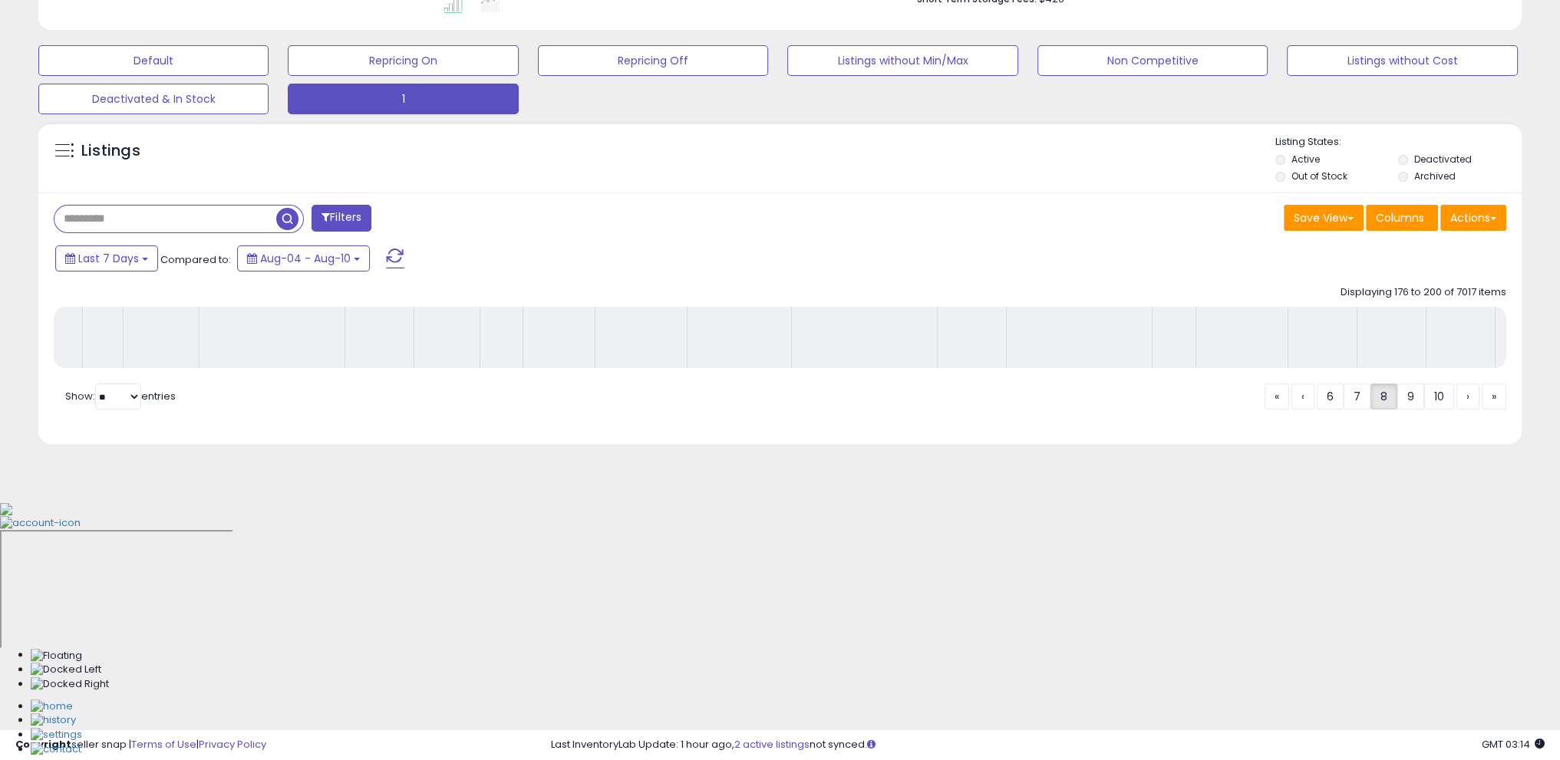
scroll to position [190, 0]
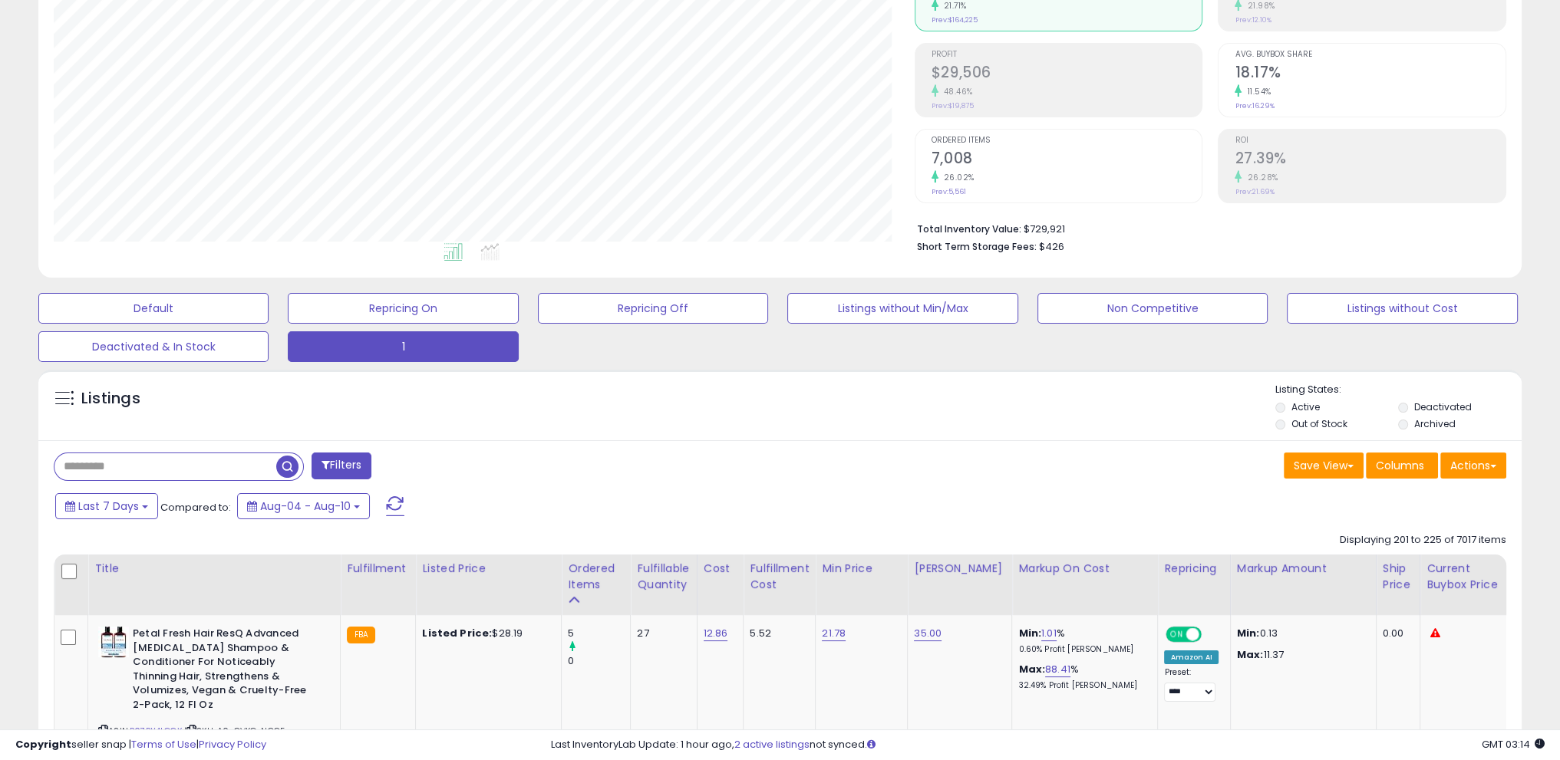
drag, startPoint x: 0, startPoint y: 542, endPoint x: 18, endPoint y: 546, distance: 18.8
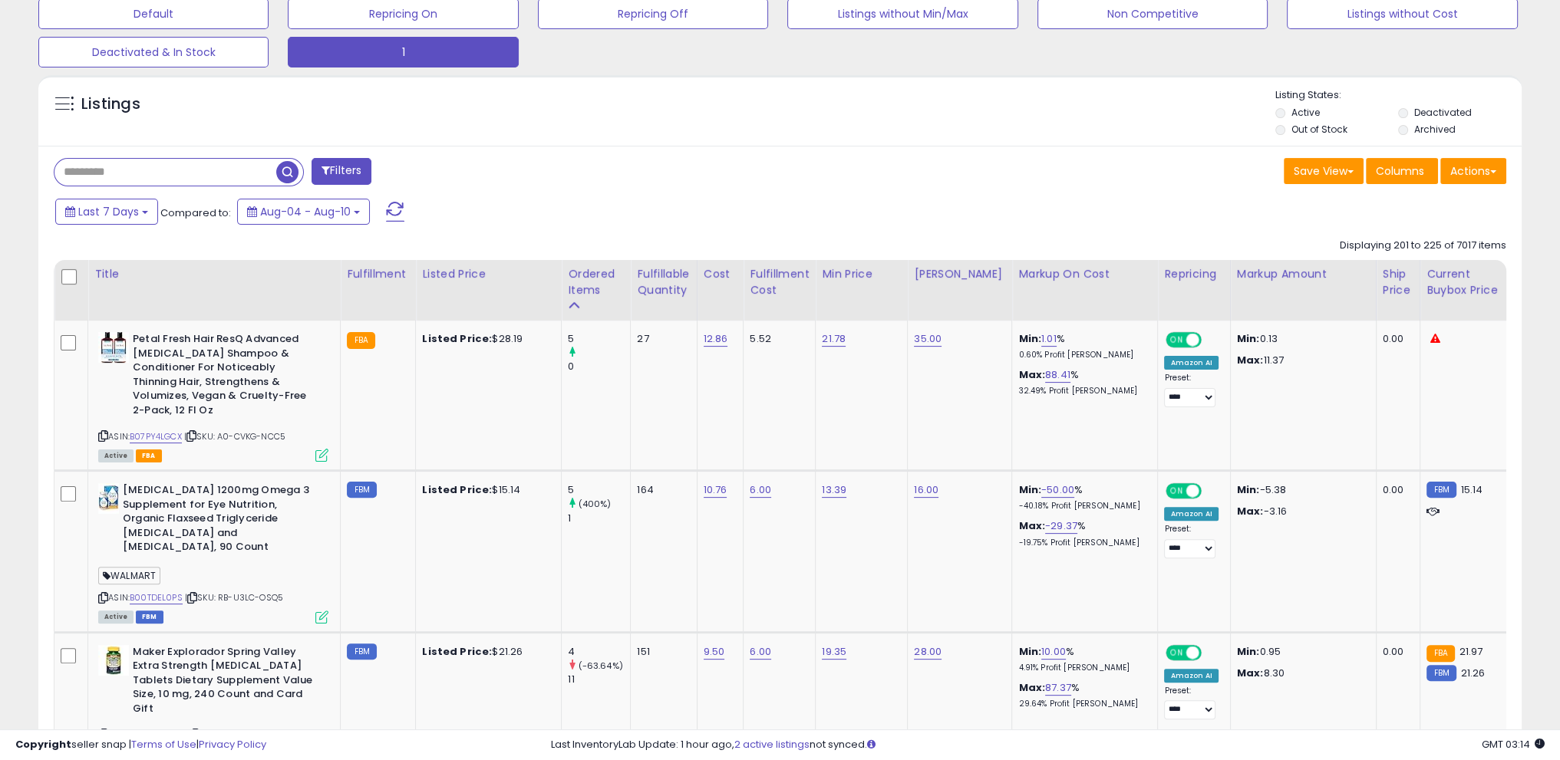
scroll to position [574, 0]
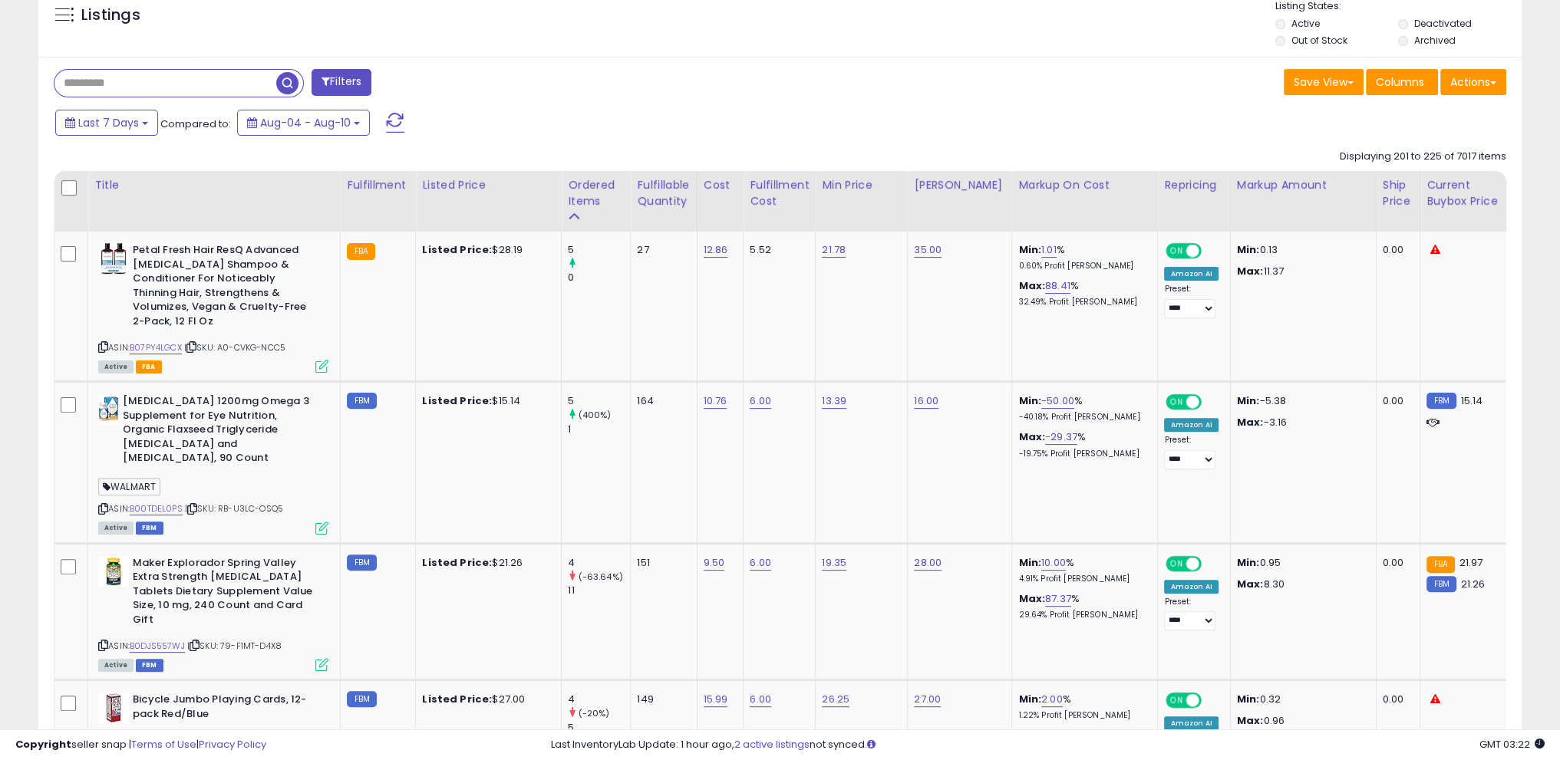
drag, startPoint x: 31, startPoint y: 319, endPoint x: 40, endPoint y: 314, distance: 10.7
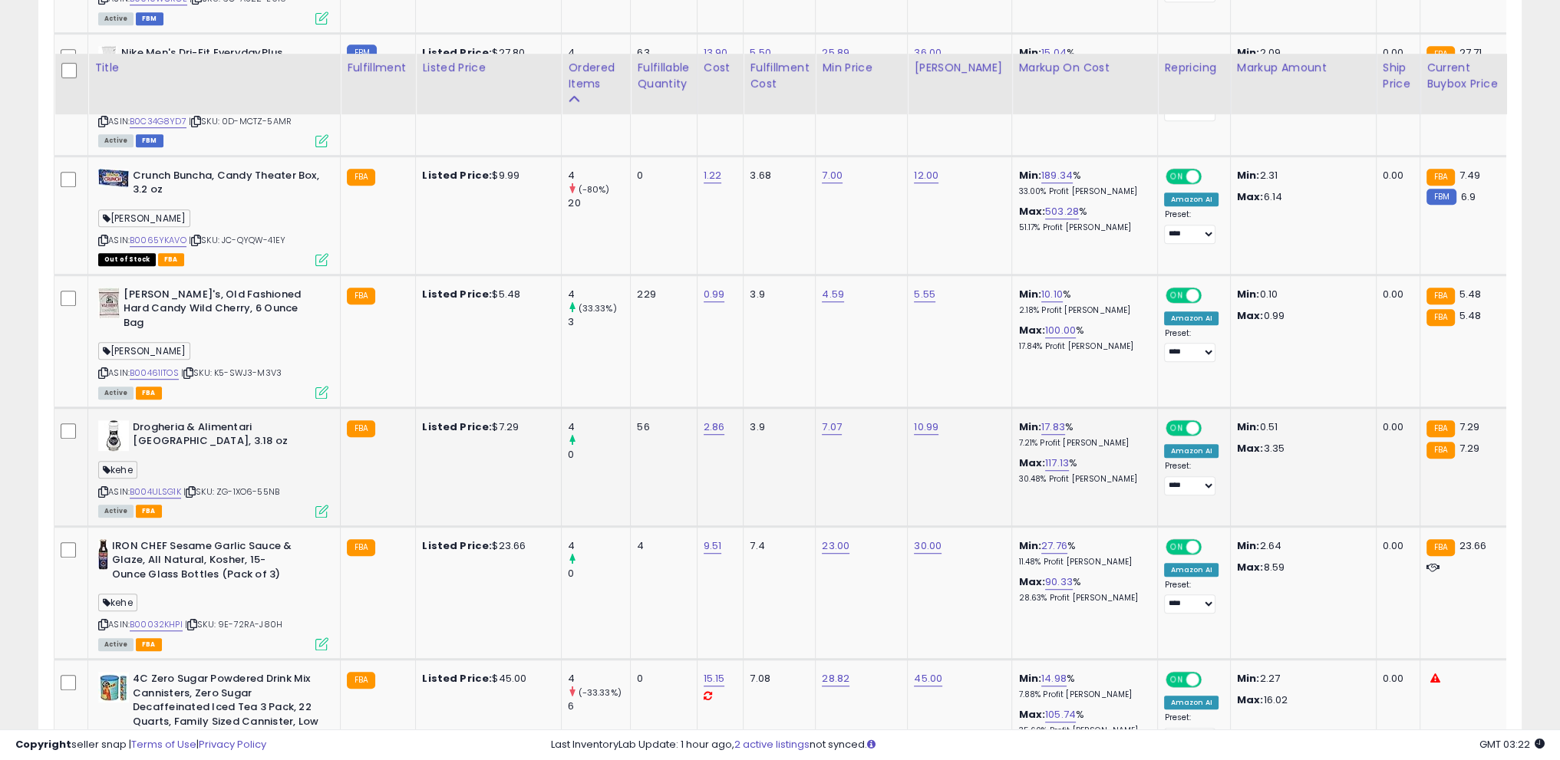
scroll to position [1418, 0]
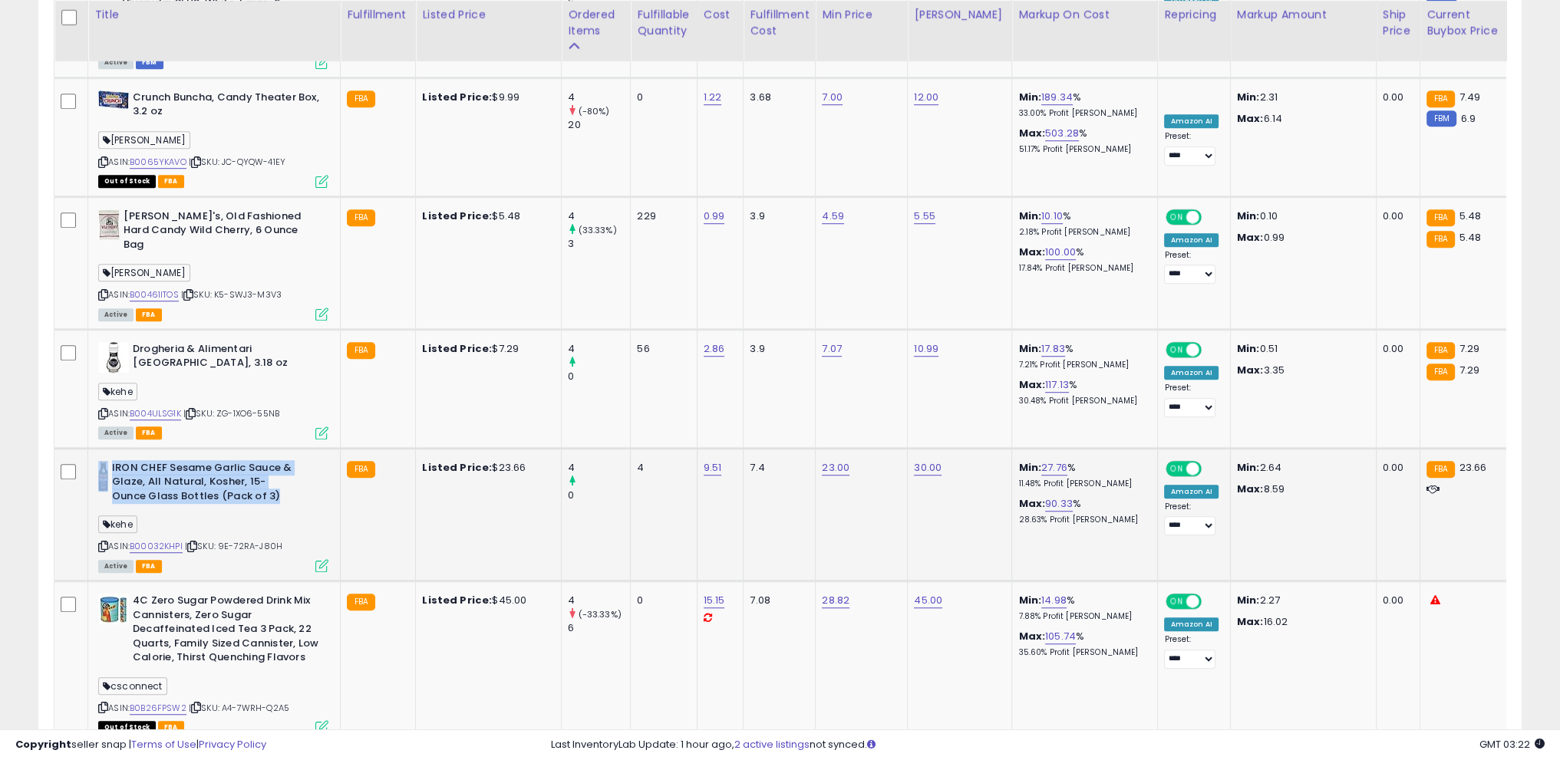
drag, startPoint x: 110, startPoint y: 403, endPoint x: 257, endPoint y: 441, distance: 151.5
click at [257, 461] on div "IRON CHEF Sesame Garlic Sauce & Glaze, All Natural, Kosher, 15-Ounce Glass Bott…" at bounding box center [213, 484] width 230 height 47
copy div "IRON CHEF Sesame Garlic Sauce & Glaze, All Natural, Kosher, 15-Ounce Glass Bott…"
click at [267, 516] on div "kehe" at bounding box center [213, 526] width 230 height 21
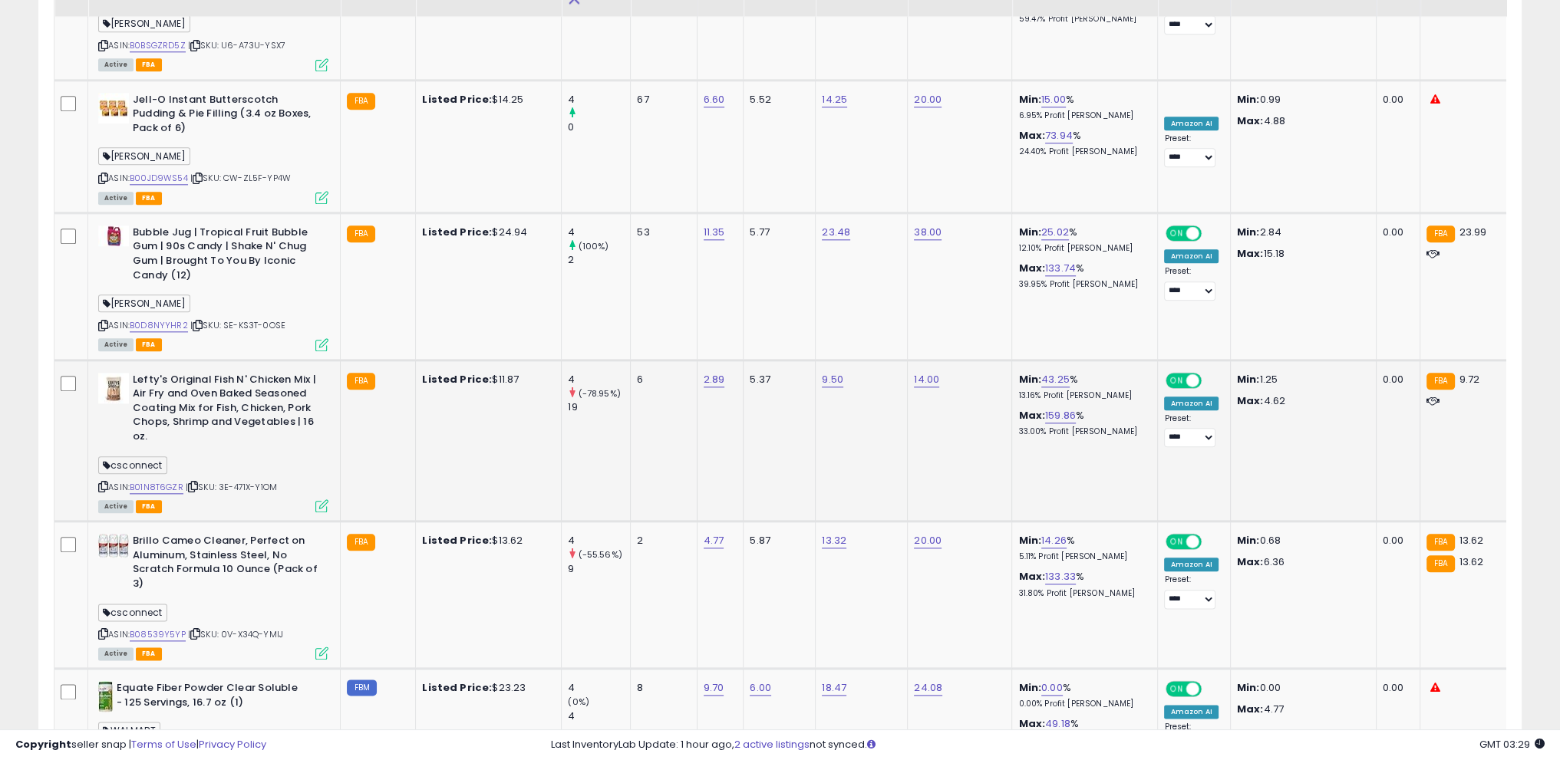
scroll to position [2262, 0]
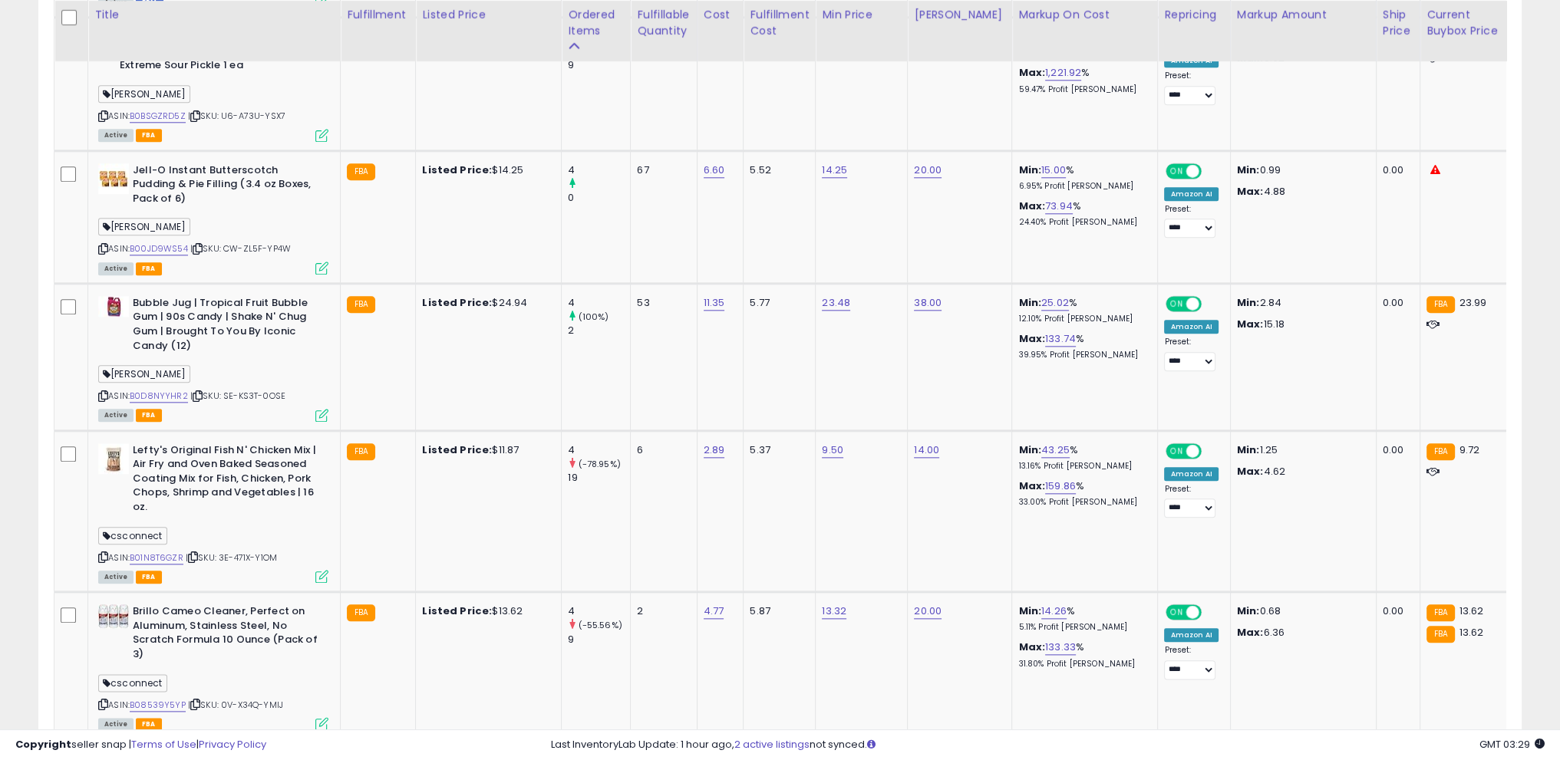
drag, startPoint x: 0, startPoint y: 401, endPoint x: 46, endPoint y: 399, distance: 46.1
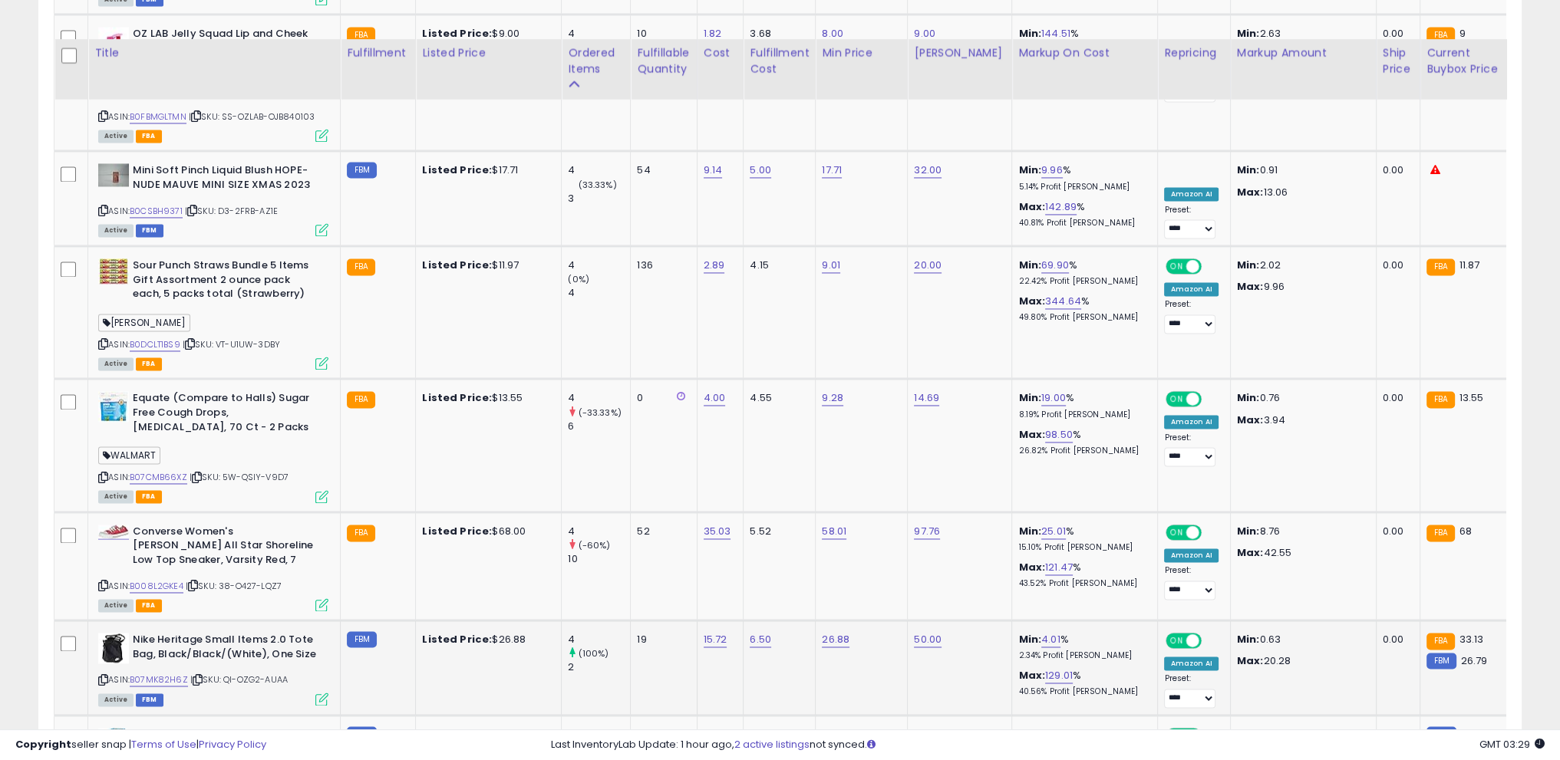
scroll to position [3326, 0]
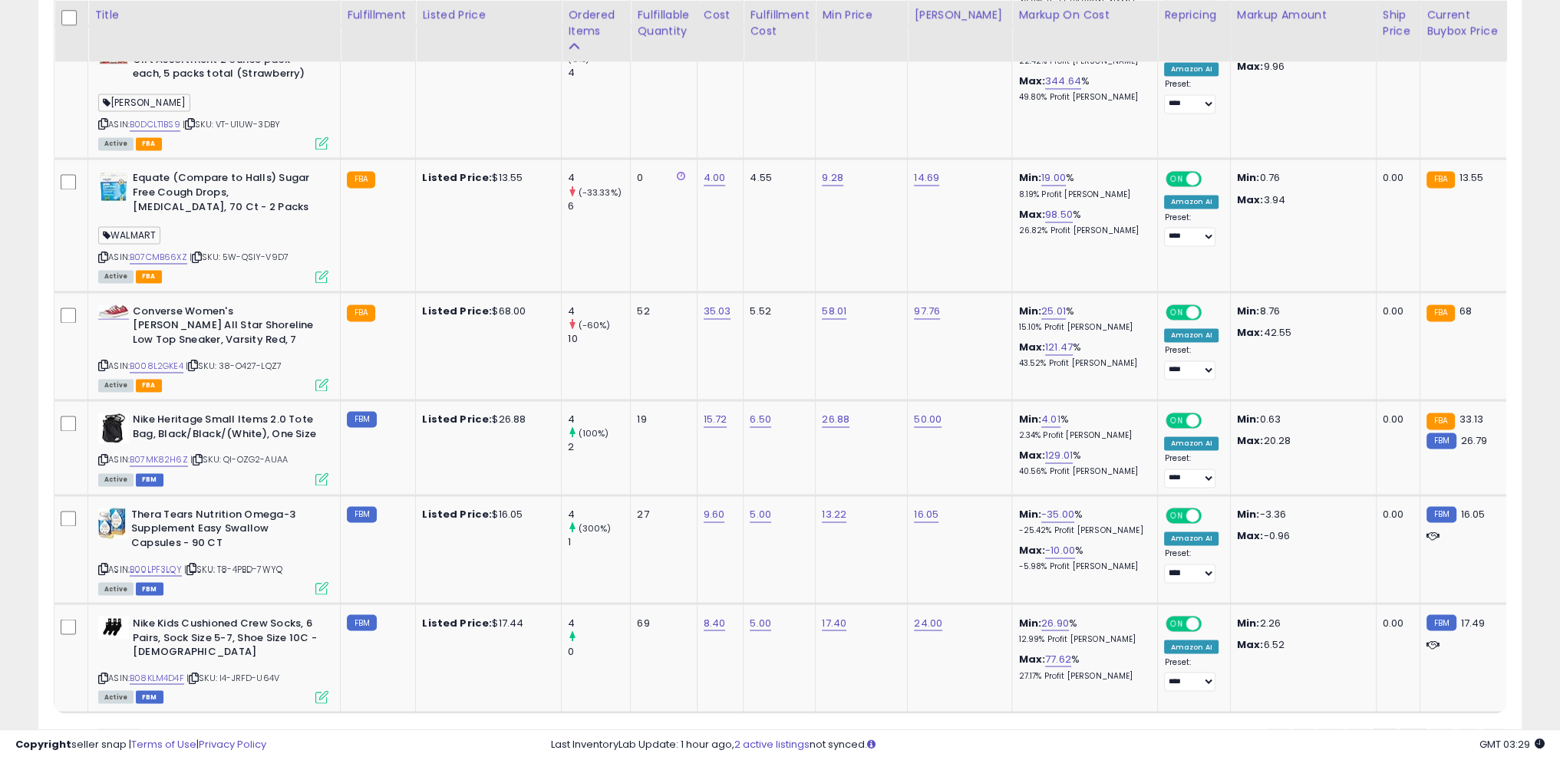
click at [1456, 729] on link "10" at bounding box center [1467, 742] width 23 height 26
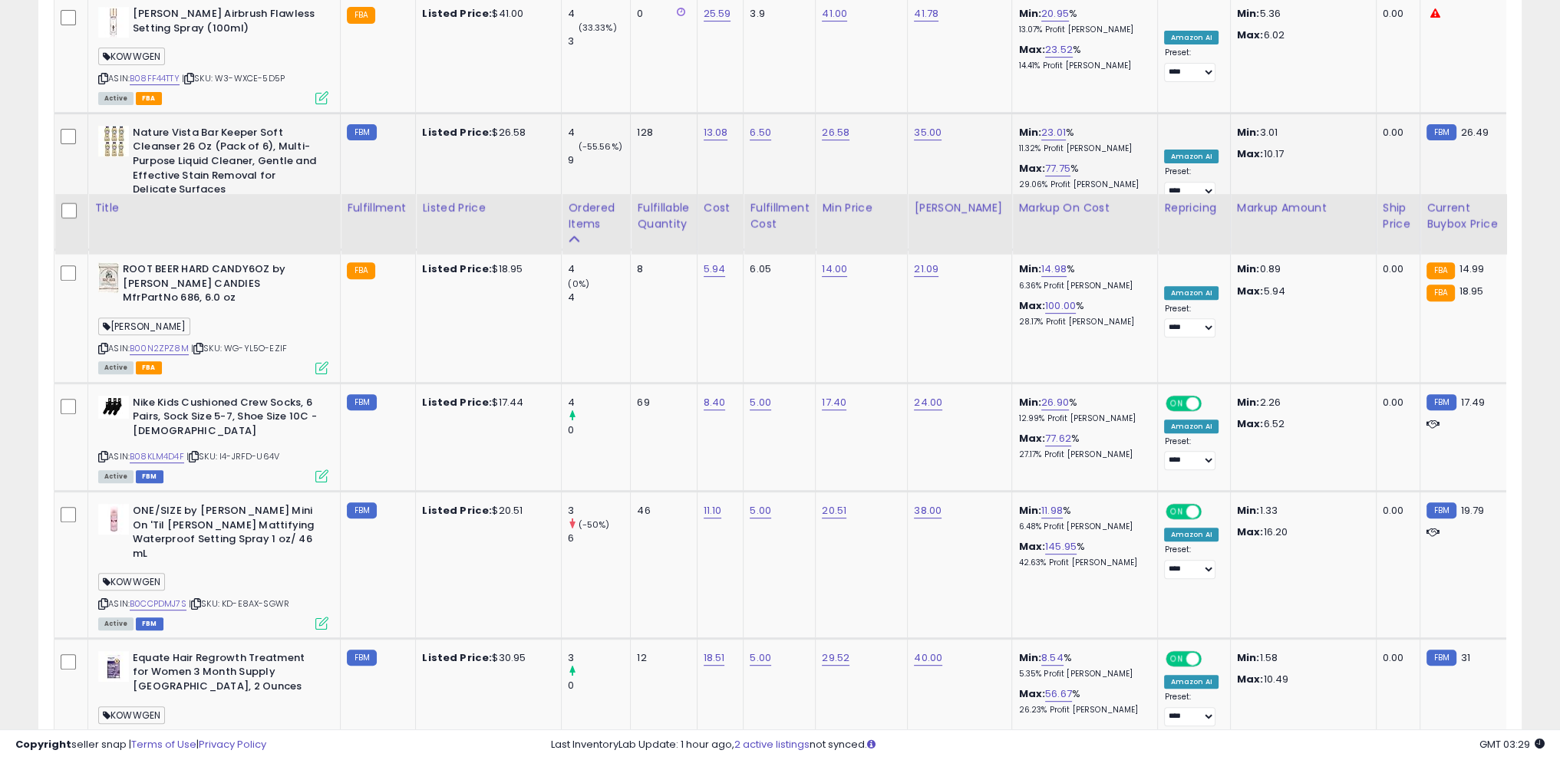
scroll to position [727, 0]
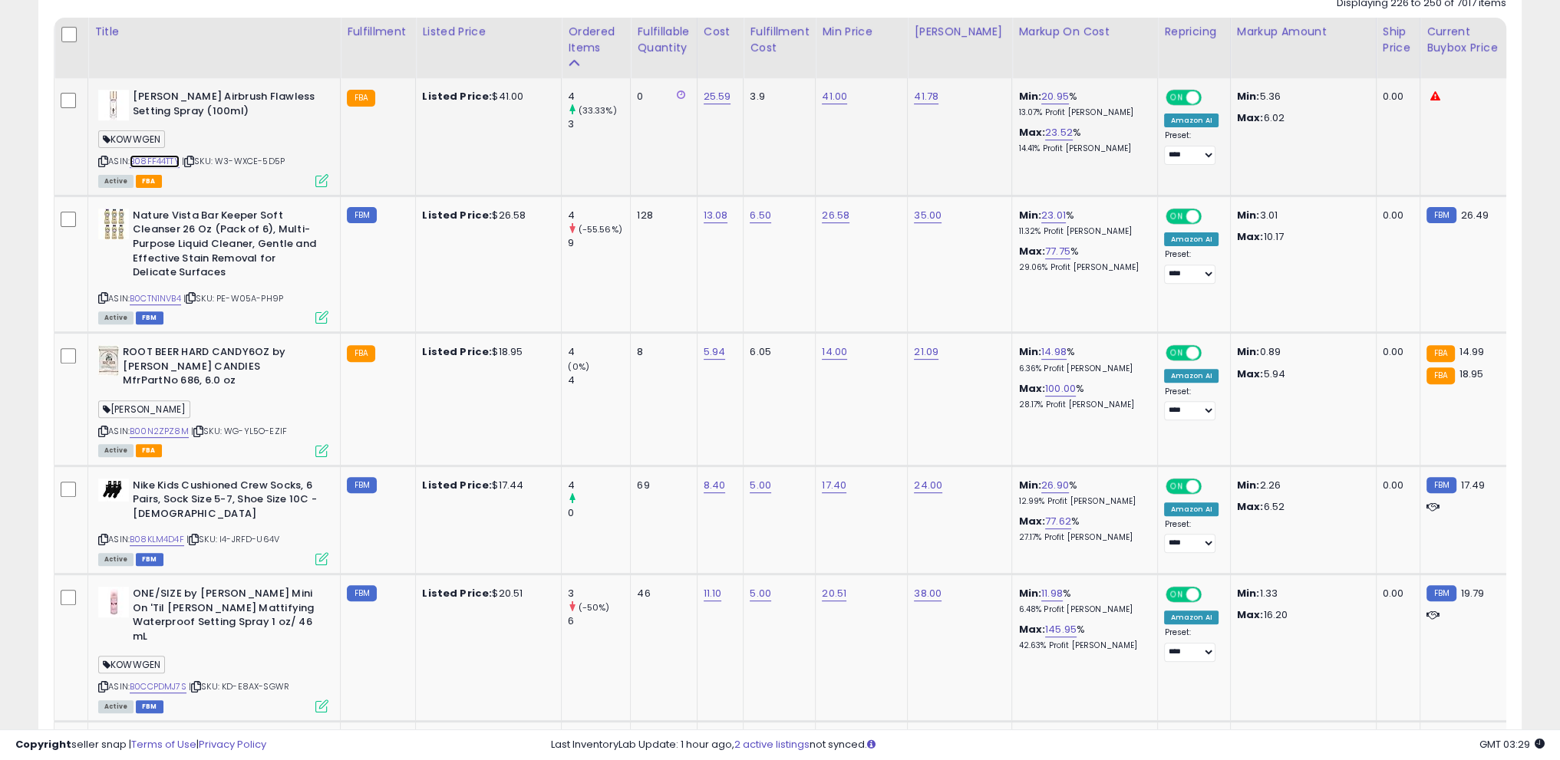
click at [147, 156] on link "B08FF44TTY" at bounding box center [155, 161] width 50 height 13
